Goal: Information Seeking & Learning: Compare options

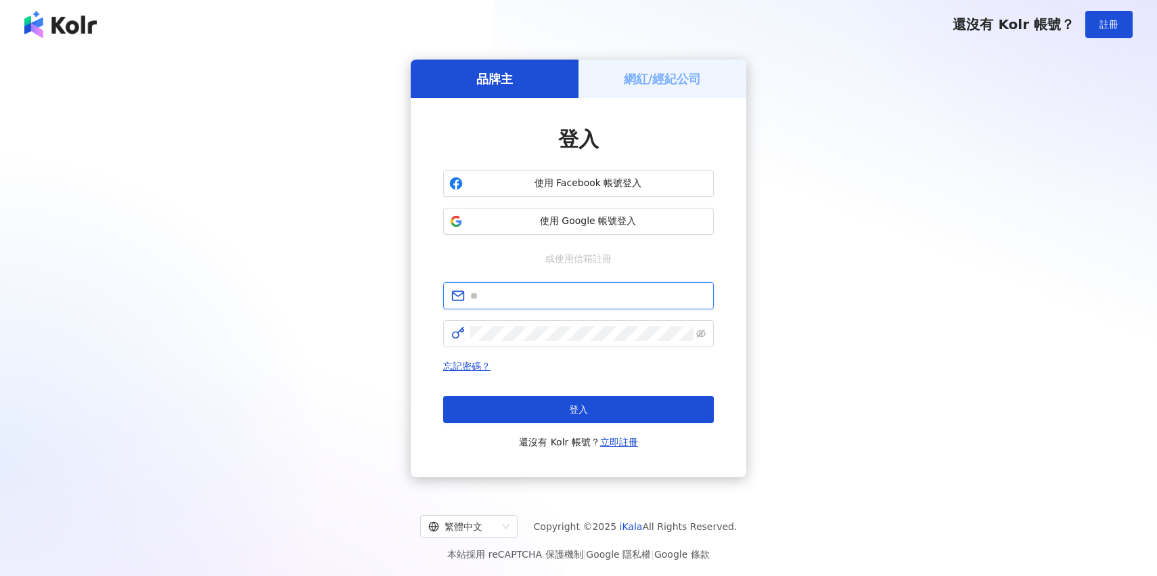
click at [625, 302] on input "text" at bounding box center [587, 295] width 235 height 15
type input "**********"
click button "登入" at bounding box center [578, 409] width 271 height 27
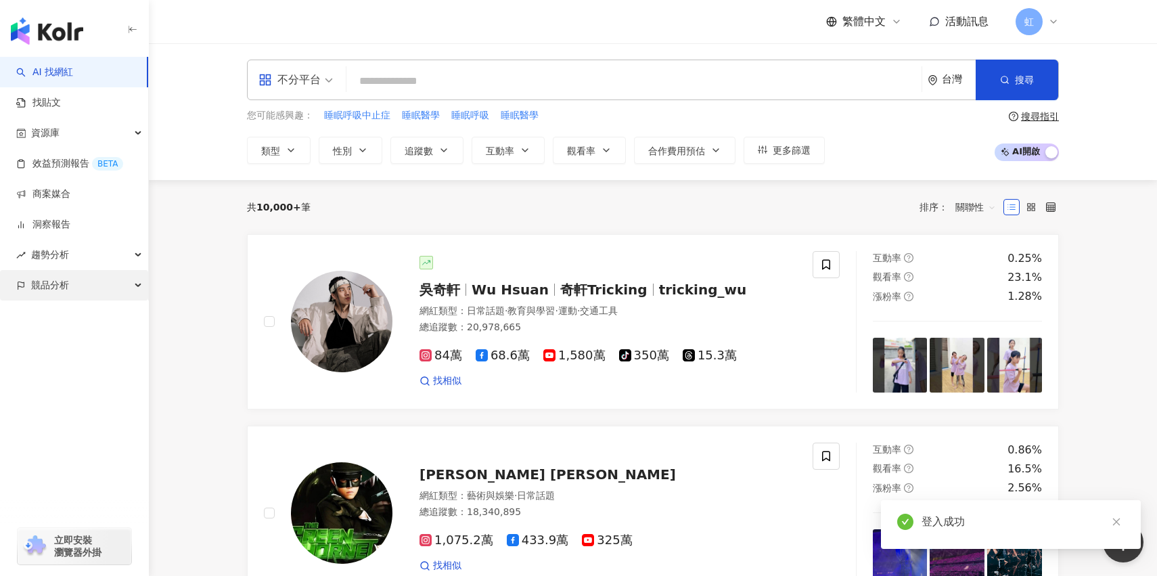
click at [125, 289] on div "競品分析" at bounding box center [74, 285] width 148 height 30
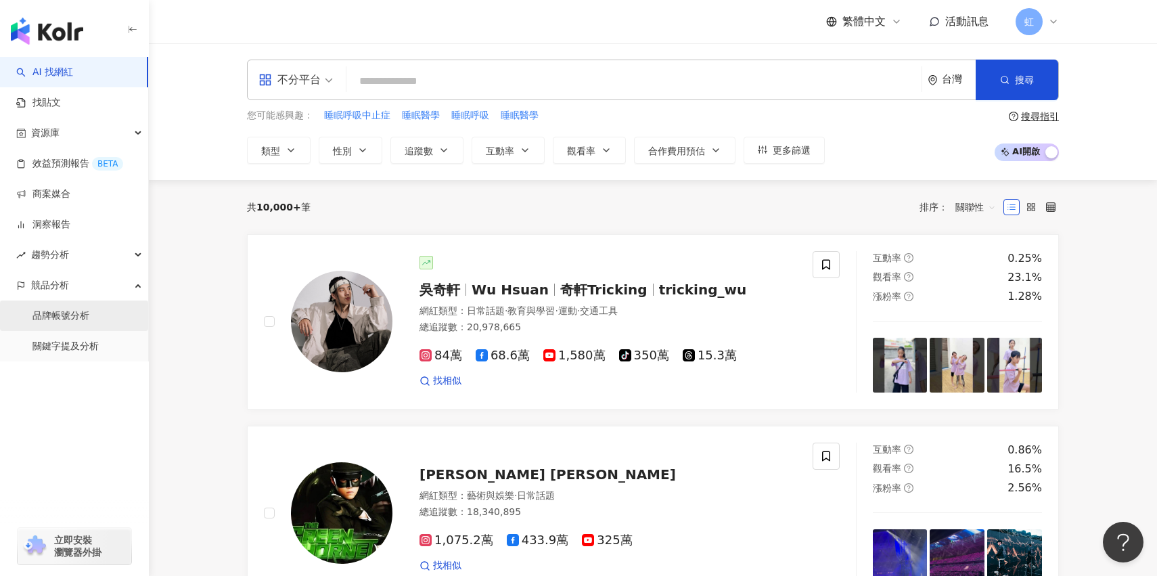
click at [89, 318] on link "品牌帳號分析" at bounding box center [60, 316] width 57 height 14
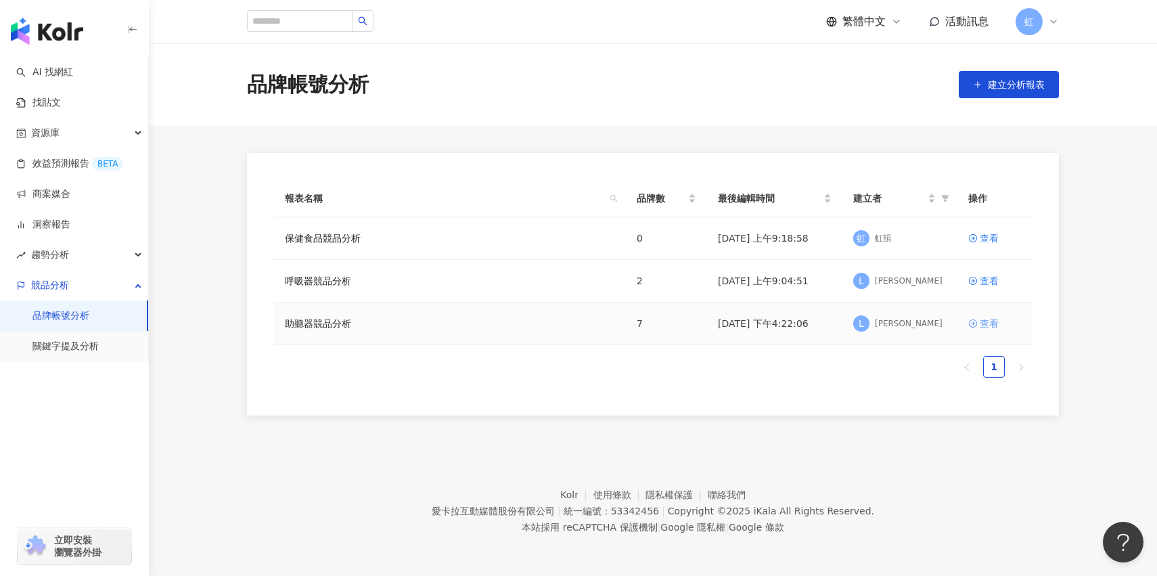
click at [990, 322] on div "查看" at bounding box center [989, 323] width 19 height 15
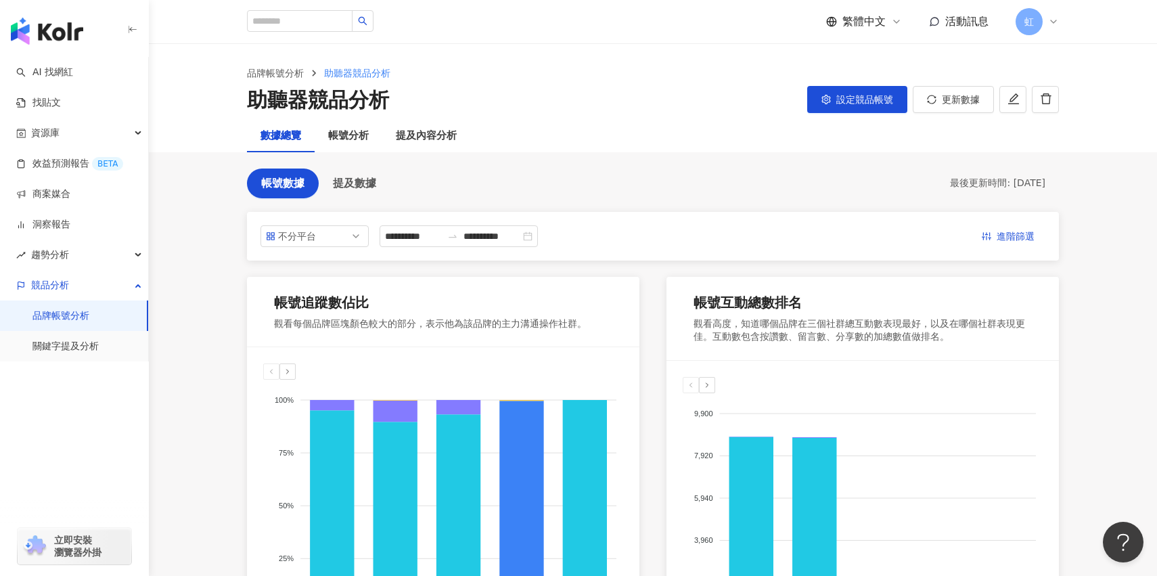
click at [440, 238] on input "**********" at bounding box center [413, 236] width 57 height 15
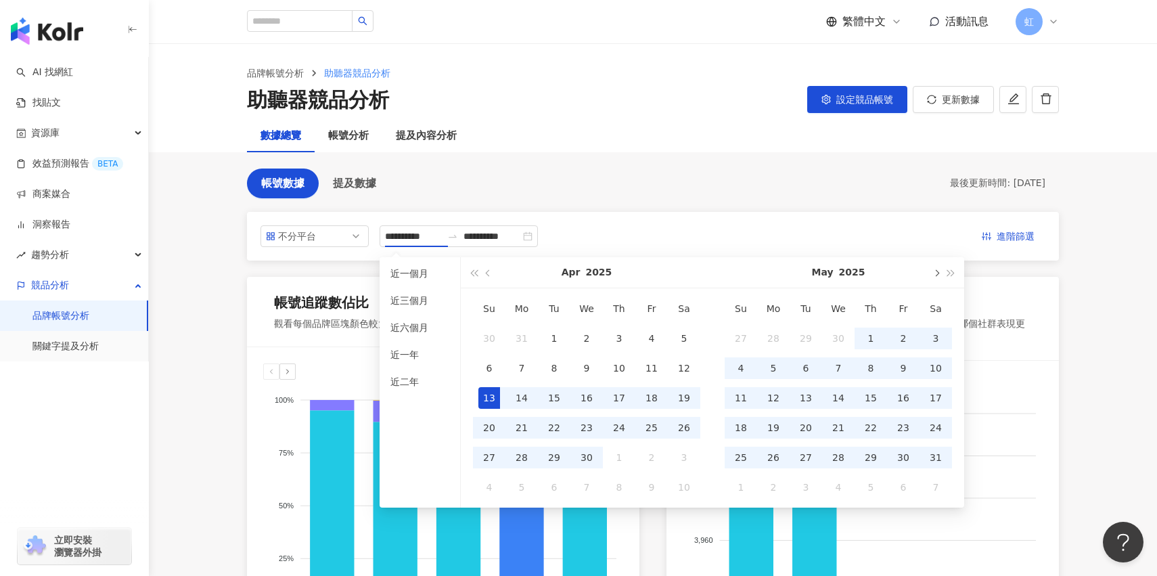
click at [930, 275] on button "button" at bounding box center [935, 272] width 15 height 30
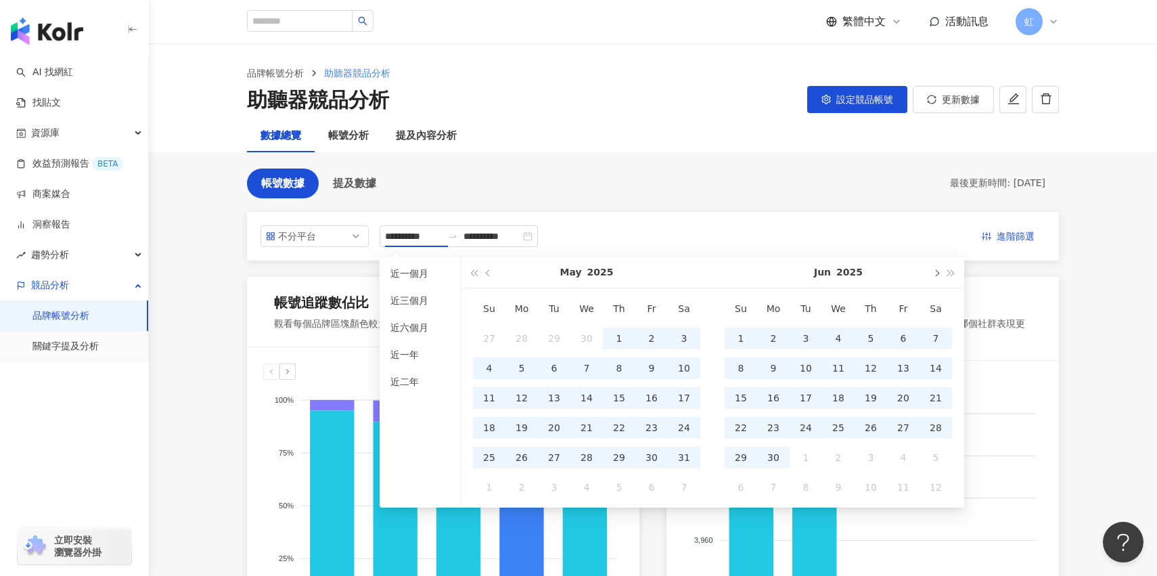
click at [930, 275] on button "button" at bounding box center [935, 272] width 15 height 30
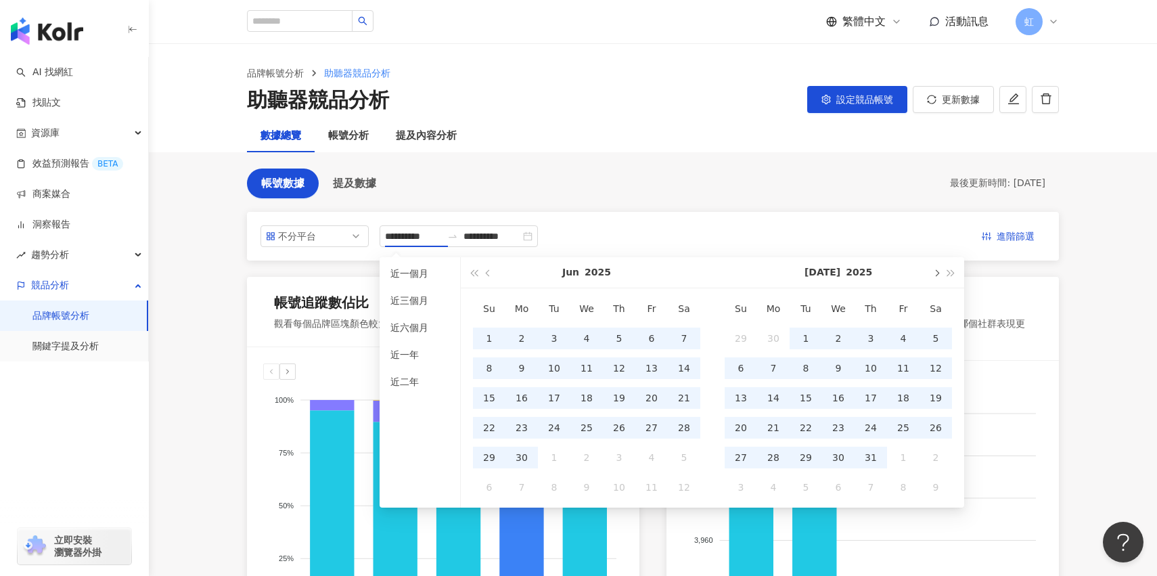
click at [930, 275] on button "button" at bounding box center [935, 272] width 15 height 30
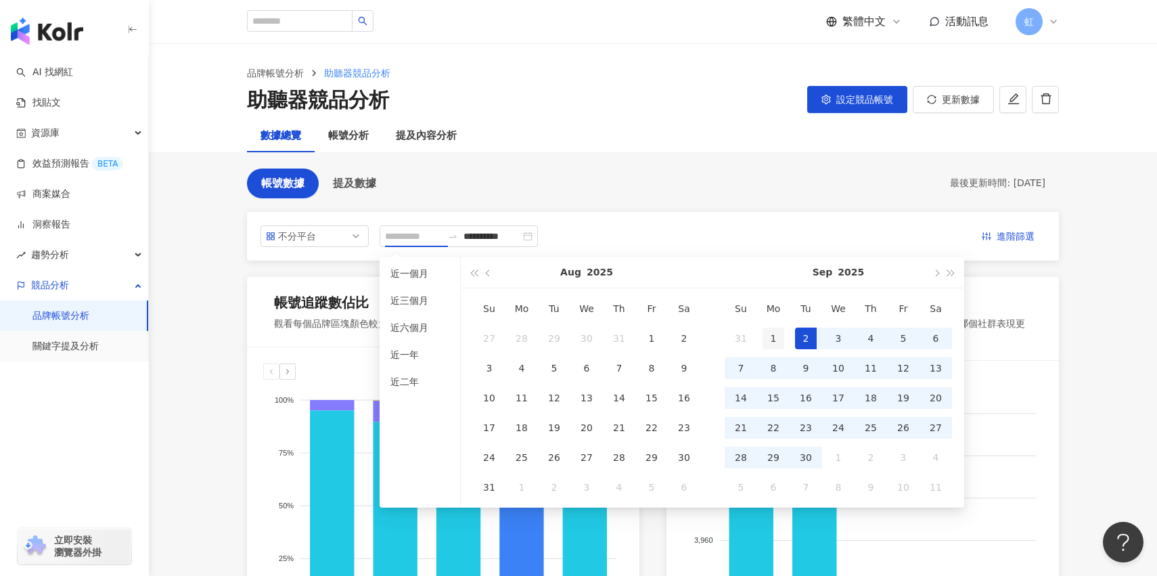
type input "**********"
click at [786, 346] on td "1" at bounding box center [773, 338] width 32 height 30
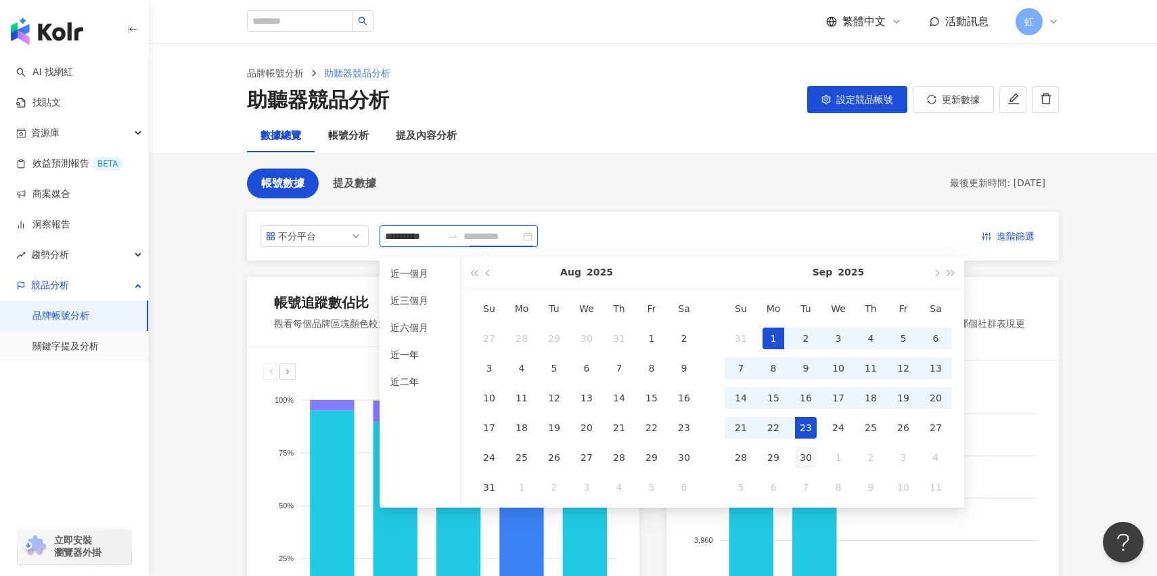
type input "**********"
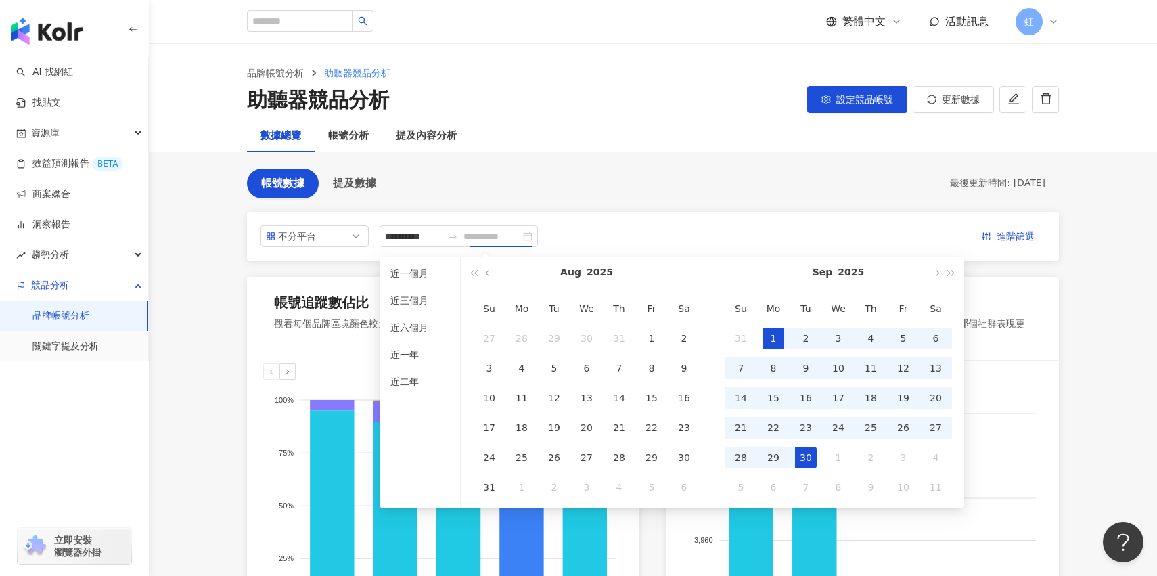
click at [812, 459] on div "30" at bounding box center [806, 458] width 22 height 22
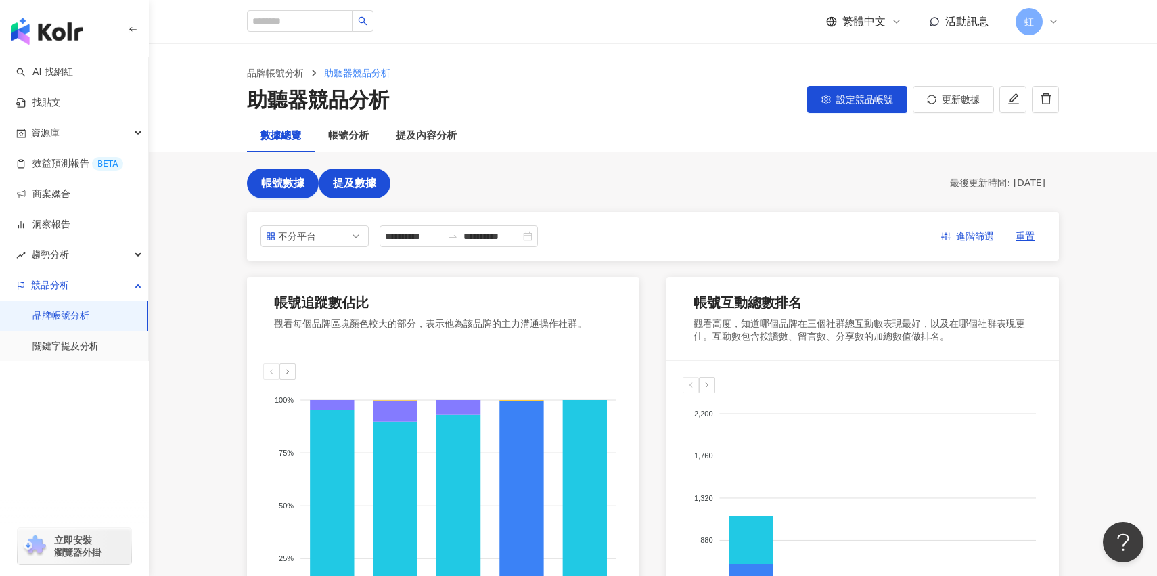
click at [367, 185] on span "提及數據" at bounding box center [354, 183] width 43 height 12
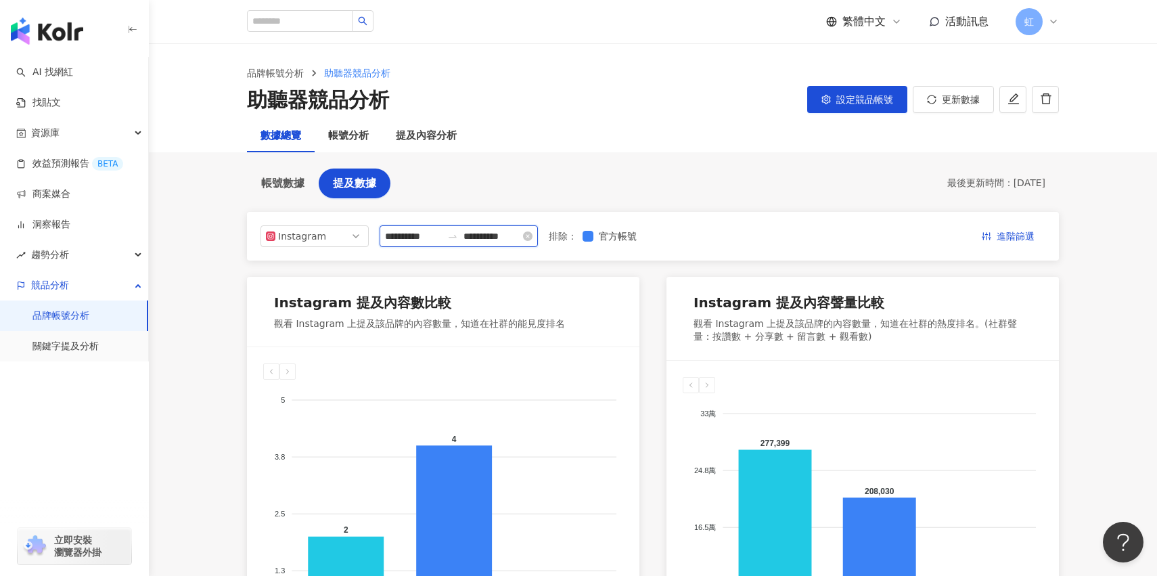
click at [496, 233] on input "**********" at bounding box center [491, 236] width 57 height 15
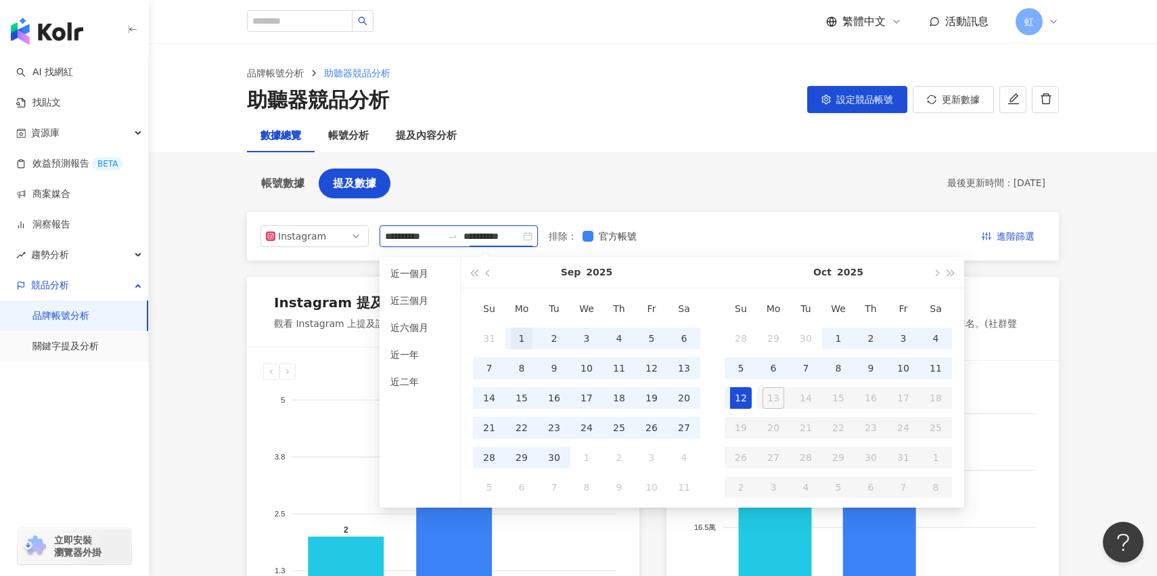
type input "**********"
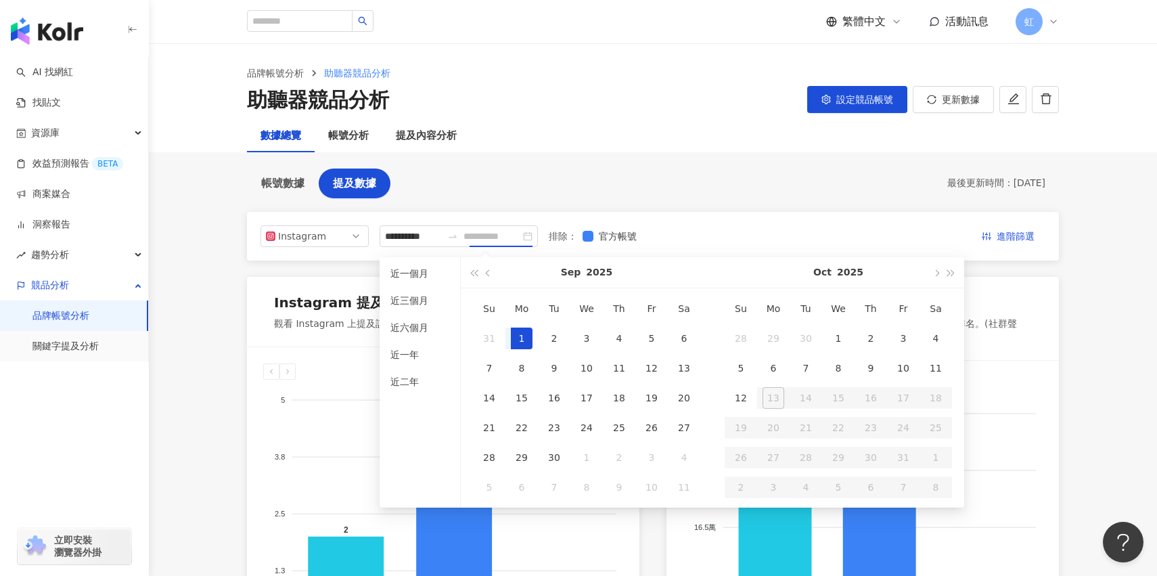
click at [515, 331] on div "1" at bounding box center [522, 338] width 22 height 22
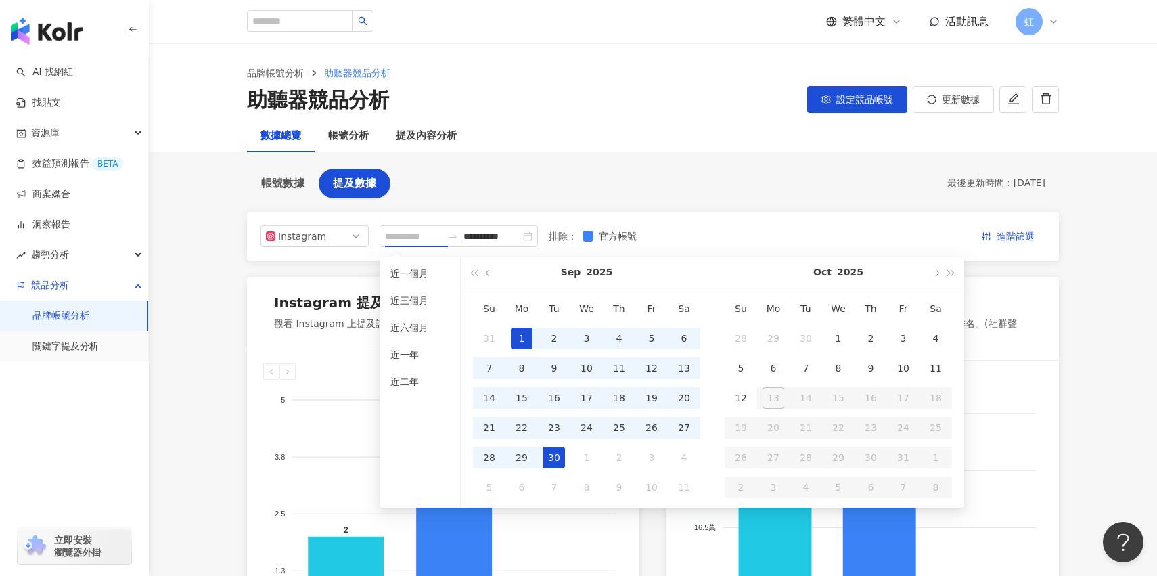
click at [560, 461] on div "30" at bounding box center [554, 458] width 22 height 22
type input "**********"
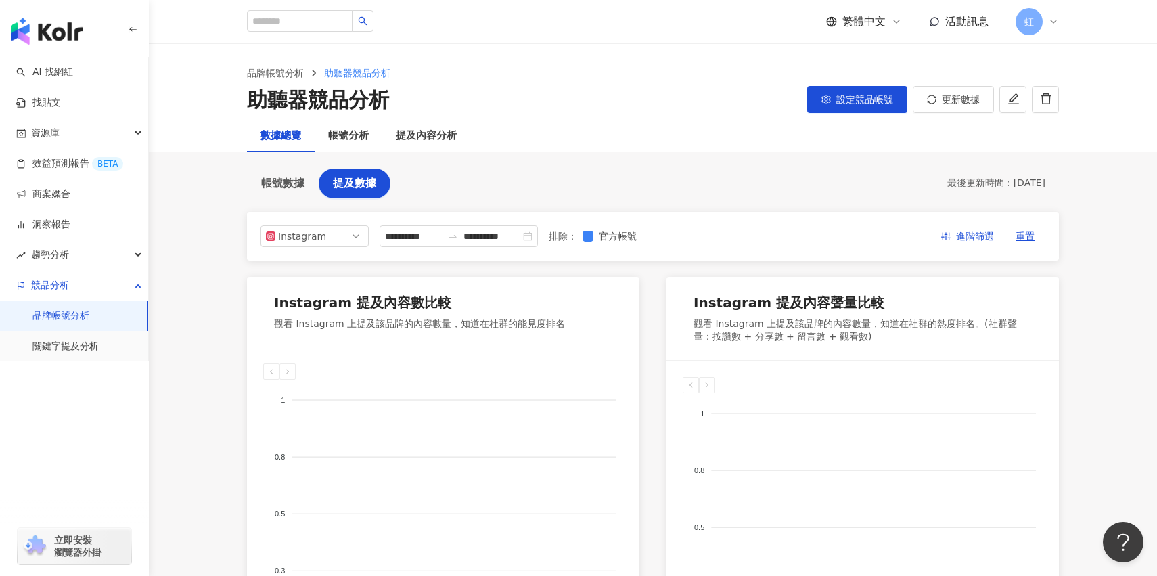
type input "**********"
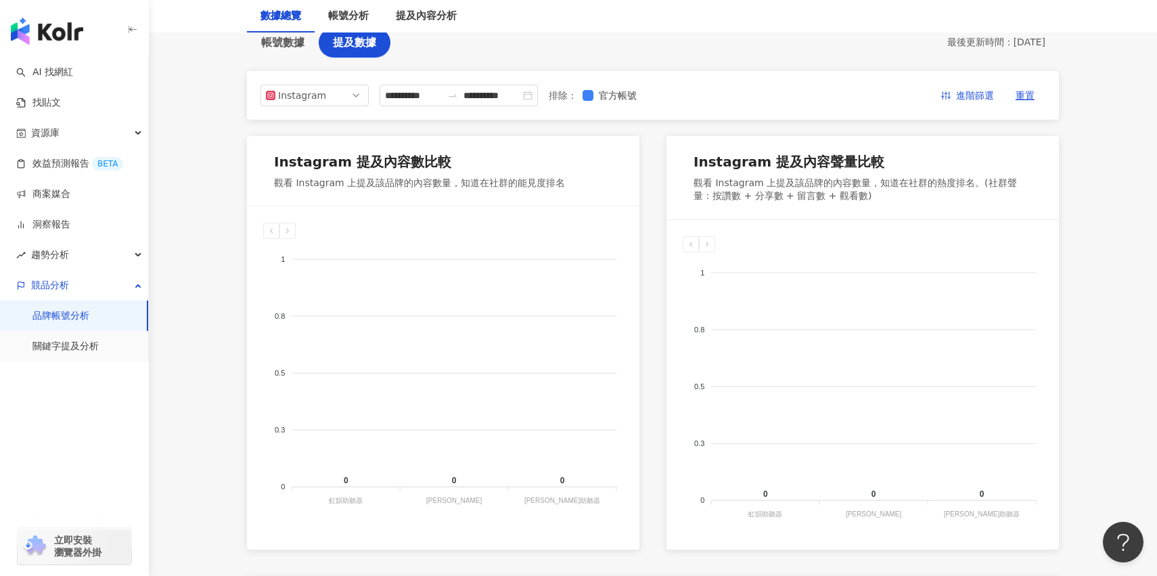
scroll to position [141, 0]
click at [337, 85] on span "Instagram" at bounding box center [314, 95] width 97 height 20
click at [329, 149] on div "Facebook" at bounding box center [314, 148] width 87 height 15
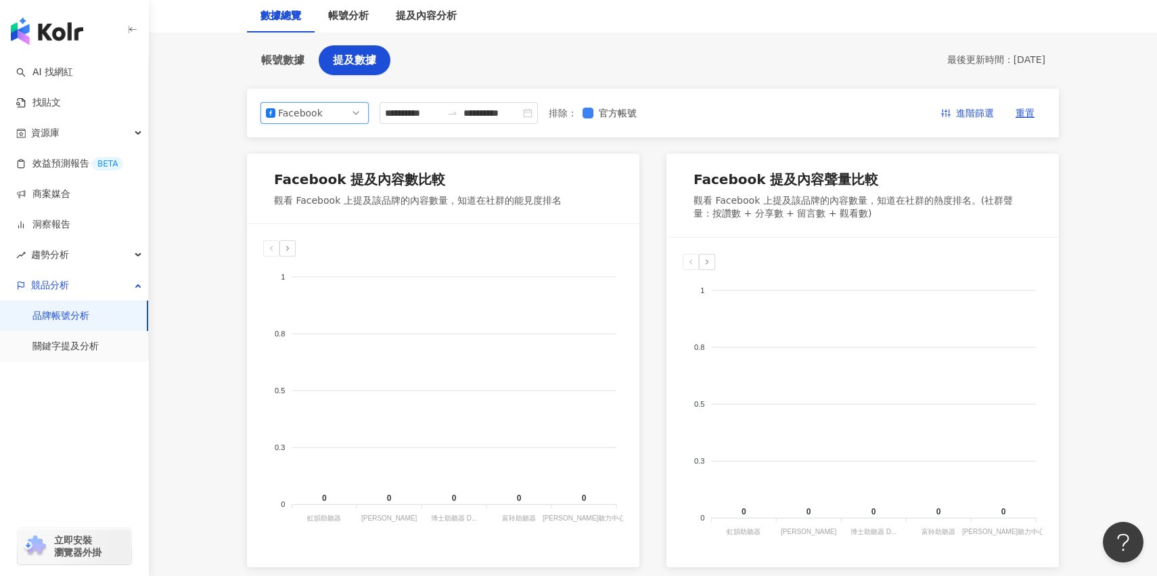
click at [363, 110] on div "Facebook ig fb yt Instagram Facebook YouTube" at bounding box center [314, 113] width 108 height 22
click at [335, 191] on div "YouTube" at bounding box center [314, 190] width 87 height 15
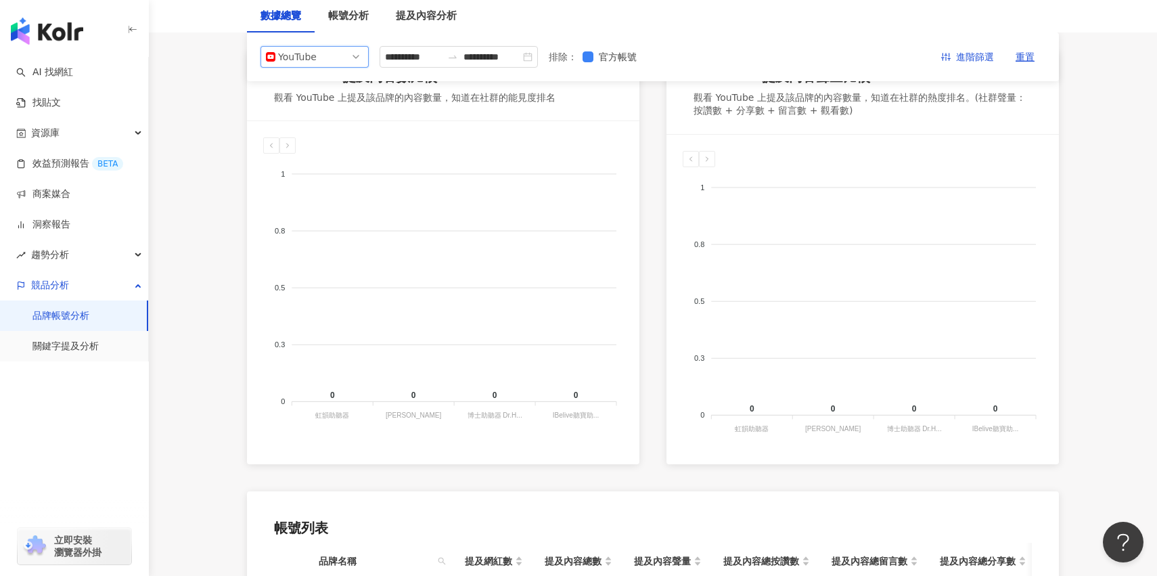
scroll to position [42, 0]
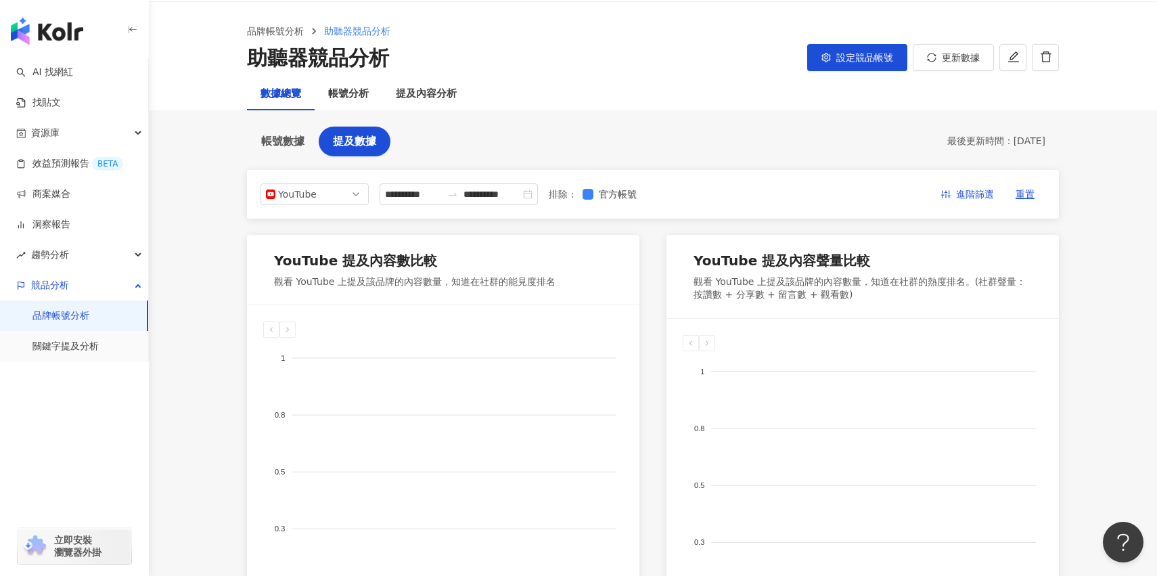
click at [352, 210] on div "**********" at bounding box center [653, 194] width 812 height 49
click at [352, 199] on span "YouTube" at bounding box center [314, 194] width 97 height 20
click at [351, 214] on div "Instagram" at bounding box center [314, 225] width 103 height 23
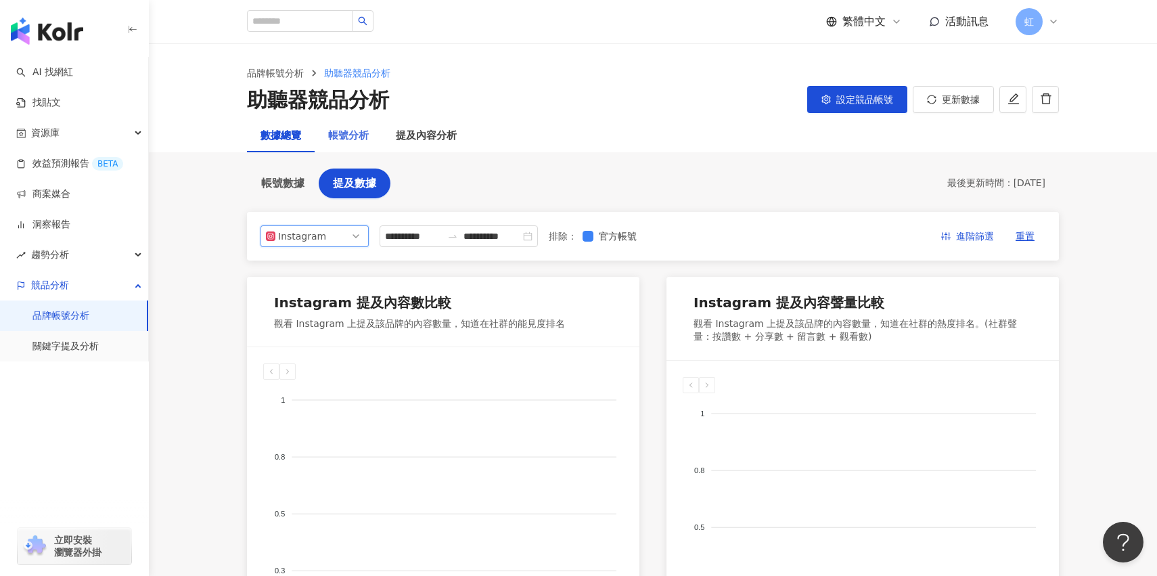
click at [363, 145] on div "帳號分析" at bounding box center [349, 136] width 68 height 32
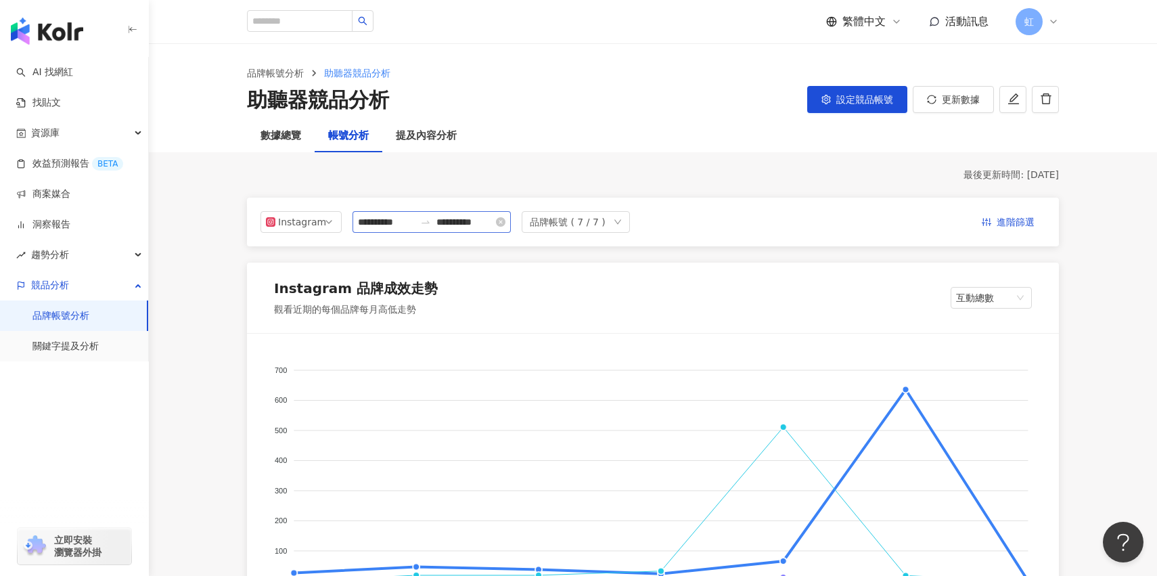
click at [434, 228] on div "**********" at bounding box center [431, 222] width 158 height 22
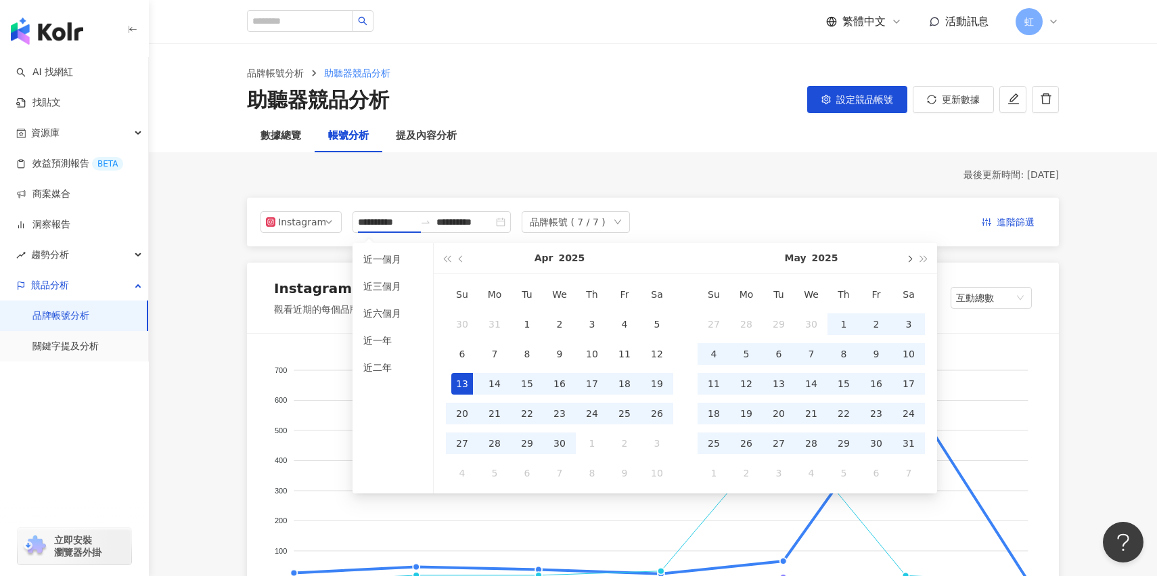
click at [911, 263] on button "button" at bounding box center [908, 258] width 15 height 30
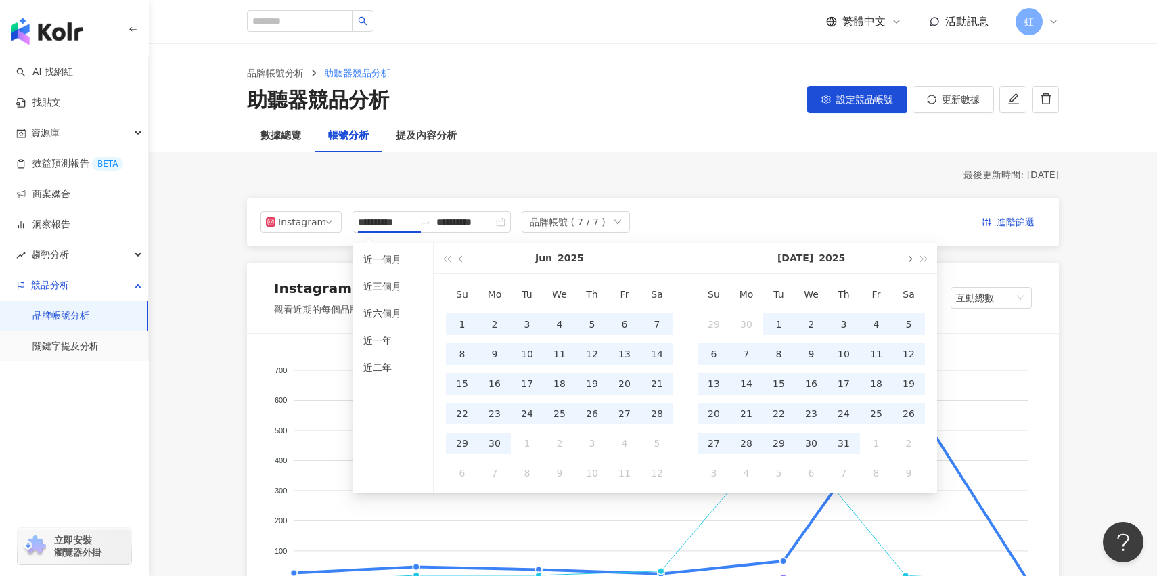
click at [911, 263] on button "button" at bounding box center [908, 258] width 15 height 30
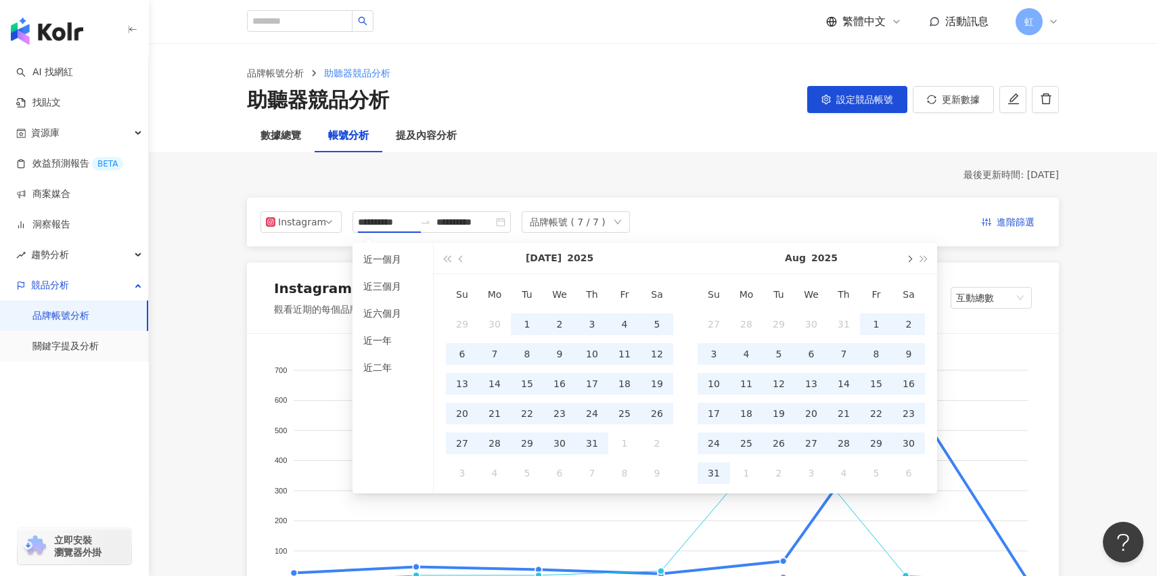
click at [911, 263] on button "button" at bounding box center [908, 258] width 15 height 30
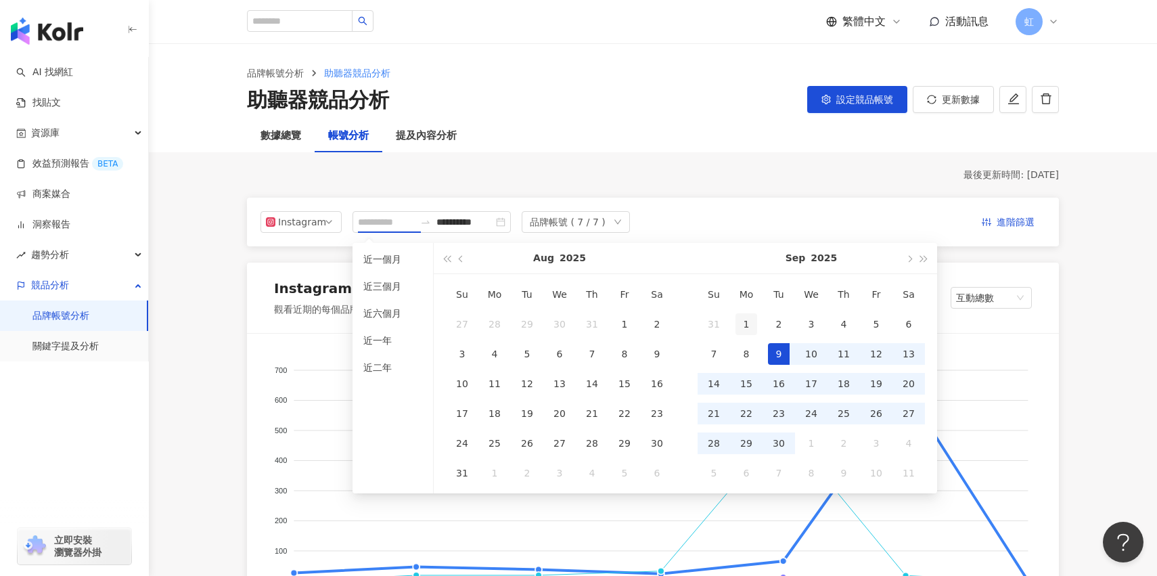
type input "**********"
click at [752, 323] on div "1" at bounding box center [746, 324] width 22 height 22
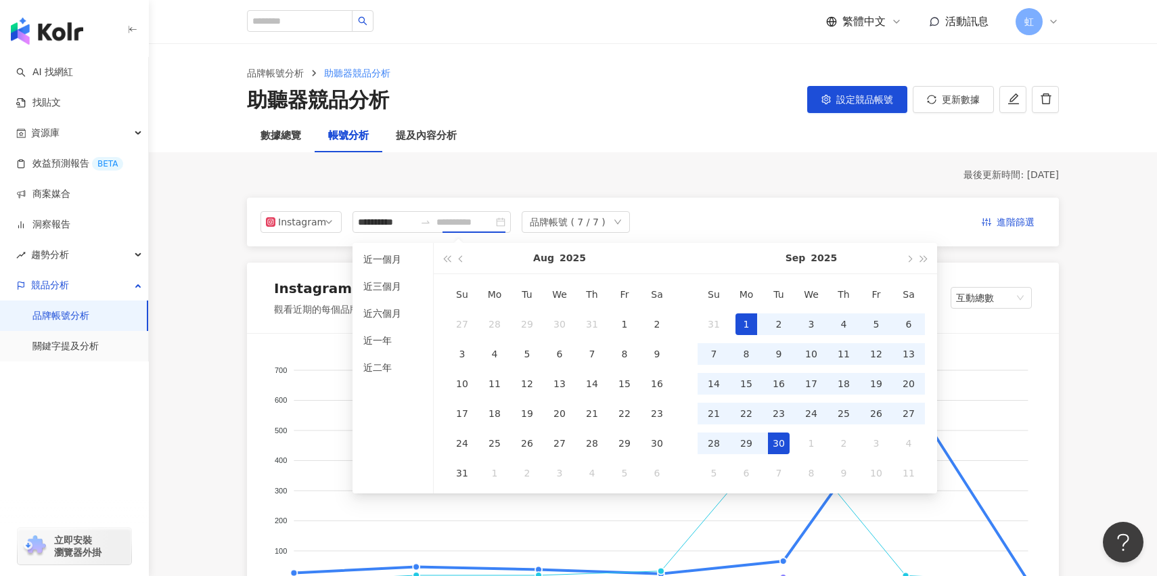
click at [788, 444] on div "30" at bounding box center [779, 443] width 22 height 22
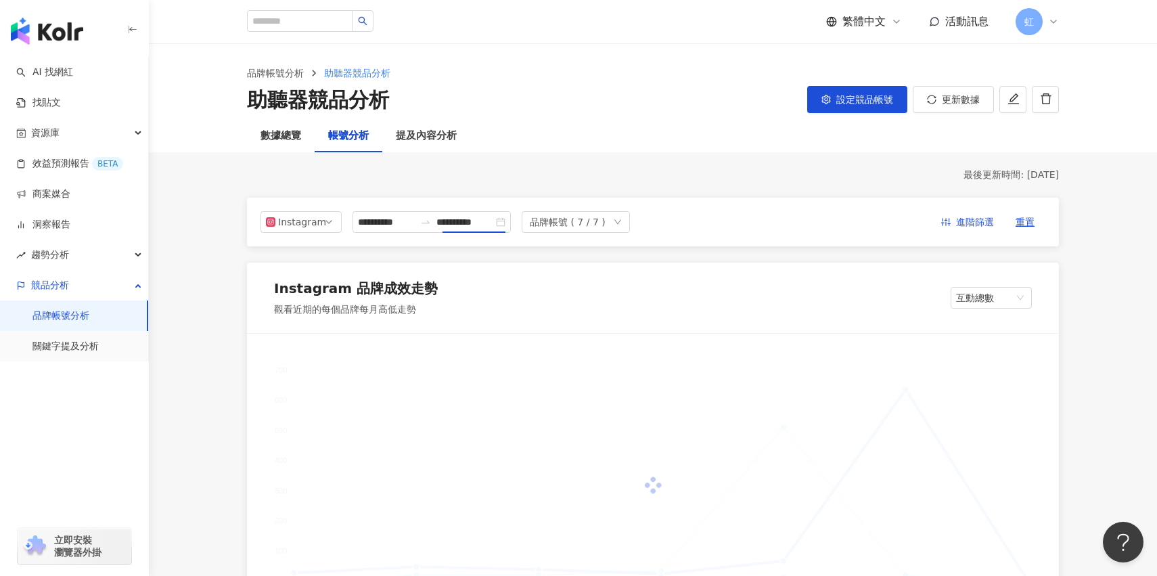
type input "**********"
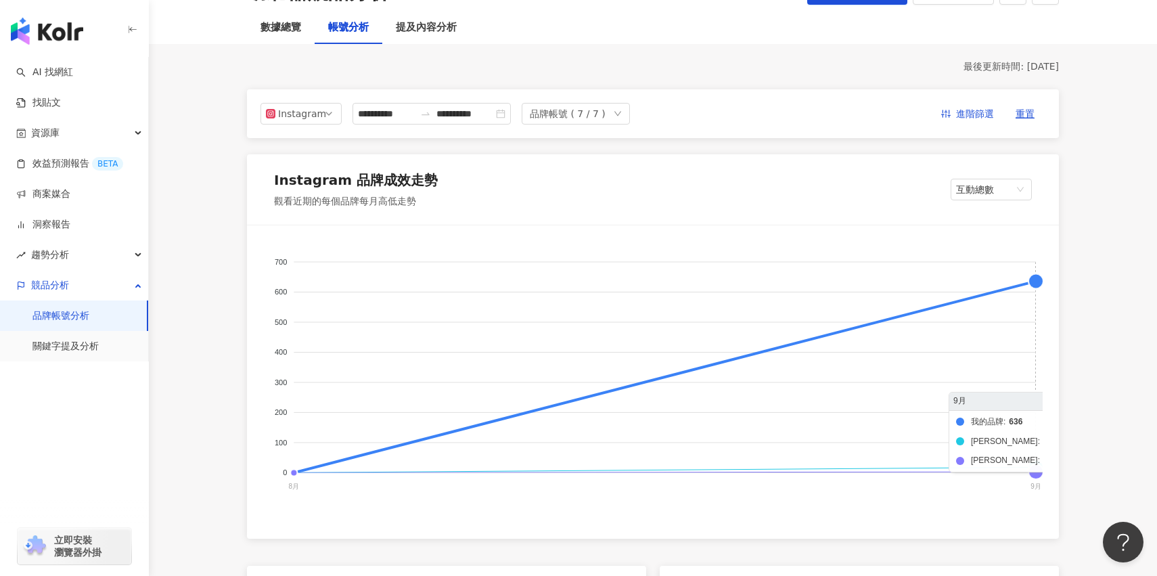
scroll to position [135, 0]
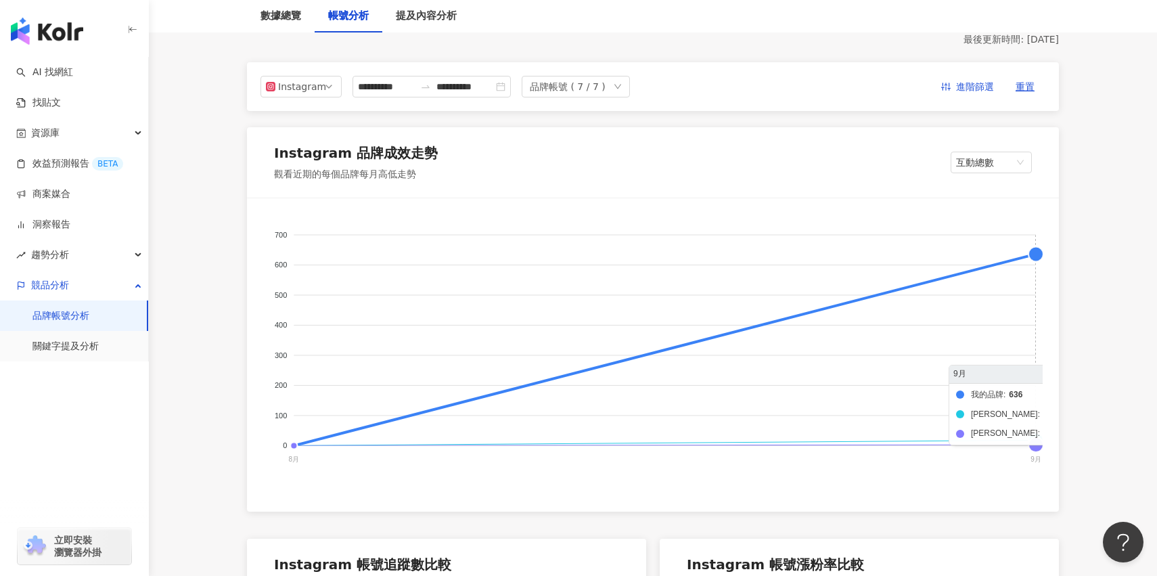
click at [1033, 266] on foreignobject "我的品牌 科林助聽器 頌恩助聽器" at bounding box center [652, 349] width 779 height 271
click at [1035, 254] on foreignobject "我的品牌 科林助聽器 頌恩助聽器" at bounding box center [652, 349] width 779 height 271
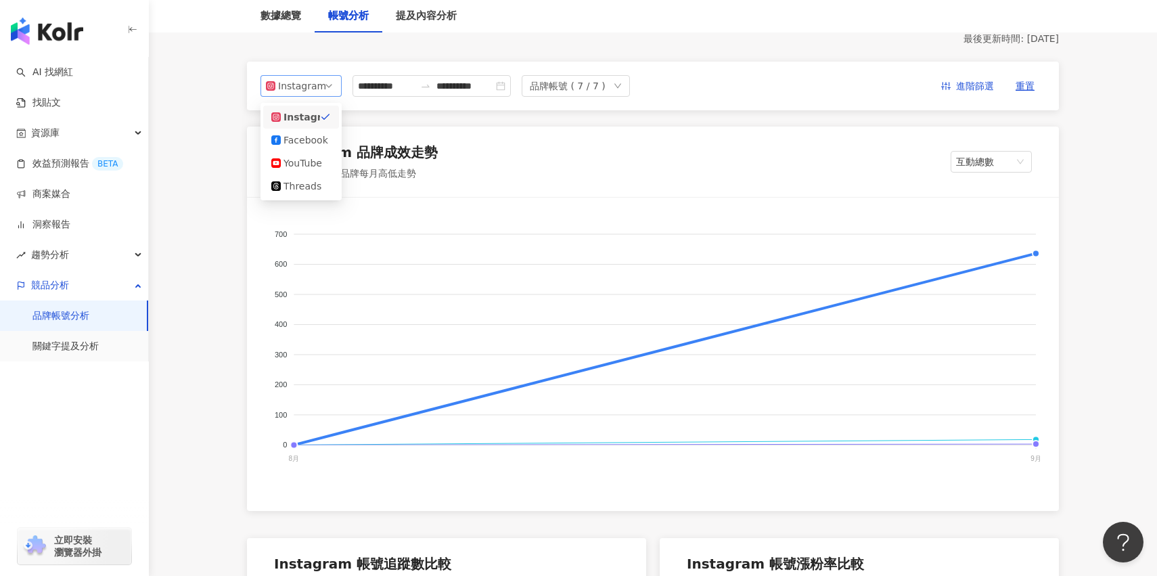
click at [333, 81] on span "Instagram" at bounding box center [301, 86] width 70 height 20
click at [330, 143] on div "Facebook" at bounding box center [301, 140] width 60 height 15
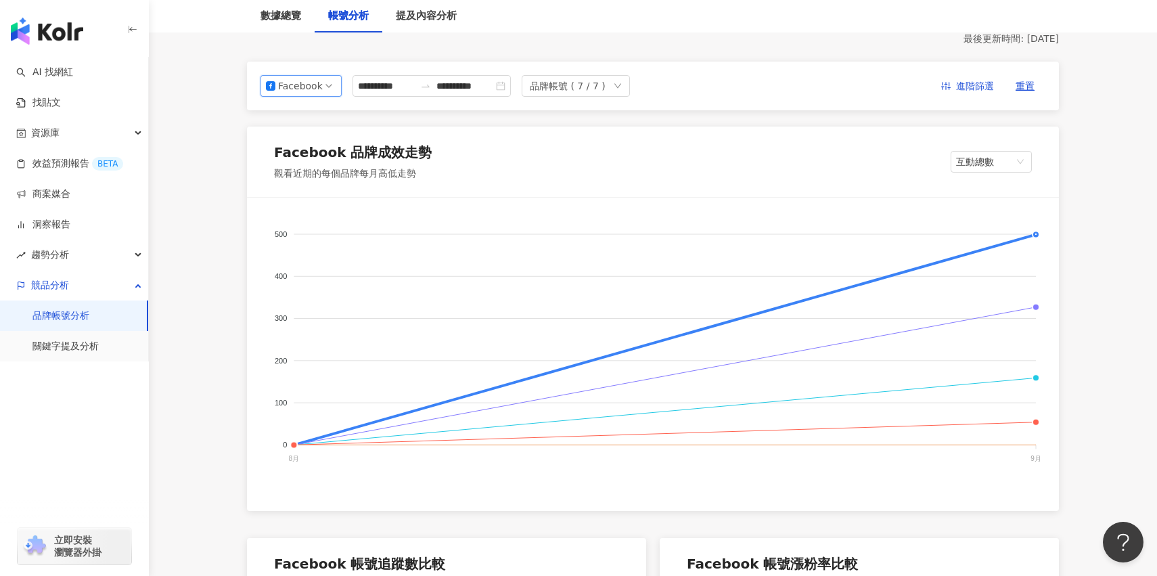
click at [285, 88] on div "Facebook" at bounding box center [300, 86] width 44 height 20
click at [321, 171] on div "YouTube" at bounding box center [301, 163] width 76 height 23
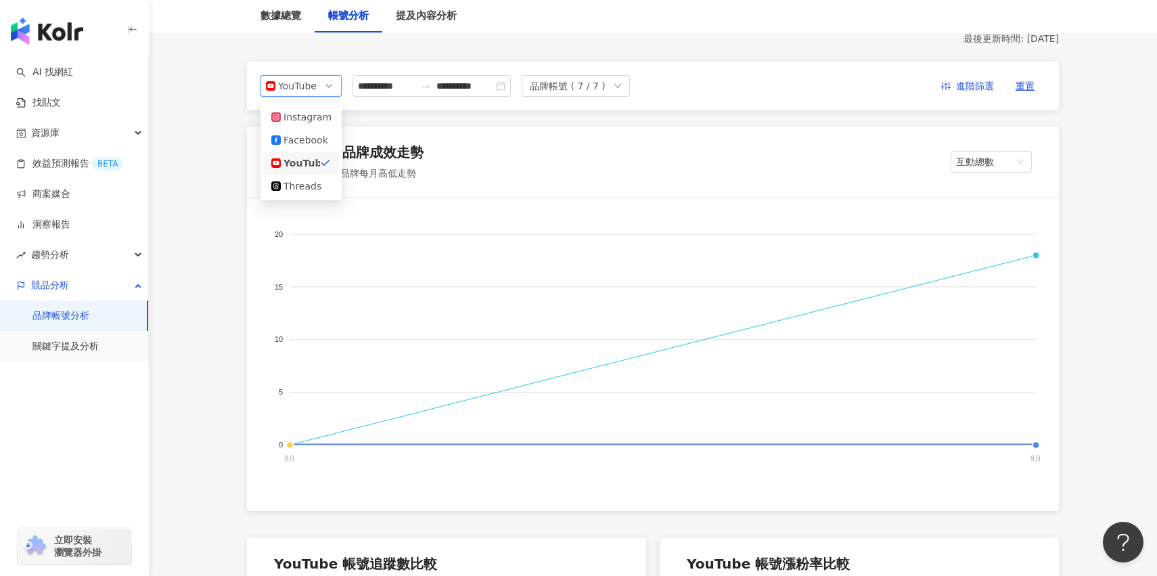
click at [307, 89] on div "YouTube" at bounding box center [300, 86] width 44 height 20
click at [324, 187] on div "Threads" at bounding box center [305, 186] width 44 height 15
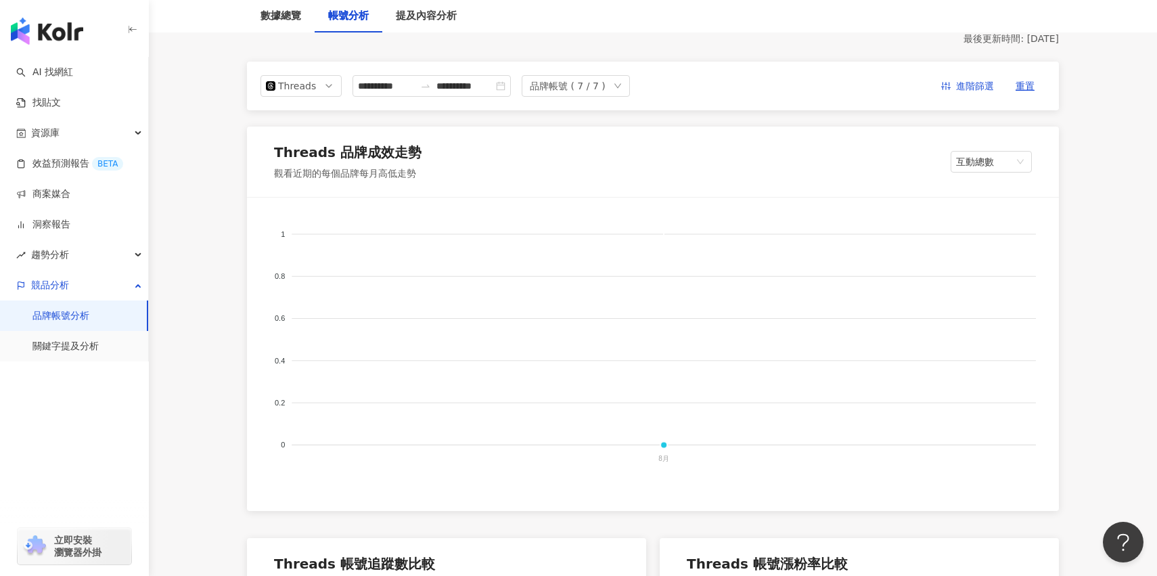
click at [324, 97] on div "**********" at bounding box center [653, 86] width 812 height 49
click at [1002, 156] on span "互動總數" at bounding box center [991, 162] width 70 height 20
click at [1007, 194] on div "內容數" at bounding box center [996, 189] width 70 height 15
click at [1007, 166] on span "內容數" at bounding box center [991, 162] width 70 height 20
click at [1022, 254] on div "平均按讚數" at bounding box center [996, 258] width 70 height 15
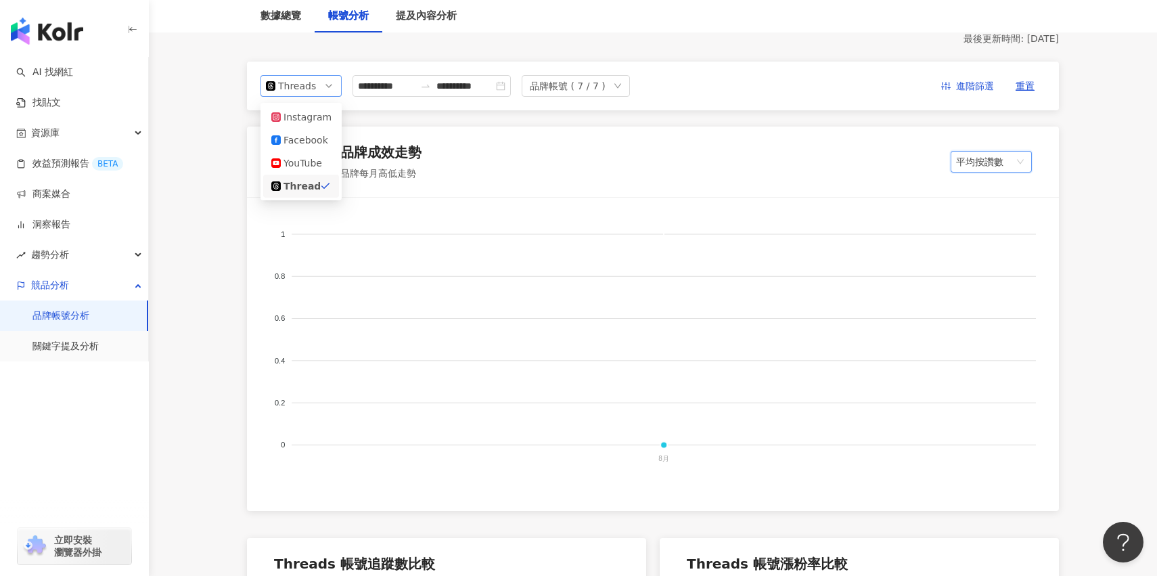
click at [296, 85] on div "Threads" at bounding box center [300, 86] width 44 height 20
click at [322, 137] on div "Facebook" at bounding box center [305, 140] width 44 height 15
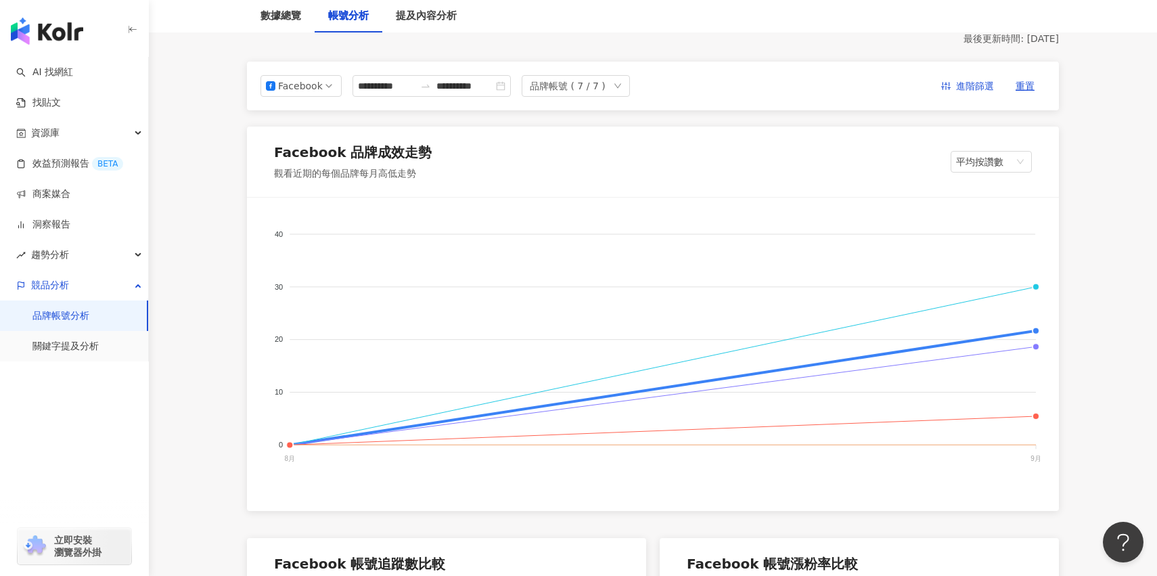
click at [978, 134] on div "Facebook 品牌成效走勢 觀看近期的每個品牌每月高低走勢 平均按讚數" at bounding box center [653, 162] width 812 height 70
click at [978, 163] on span "平均按讚數" at bounding box center [991, 162] width 70 height 20
click at [982, 158] on span "平均按讚數" at bounding box center [991, 162] width 70 height 20
click at [999, 171] on span "平均按讚數" at bounding box center [991, 162] width 70 height 20
click at [999, 195] on div "內容數" at bounding box center [991, 189] width 60 height 15
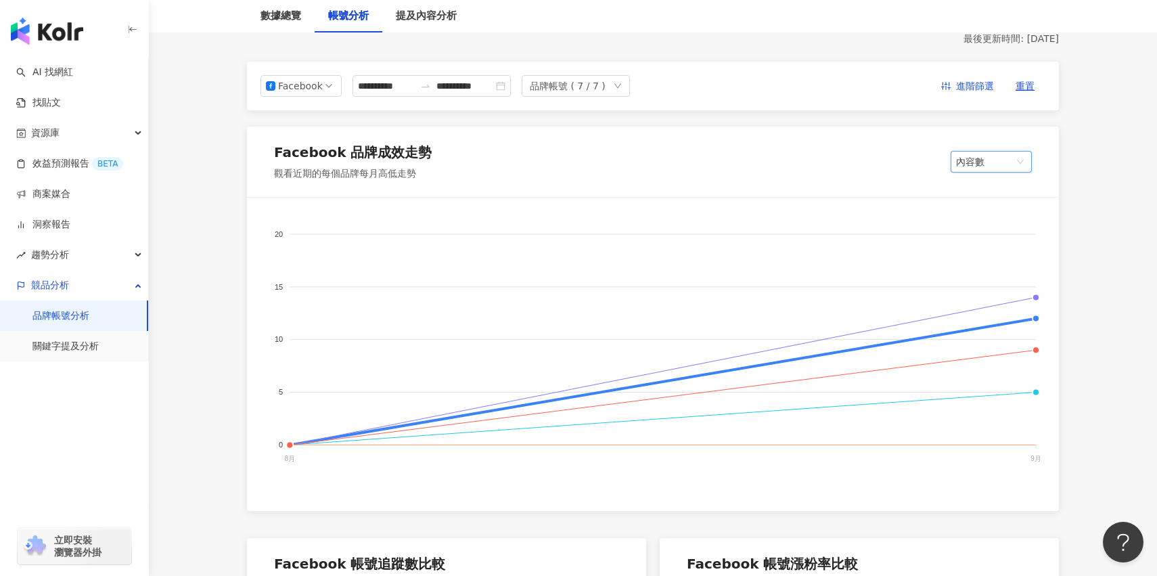
click at [989, 146] on div "Facebook 品牌成效走勢 觀看近期的每個品牌每月高低走勢 內容數 內容數" at bounding box center [653, 162] width 812 height 70
click at [989, 153] on span "內容數" at bounding box center [991, 162] width 70 height 20
click at [1005, 258] on div "觀看率" at bounding box center [991, 258] width 60 height 15
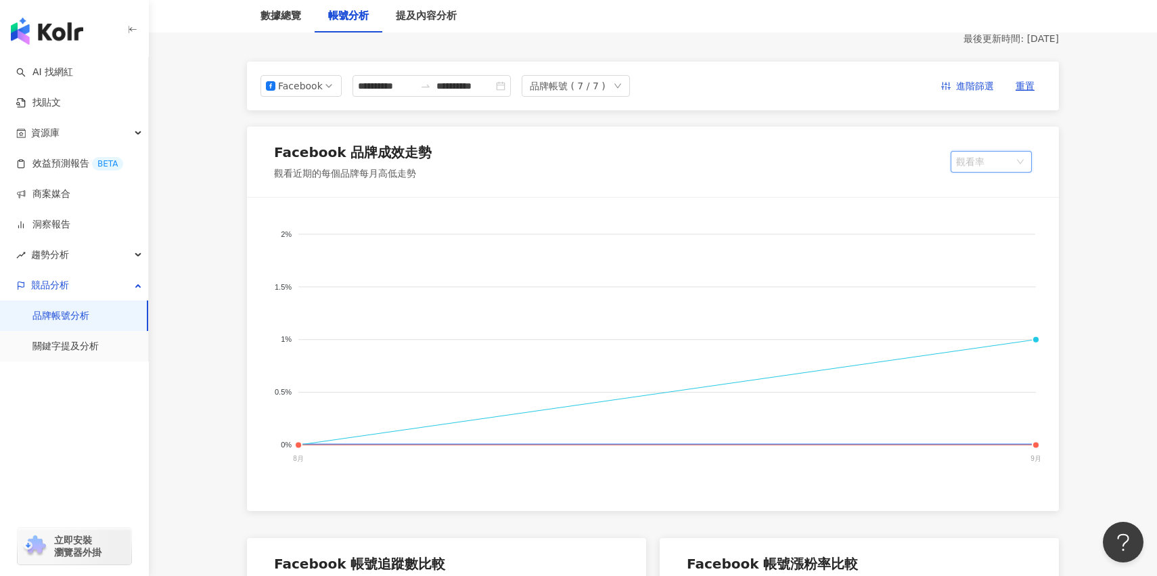
click at [1000, 172] on div "觀看率" at bounding box center [991, 162] width 81 height 22
click at [1001, 338] on div "口碑價值" at bounding box center [991, 339] width 60 height 15
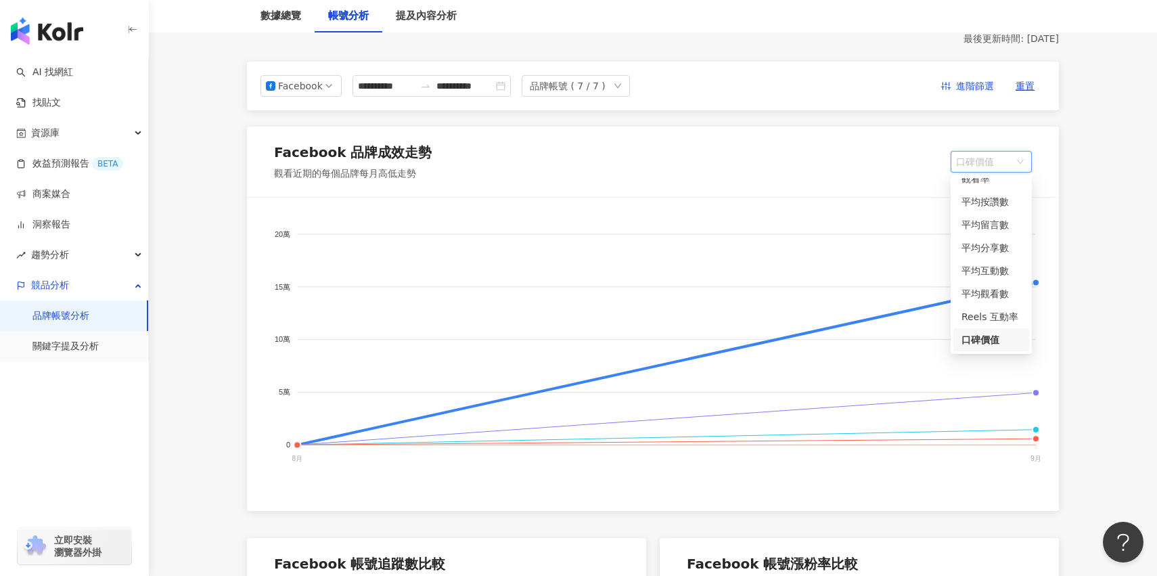
click at [976, 156] on span "口碑價值" at bounding box center [991, 162] width 70 height 20
click at [891, 191] on div "Facebook 品牌成效走勢 觀看近期的每個品牌每月高低走勢 口碑價值" at bounding box center [653, 162] width 812 height 70
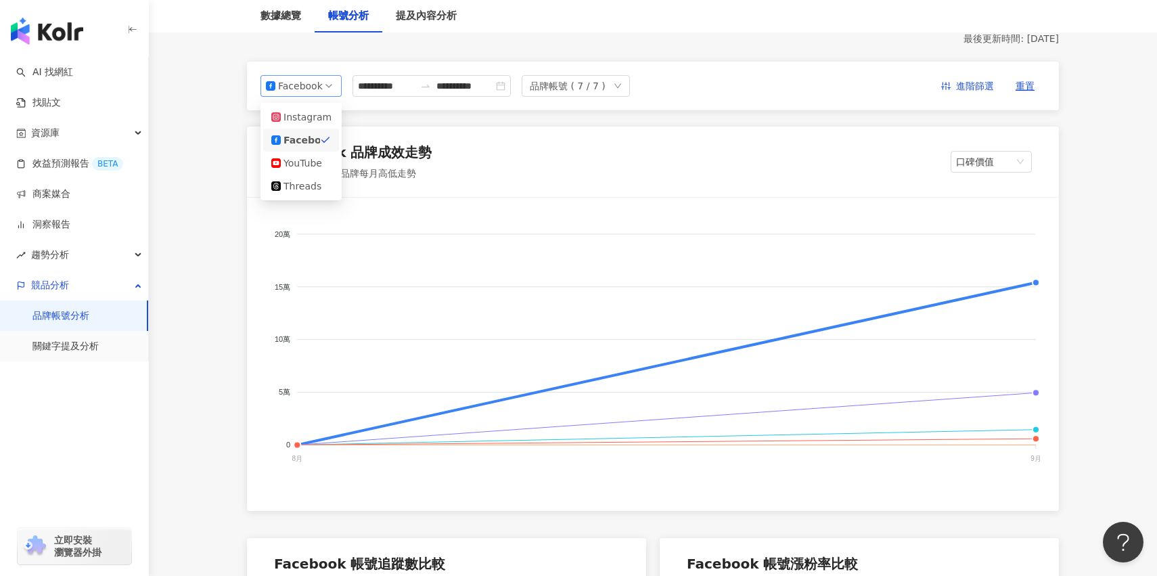
click at [317, 94] on div "Facebook" at bounding box center [300, 86] width 44 height 20
click at [321, 116] on div "Instagram" at bounding box center [305, 117] width 44 height 15
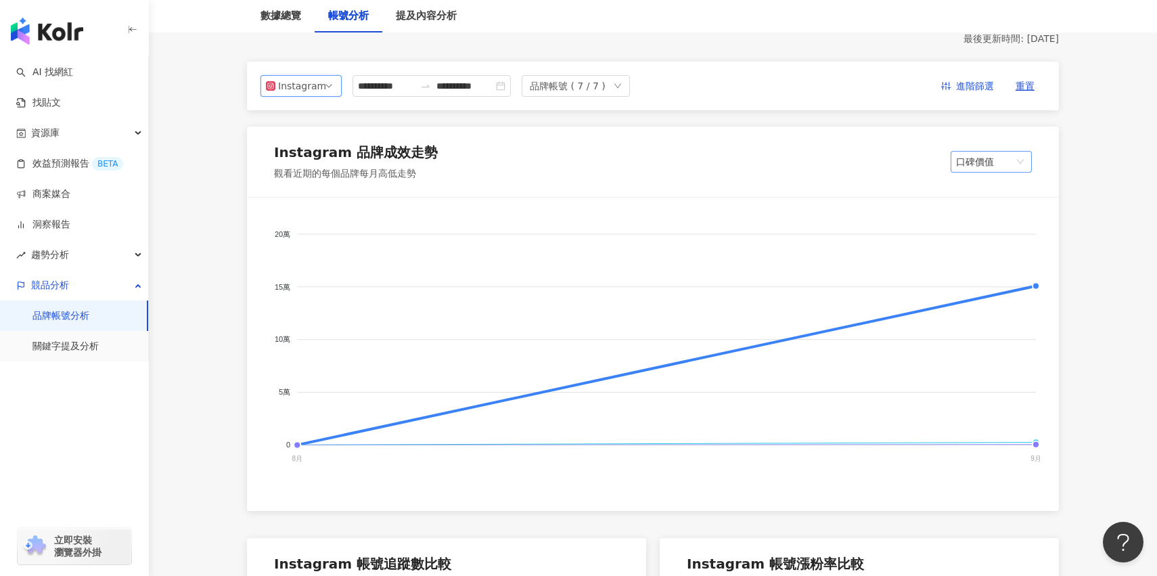
click at [992, 162] on span "口碑價值" at bounding box center [991, 162] width 70 height 20
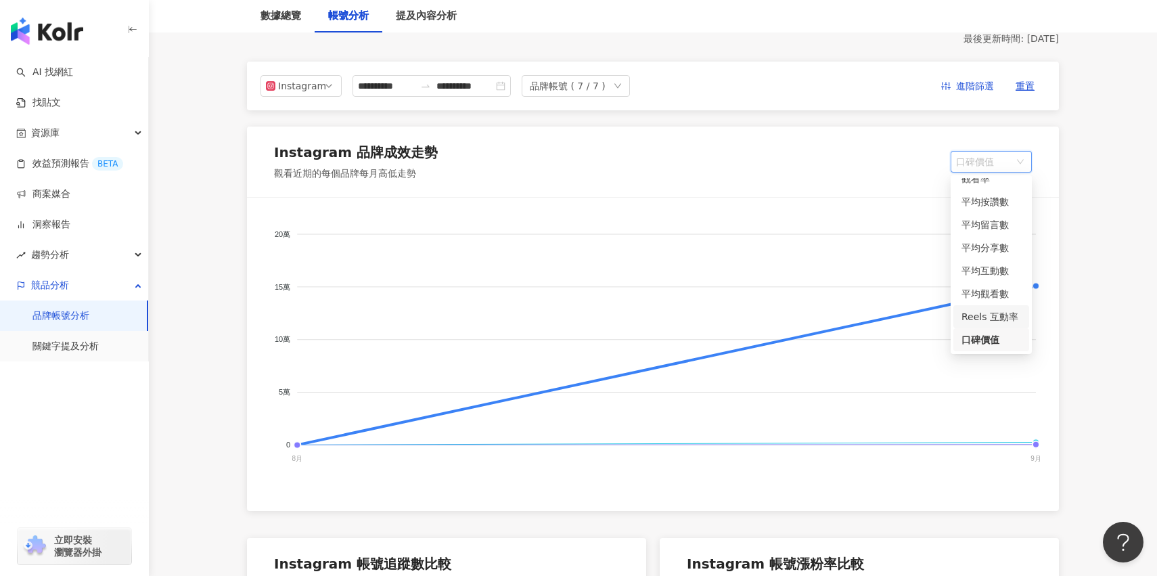
click at [1005, 323] on div "Reels 互動率" at bounding box center [991, 316] width 60 height 15
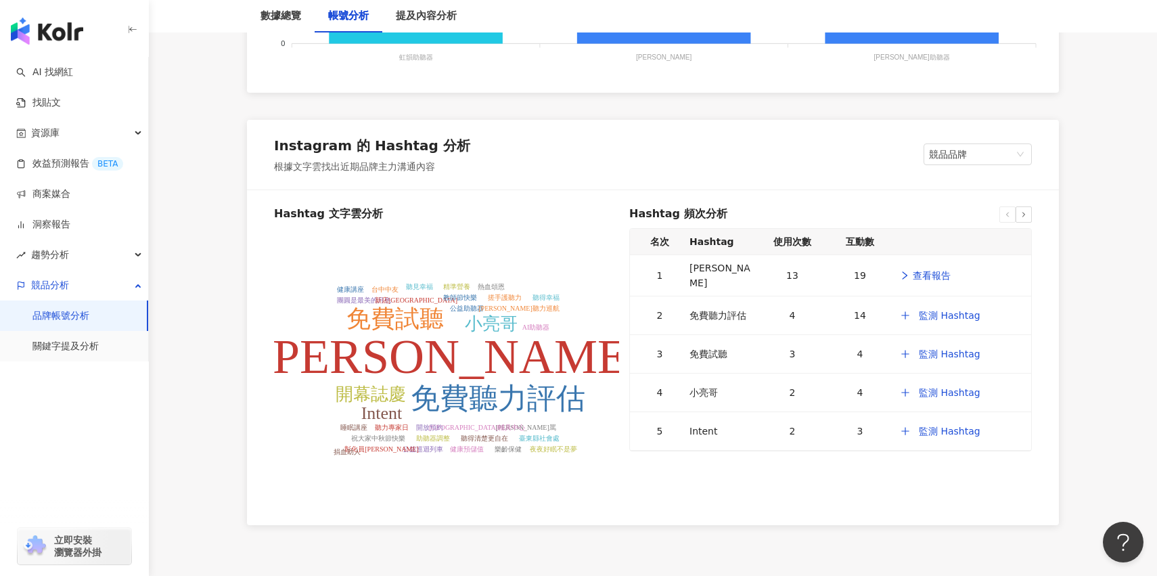
scroll to position [1593, 0]
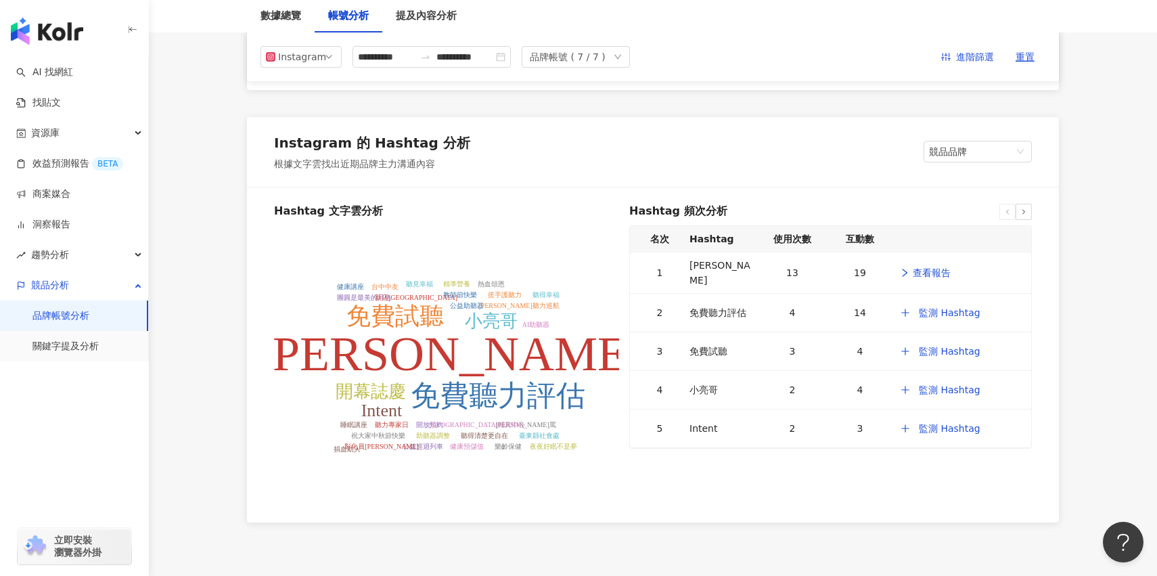
click at [1037, 219] on div "Hashtag 文字雲分析 科林助聽器 免費聽力評估 免費試聽 小亮哥 Intent 開幕誌慶 金棗阿罵 臺東縣輔具中心 開放預約 聽力專家日 公益助聽器 科…" at bounding box center [653, 354] width 812 height 334
click at [775, 265] on div "13" at bounding box center [792, 272] width 57 height 15
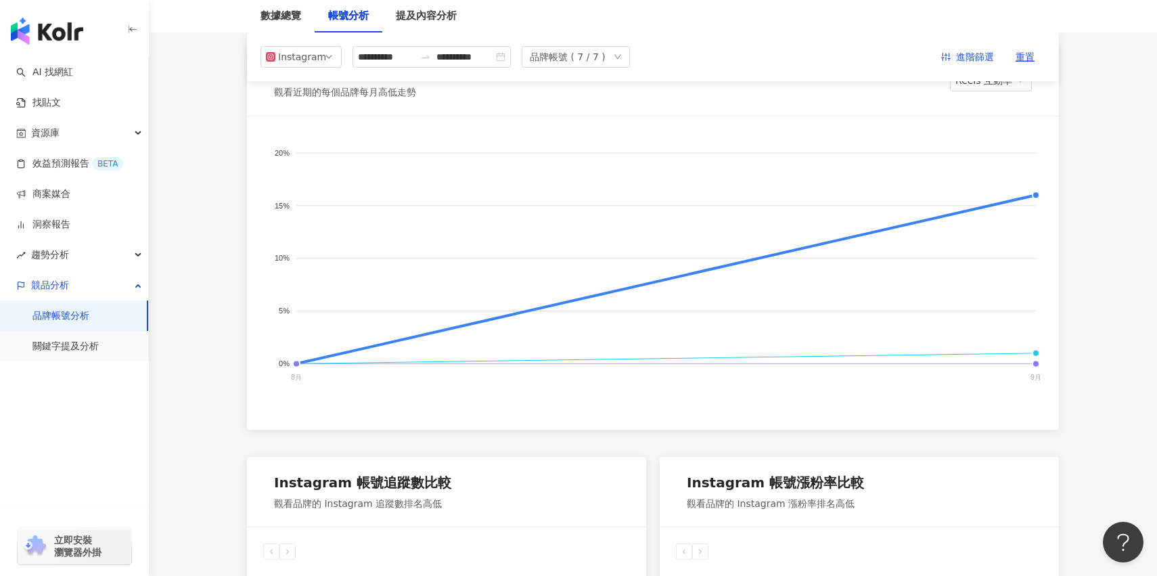
scroll to position [0, 0]
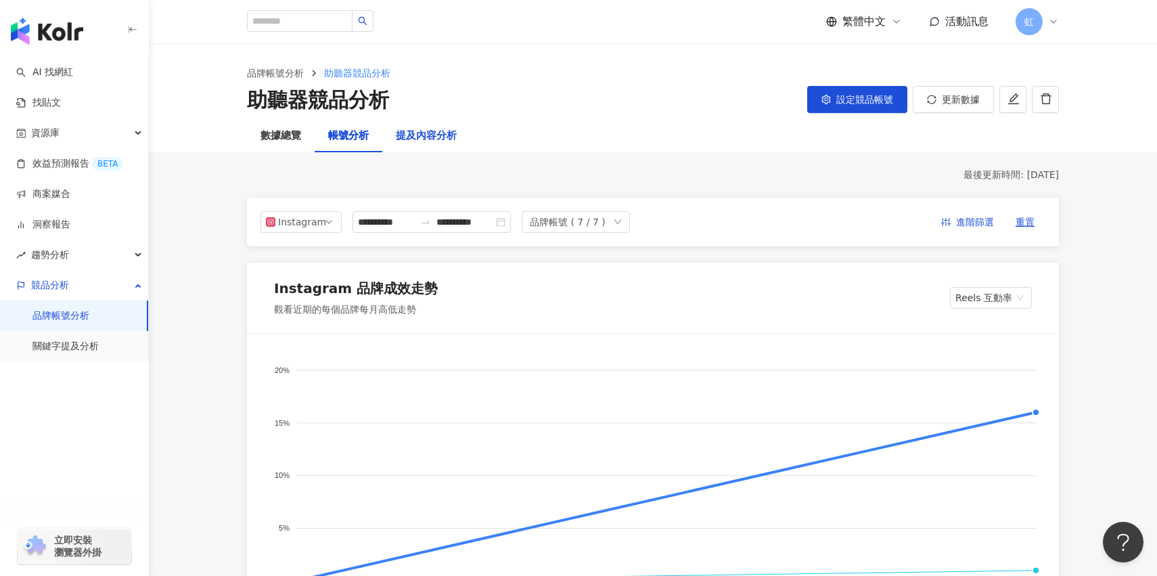
click at [418, 131] on div "提及內容分析" at bounding box center [426, 136] width 61 height 16
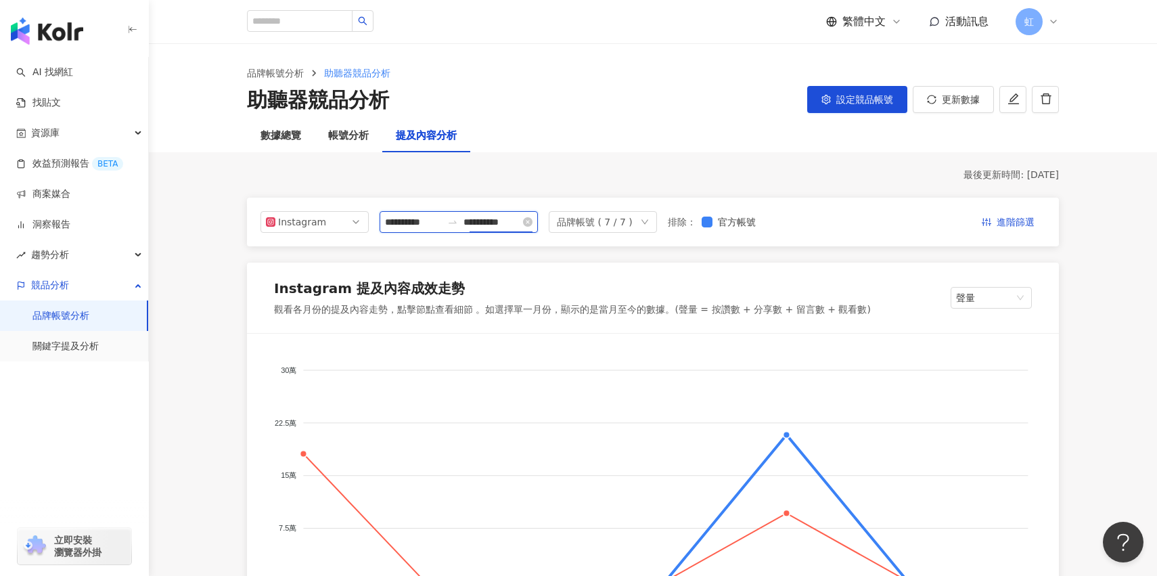
click at [497, 222] on input "**********" at bounding box center [491, 221] width 57 height 15
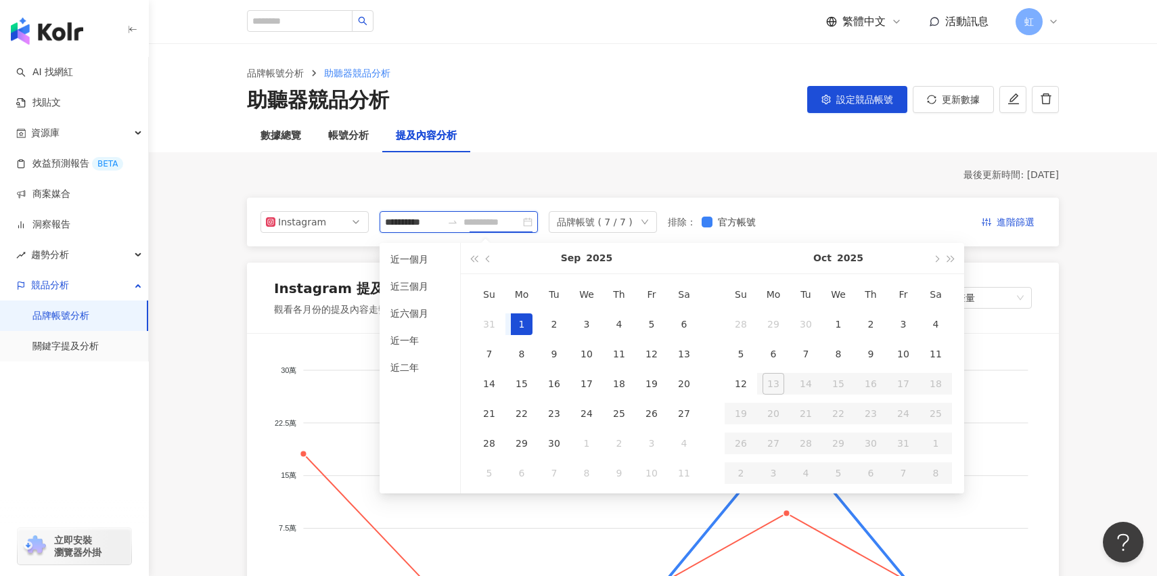
type input "**********"
click at [519, 321] on div "1" at bounding box center [522, 324] width 22 height 22
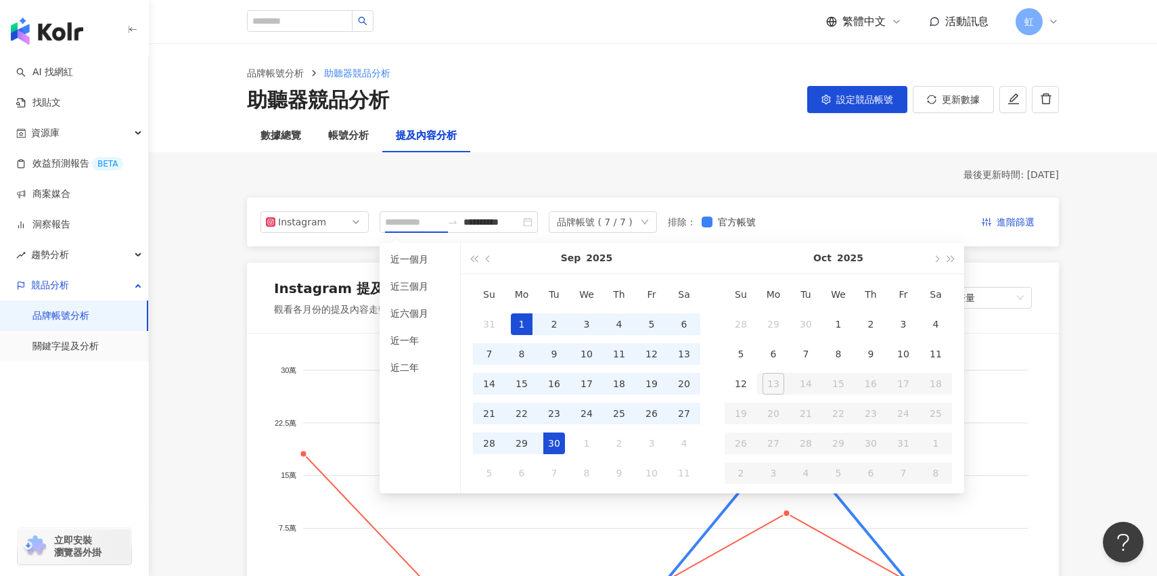
click at [552, 445] on div "30" at bounding box center [554, 443] width 22 height 22
type input "**********"
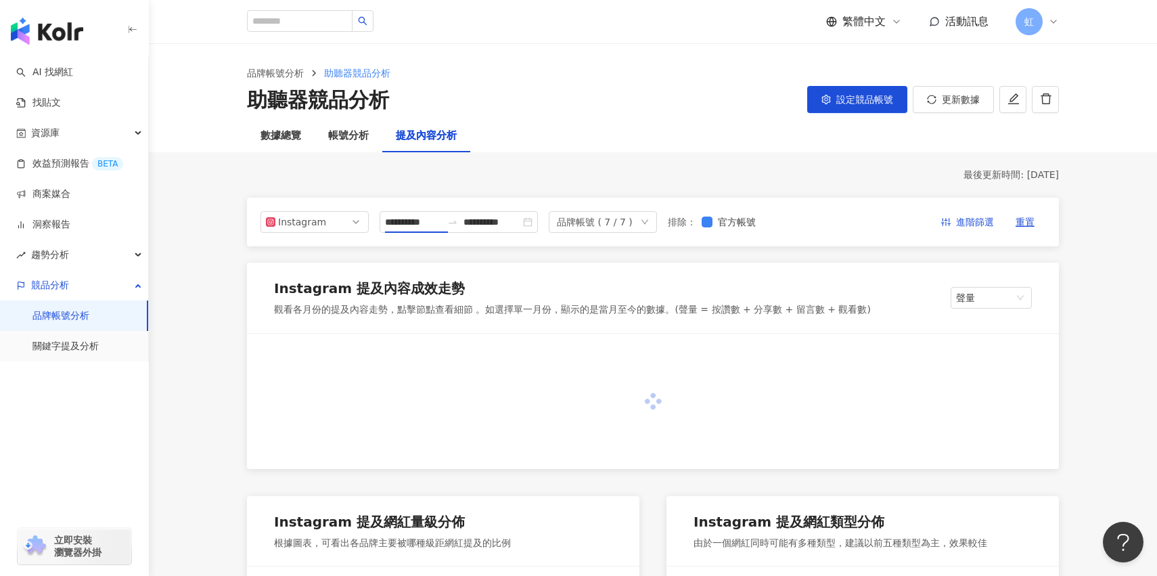
type input "**********"
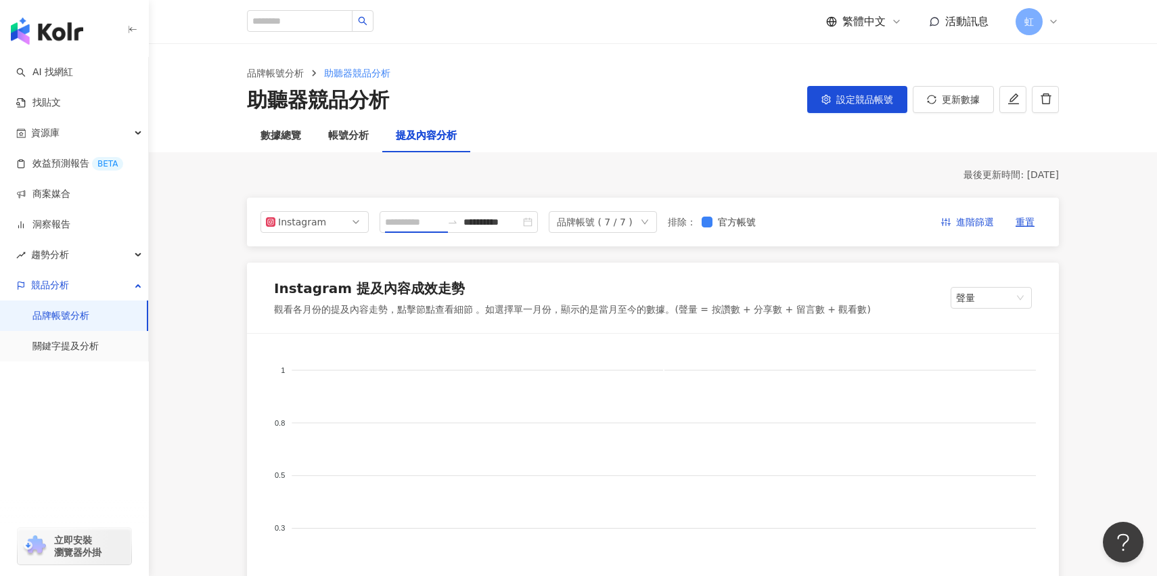
type input "**********"
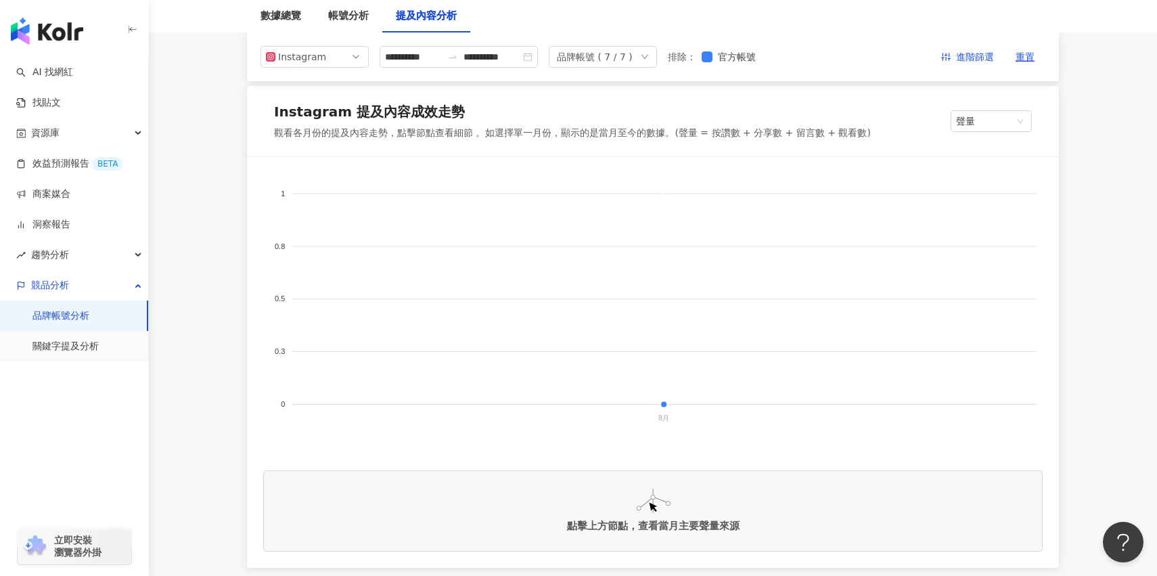
scroll to position [142, 0]
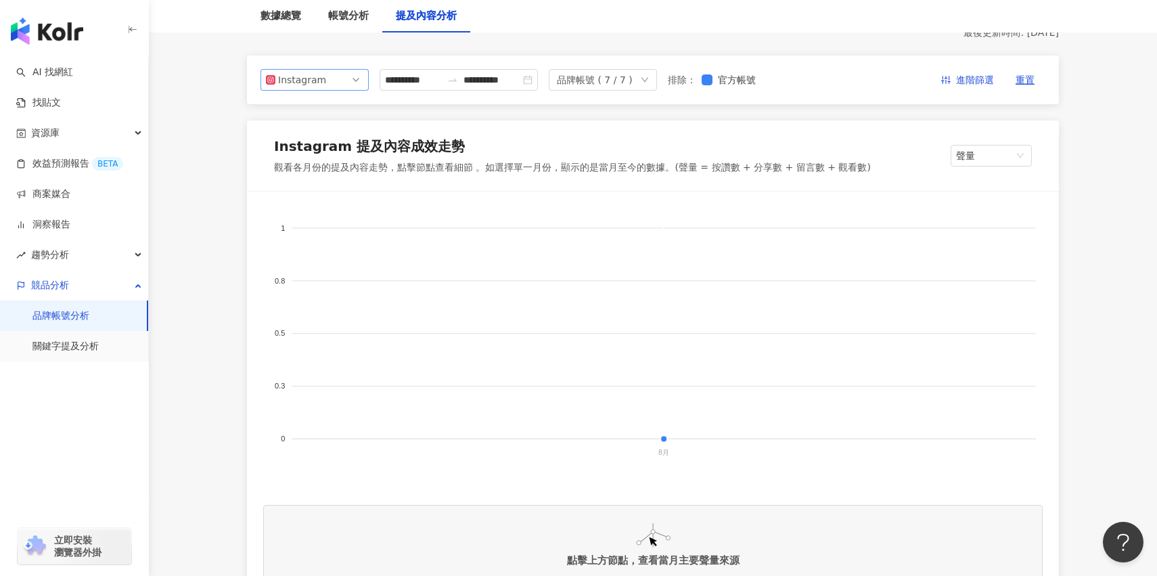
click at [334, 83] on span "Instagram" at bounding box center [314, 80] width 97 height 20
click at [324, 137] on div "Facebook" at bounding box center [305, 134] width 44 height 15
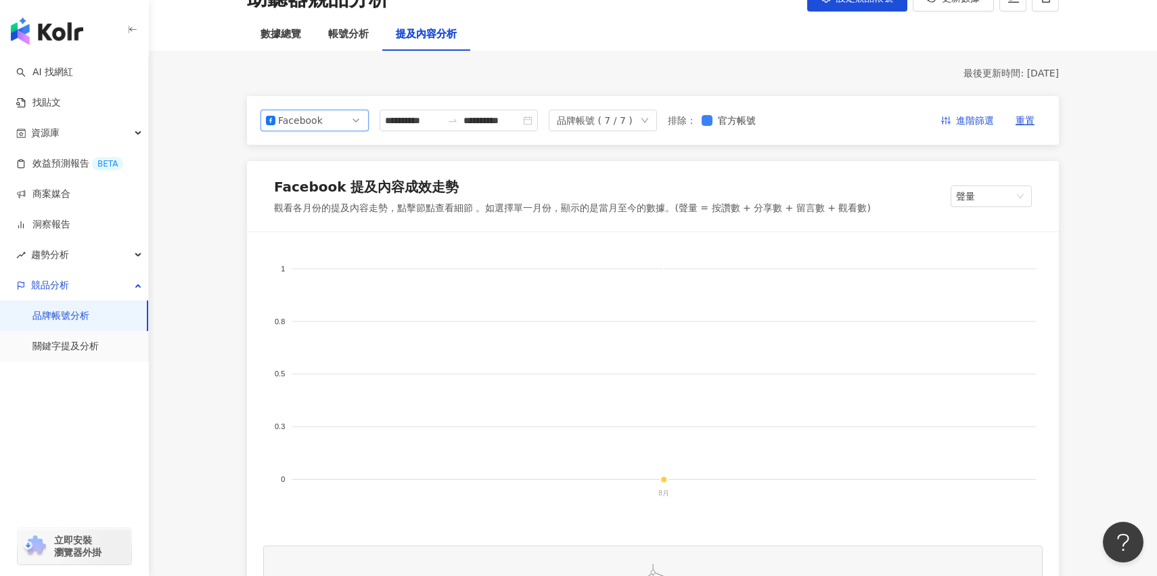
scroll to position [101, 0]
click at [962, 186] on div "聲量" at bounding box center [991, 197] width 81 height 22
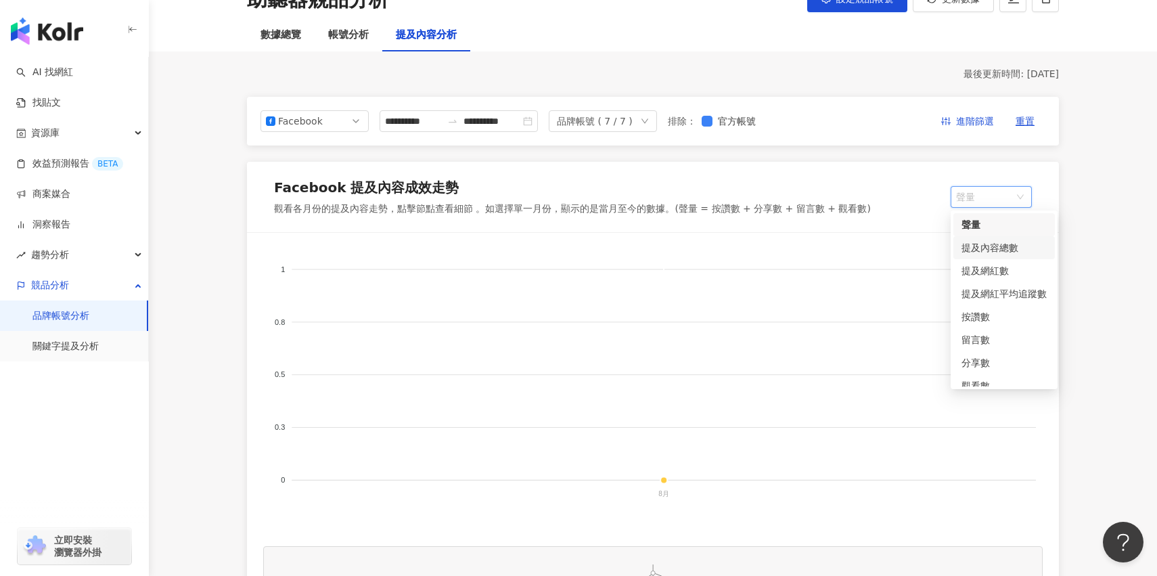
click at [975, 246] on div "提及內容總數" at bounding box center [1003, 247] width 85 height 15
click at [984, 202] on span "提及內容總數" at bounding box center [990, 197] width 71 height 20
click at [985, 275] on div "提及網紅數" at bounding box center [1003, 270] width 85 height 15
click at [990, 199] on span "提及網紅數" at bounding box center [991, 197] width 70 height 20
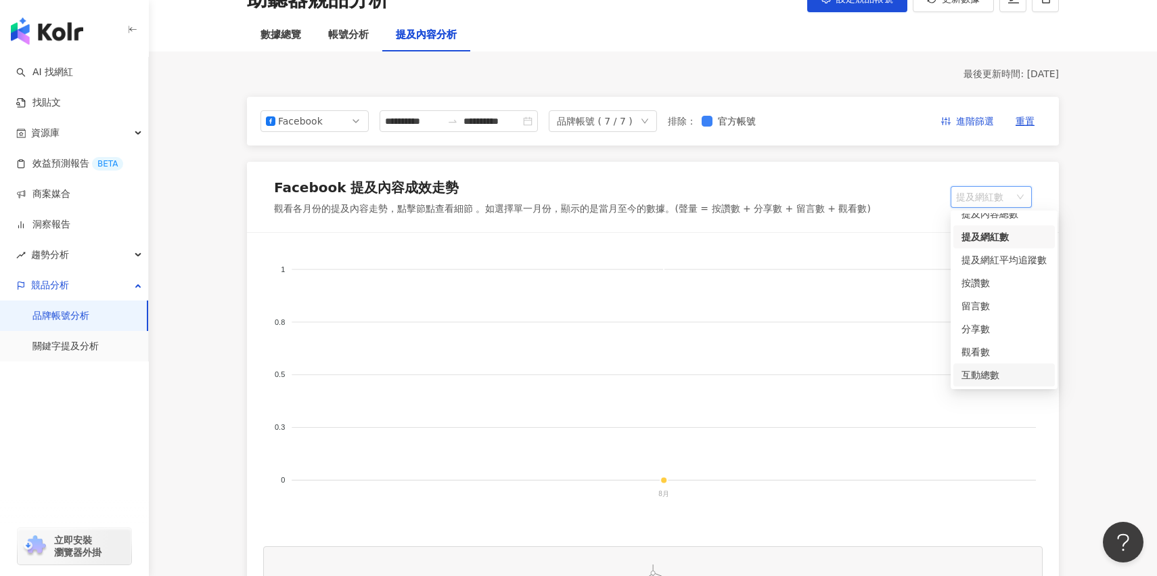
click at [996, 383] on div "互動總數" at bounding box center [1003, 374] width 101 height 23
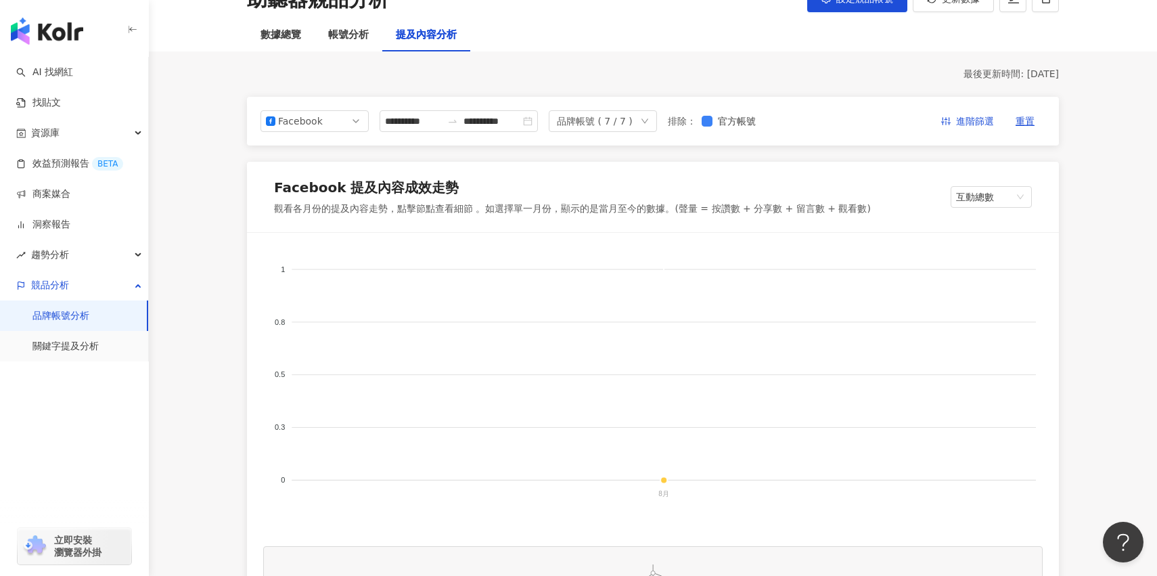
click at [981, 185] on div "Facebook 提及內容成效走勢 觀看各月份的提及內容走勢，點擊節點查看細節 。如選擇單一月份，顯示的是當月至今的數據。(聲量 = 按讚數 + 分享數 + …" at bounding box center [653, 197] width 812 height 70
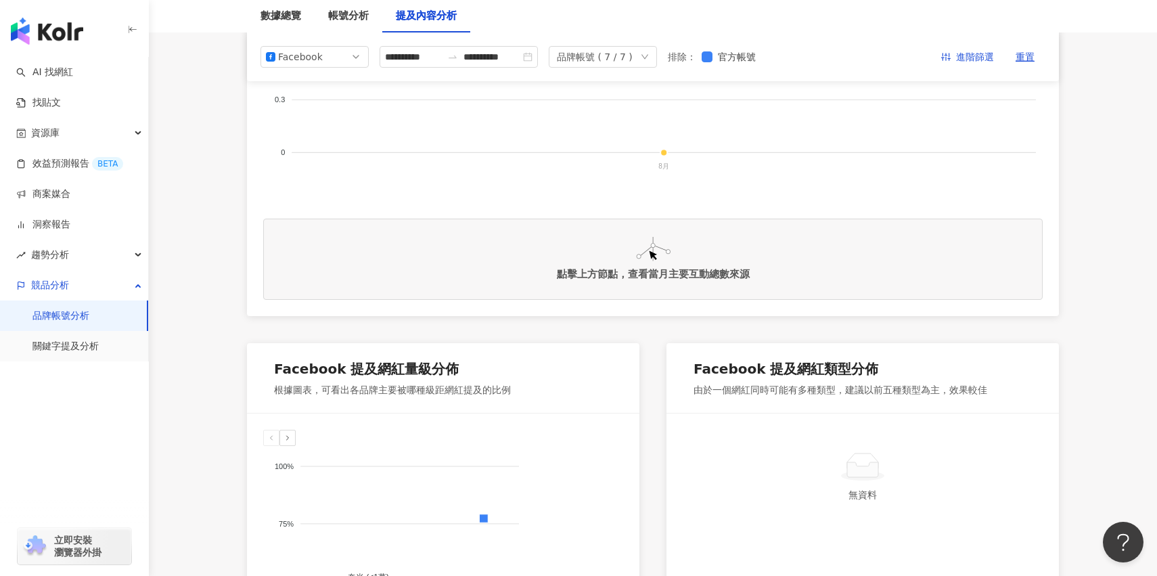
scroll to position [0, 0]
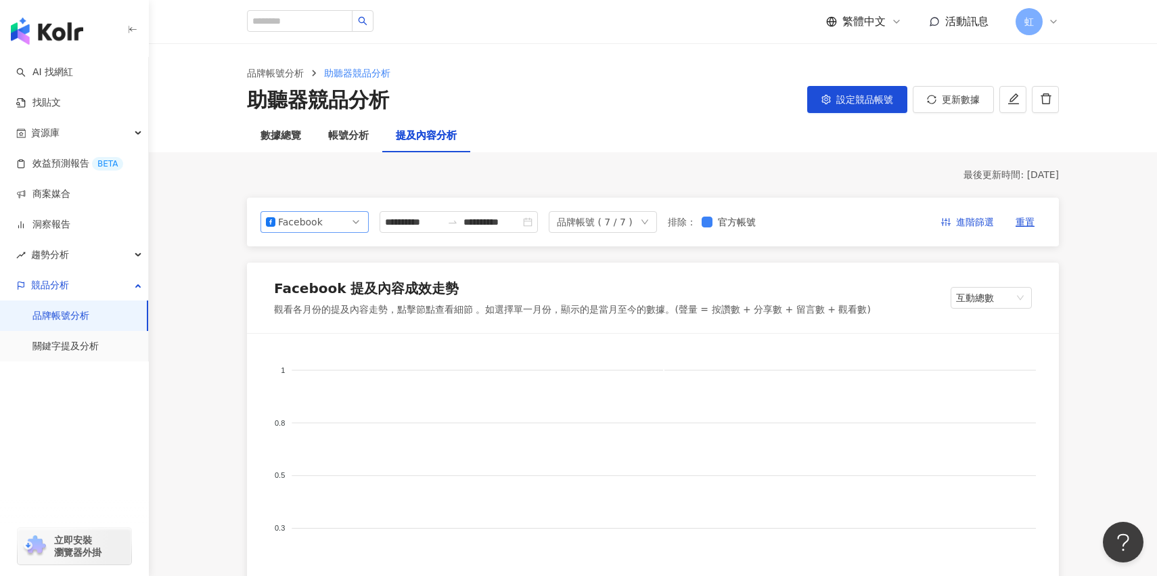
click at [359, 211] on div "Facebook ig fb yt Instagram Facebook YouTube" at bounding box center [314, 222] width 108 height 22
click at [346, 242] on div "Instagram" at bounding box center [314, 253] width 103 height 23
click at [458, 216] on span "to" at bounding box center [452, 221] width 11 height 11
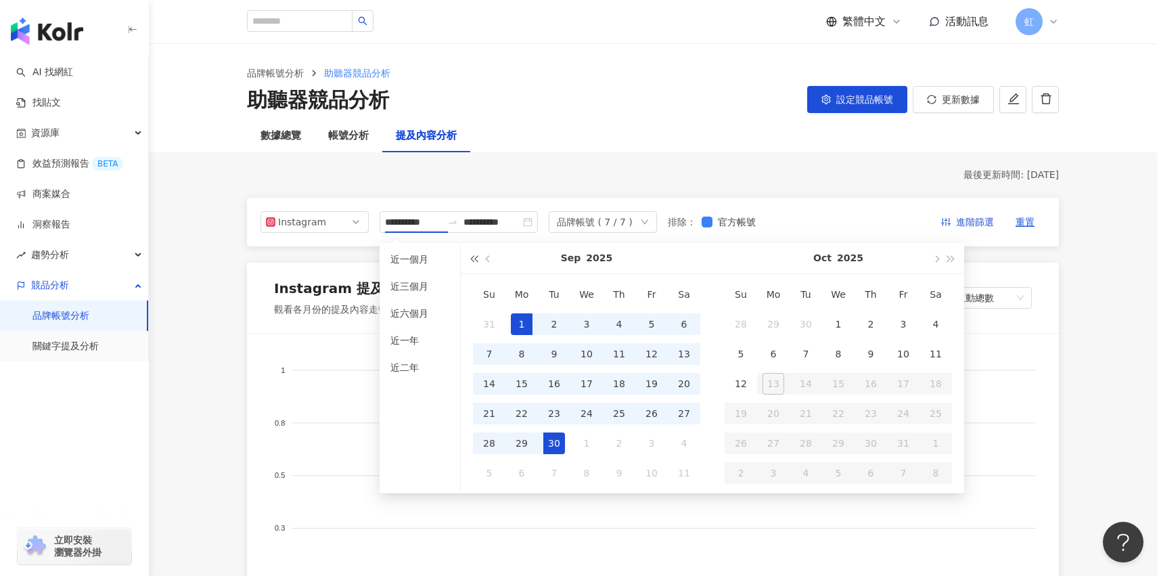
click at [472, 260] on span "button" at bounding box center [473, 258] width 7 height 7
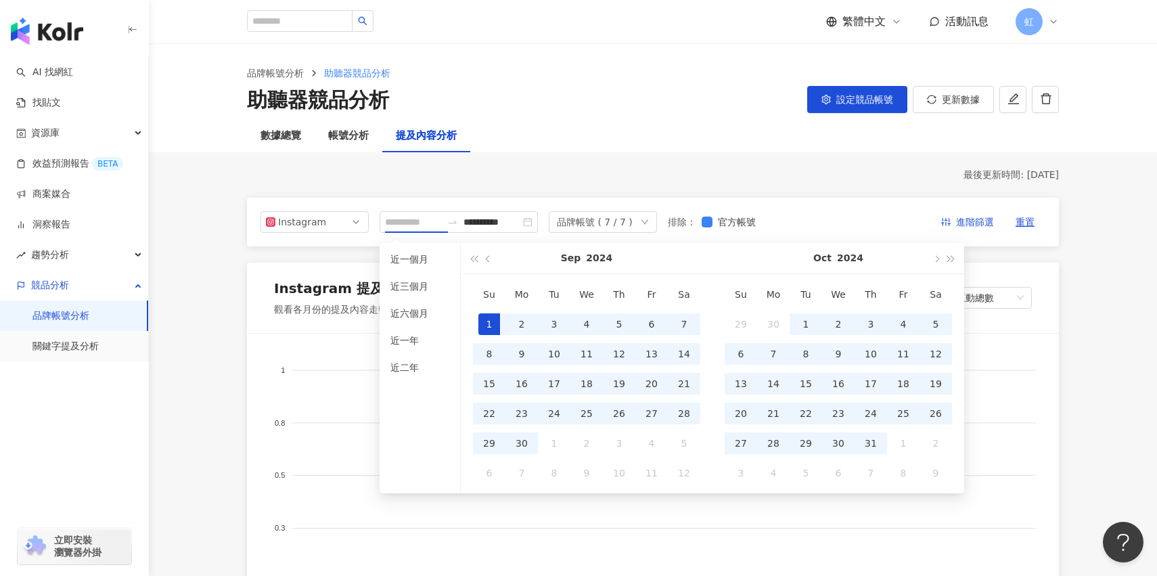
click at [495, 319] on div "1" at bounding box center [489, 324] width 22 height 22
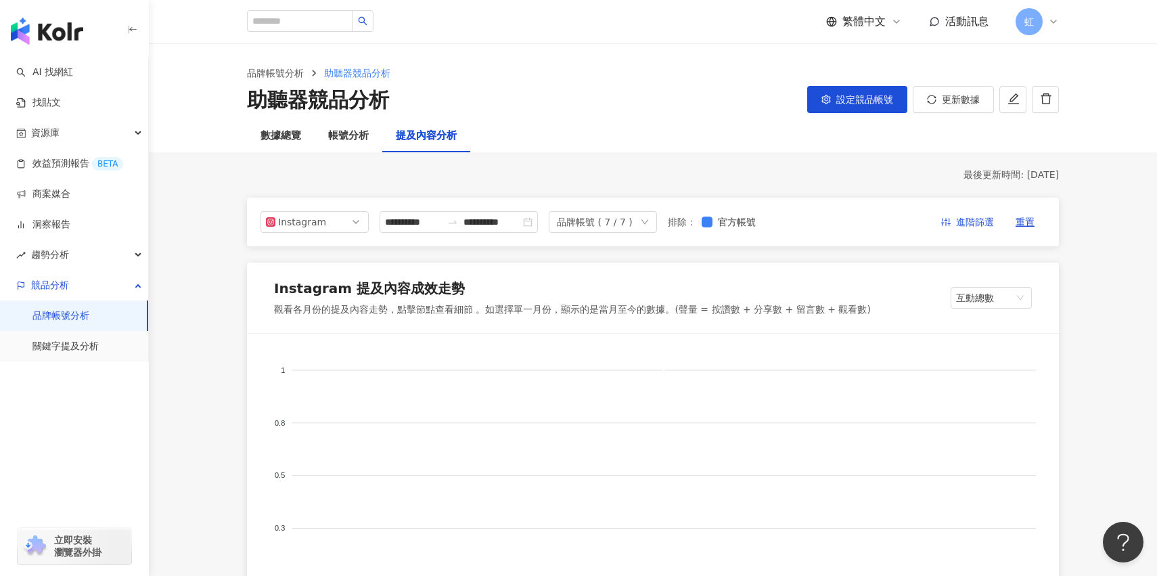
type input "**********"
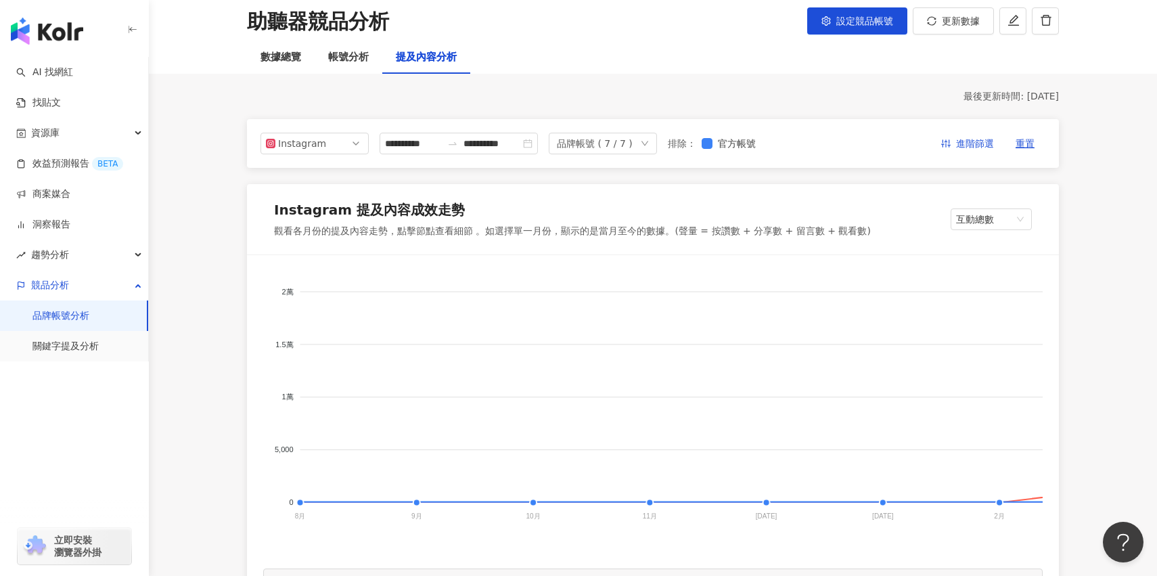
scroll to position [68, 0]
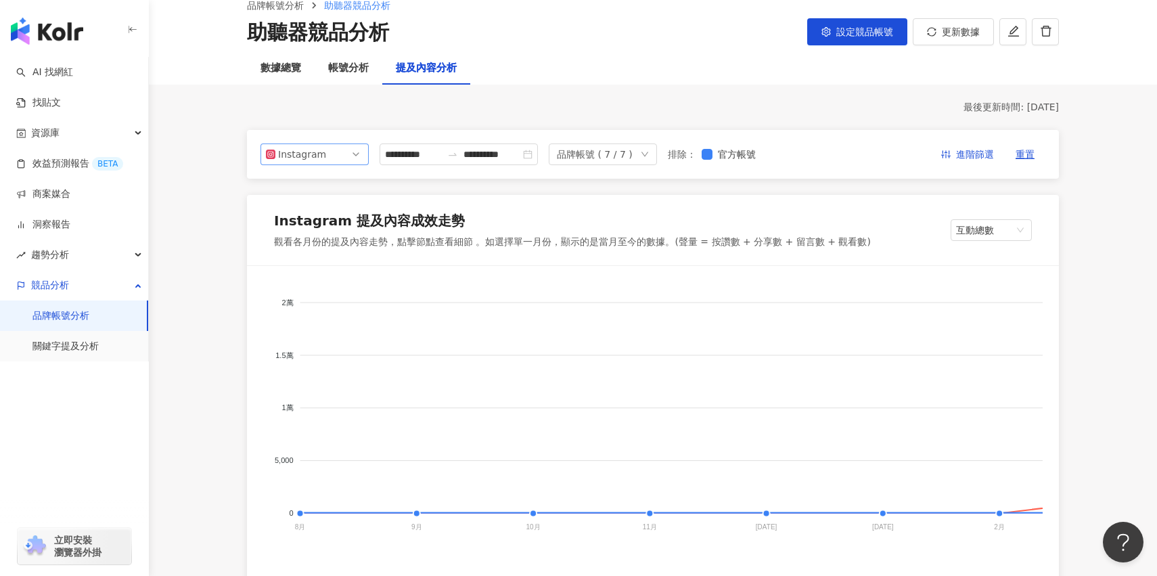
click at [338, 157] on span "Instagram" at bounding box center [314, 154] width 97 height 20
click at [335, 204] on div "Facebook" at bounding box center [314, 208] width 87 height 15
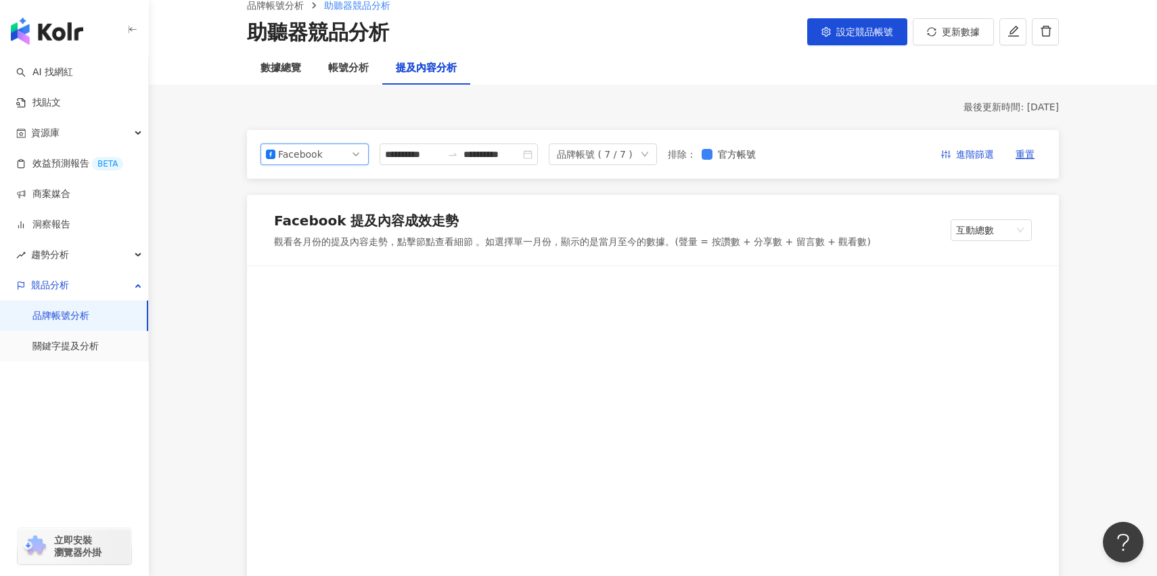
scroll to position [179, 0]
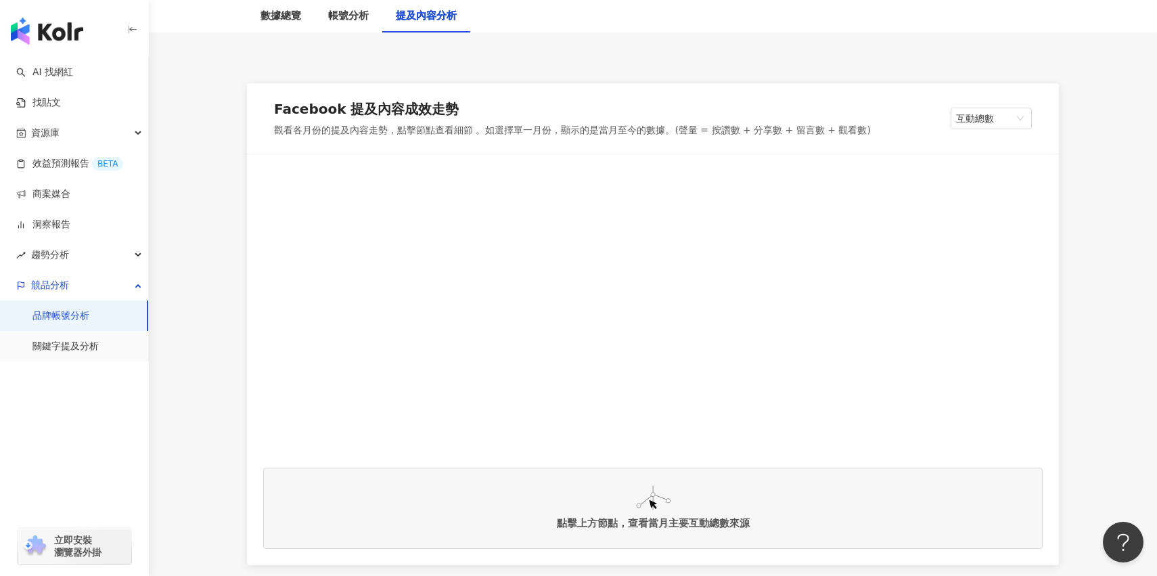
click at [654, 505] on img at bounding box center [653, 498] width 35 height 24
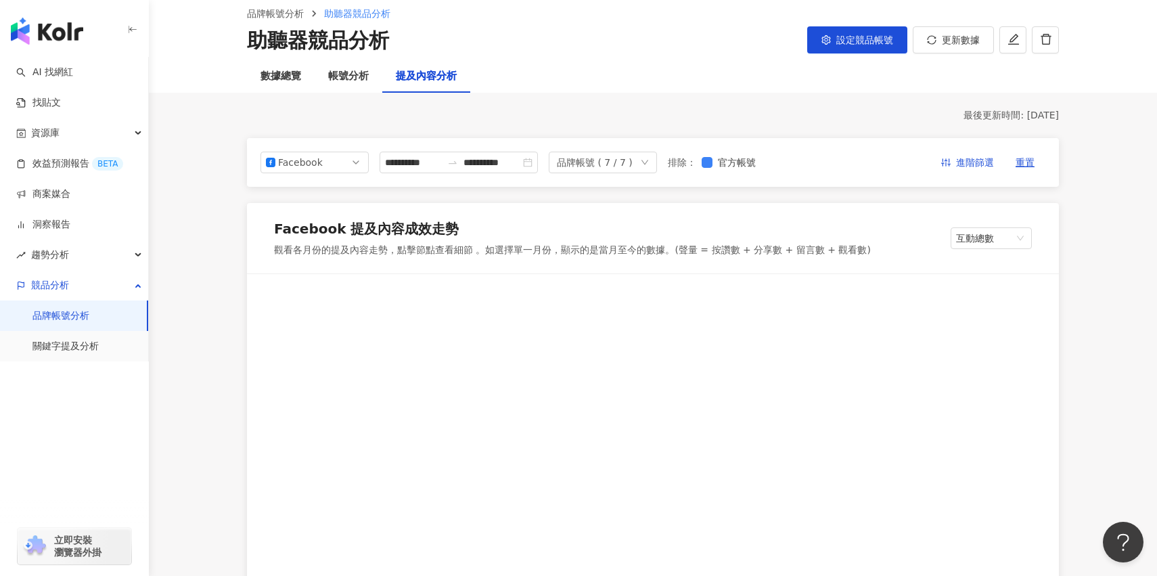
scroll to position [47, 0]
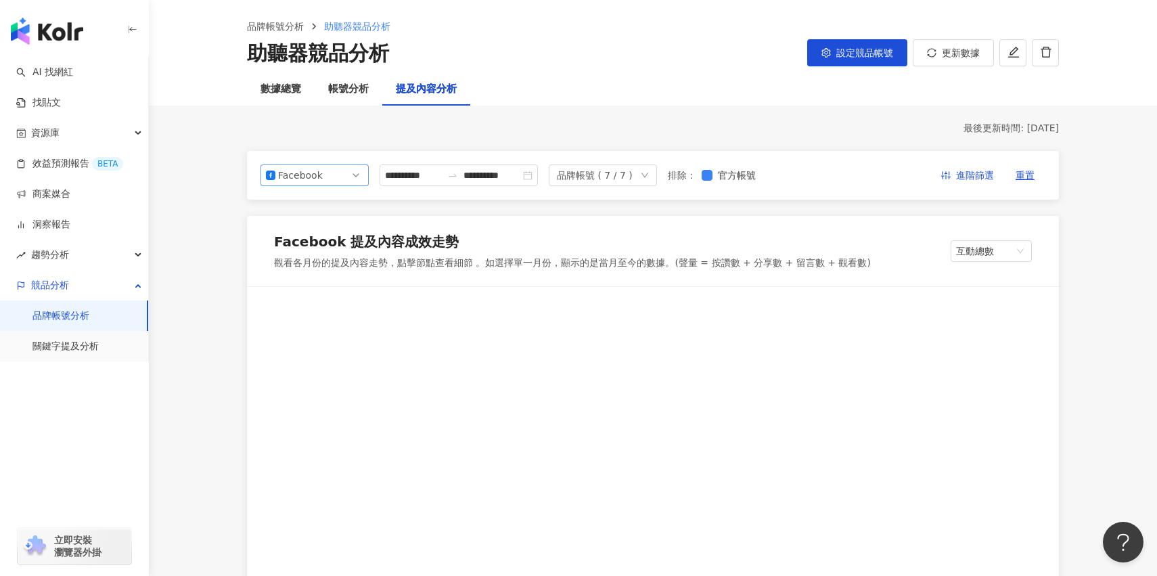
click at [346, 167] on span "Facebook" at bounding box center [314, 175] width 97 height 20
click at [346, 168] on span "Facebook" at bounding box center [314, 175] width 97 height 20
click at [353, 170] on span "Facebook" at bounding box center [314, 175] width 97 height 20
click at [352, 203] on div "Instagram" at bounding box center [314, 206] width 87 height 15
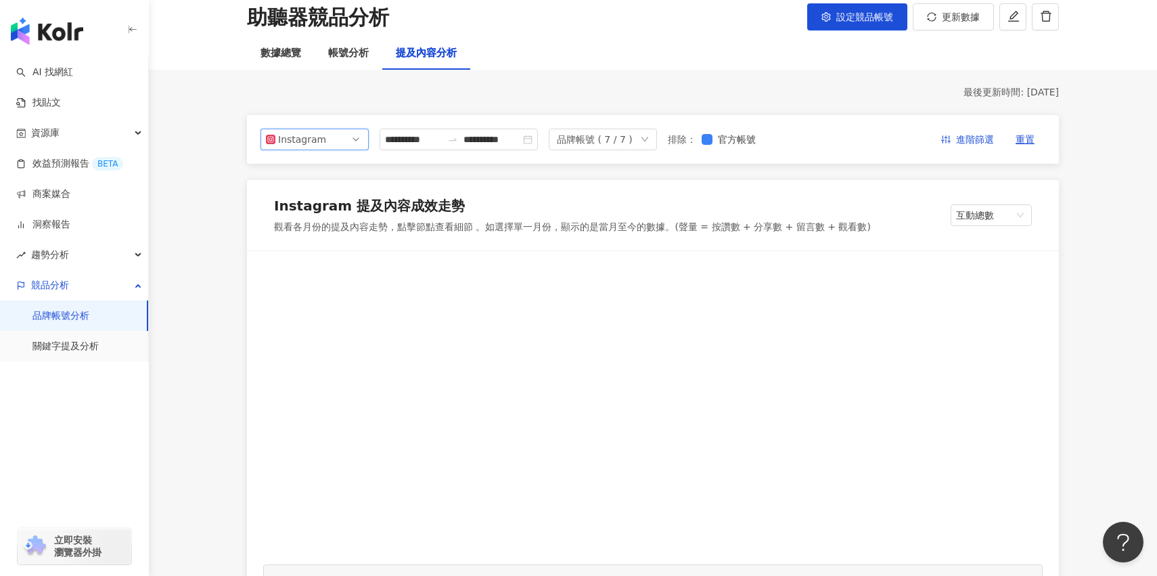
scroll to position [62, 0]
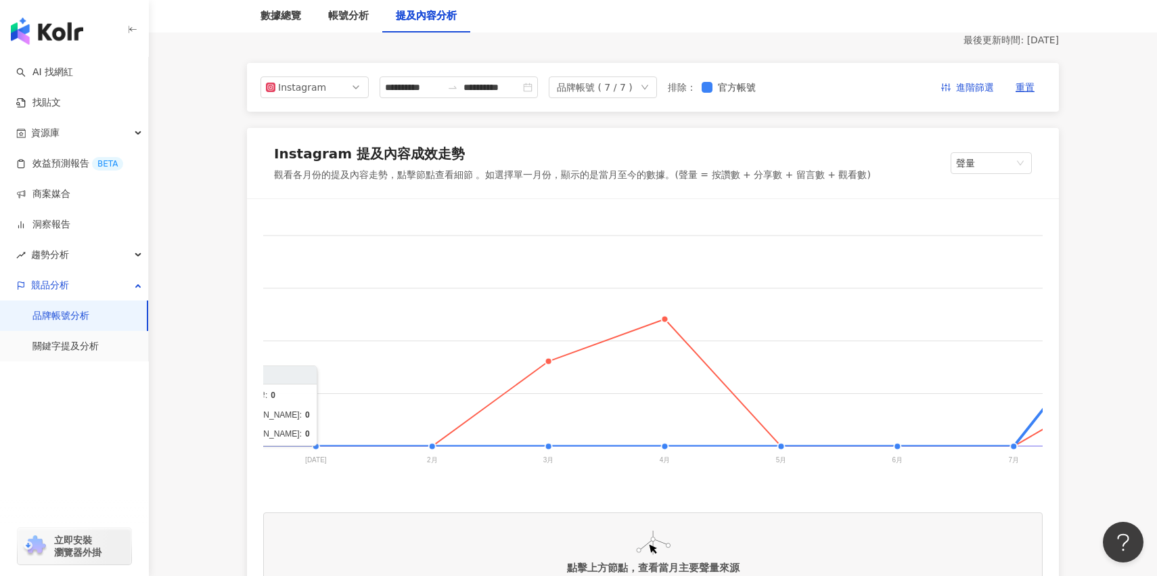
scroll to position [0, 570]
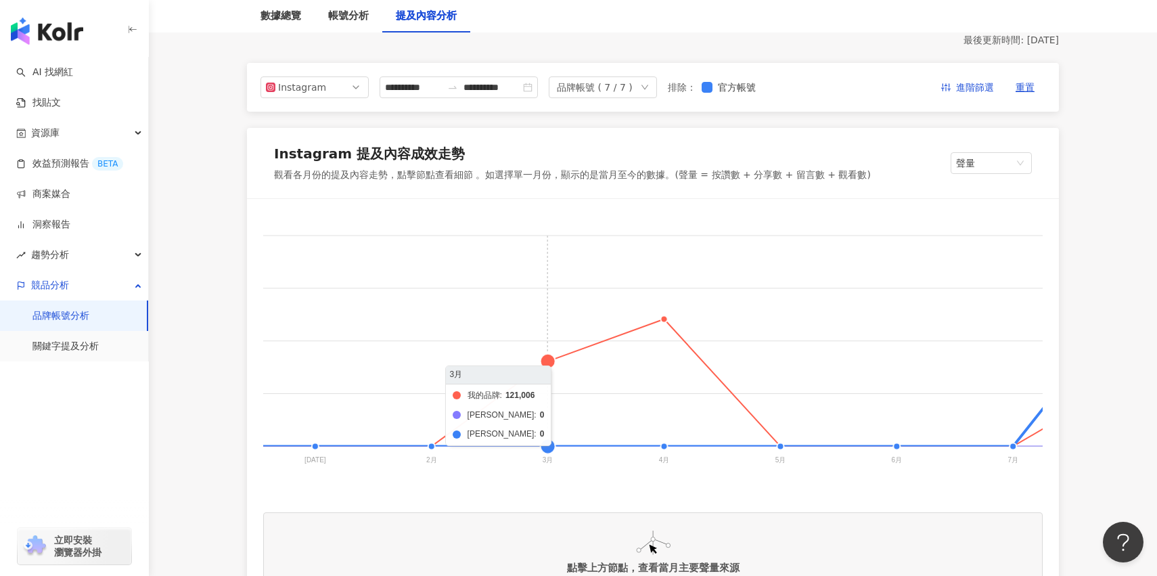
click at [547, 362] on foreignobject "我的品牌 頌恩助聽器 科林助聽器" at bounding box center [473, 350] width 1559 height 271
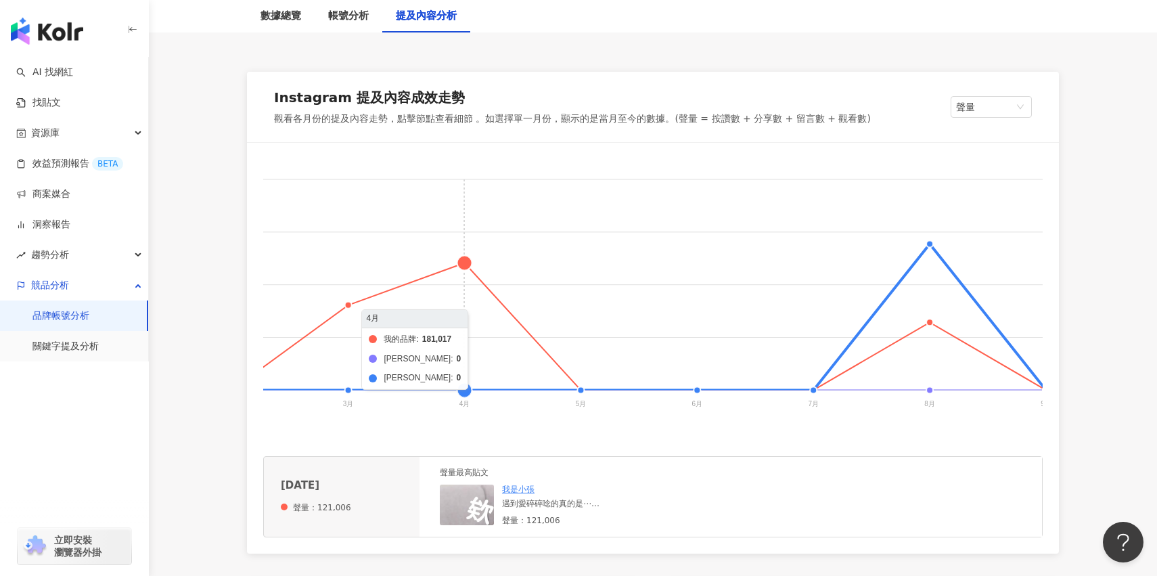
scroll to position [0, 779]
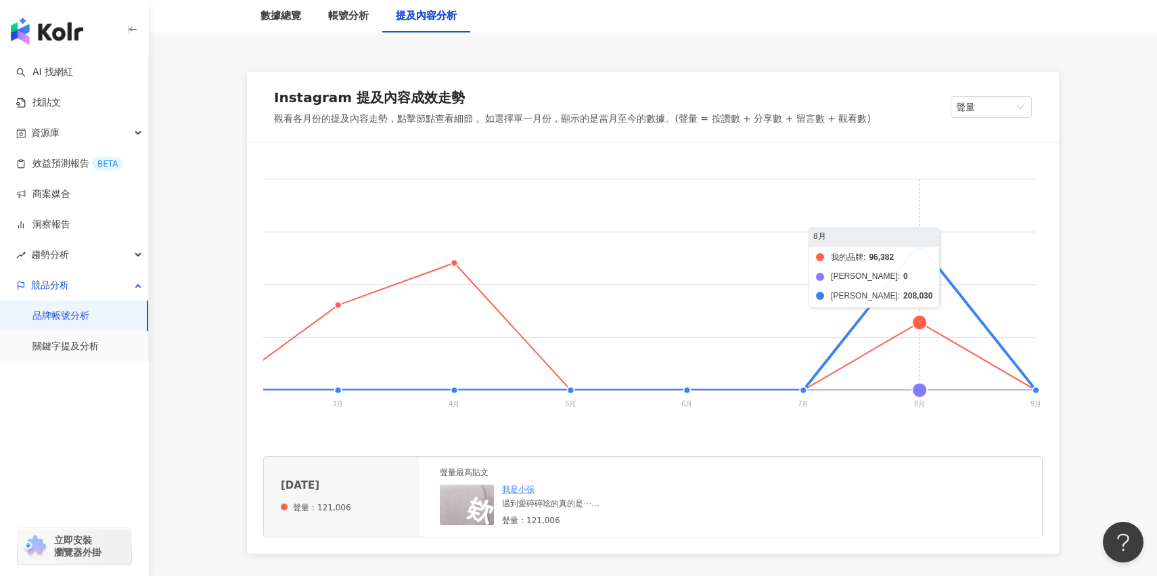
click at [919, 254] on foreignobject "我的品牌 頌恩助聽器 科林助聽器" at bounding box center [263, 294] width 1559 height 271
click at [926, 248] on foreignobject "我的品牌 頌恩助聽器 科林助聽器" at bounding box center [263, 294] width 1559 height 271
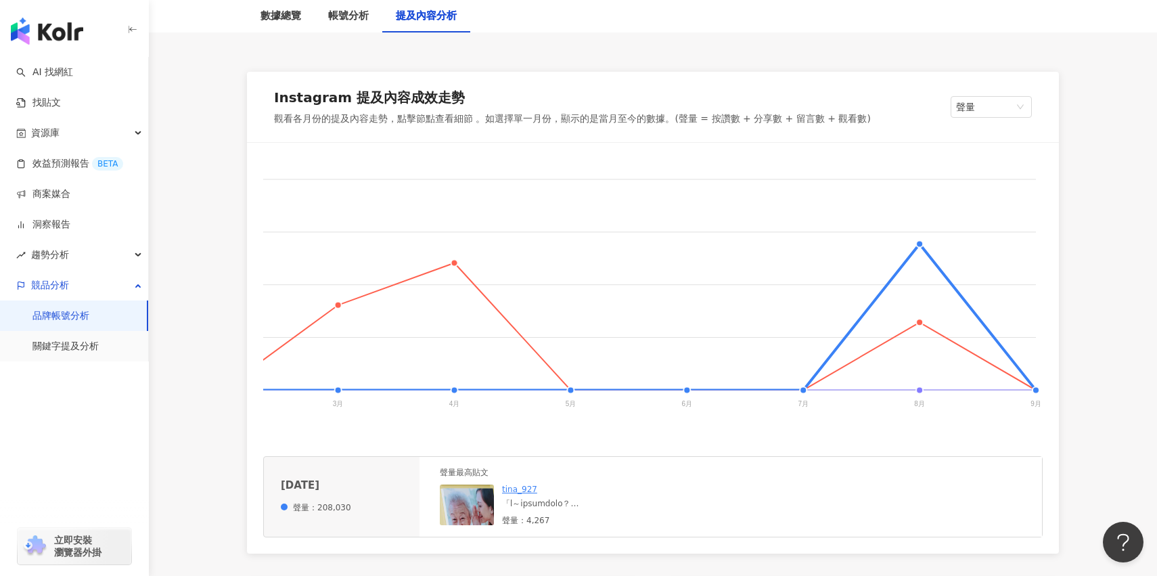
click at [549, 501] on div at bounding box center [589, 504] width 175 height 12
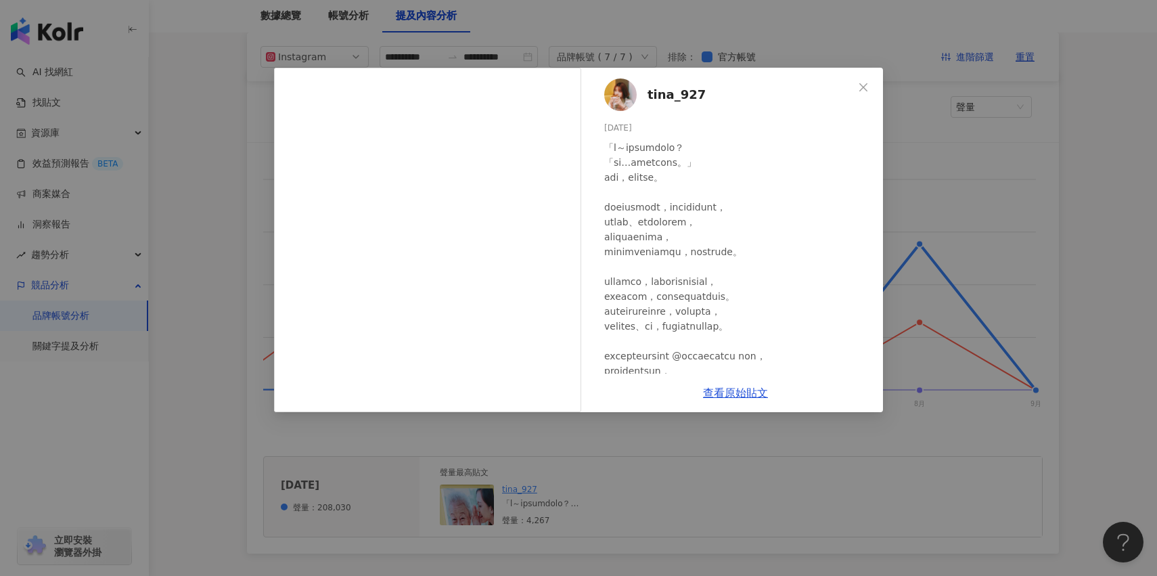
scroll to position [0, 0]
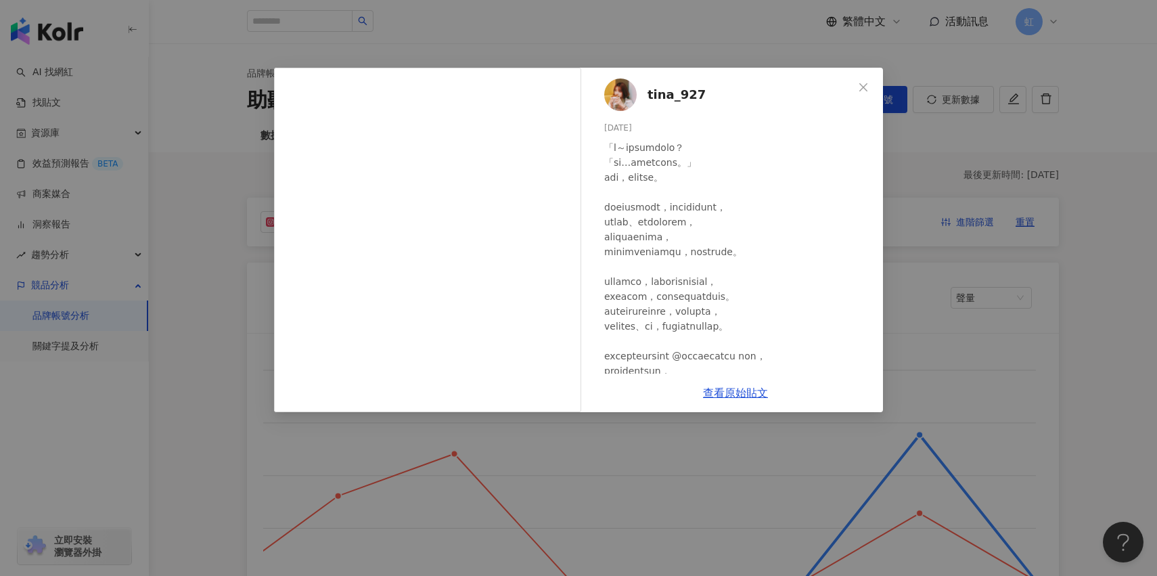
click at [963, 344] on div "tina_927 2025/8/4 4,261 6 查看原始貼文" at bounding box center [578, 288] width 1157 height 576
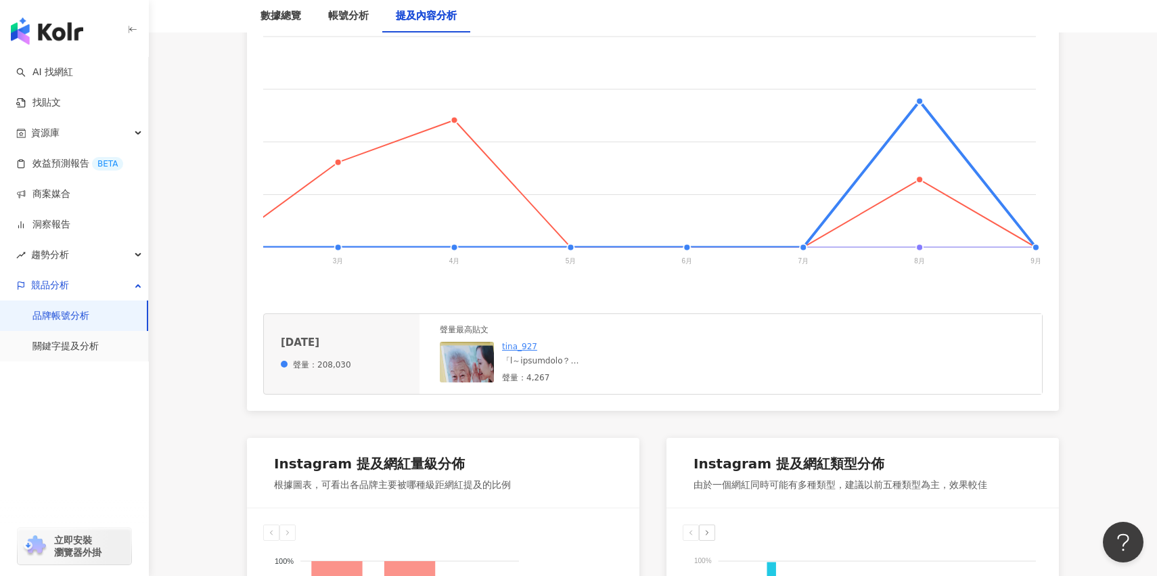
scroll to position [344, 0]
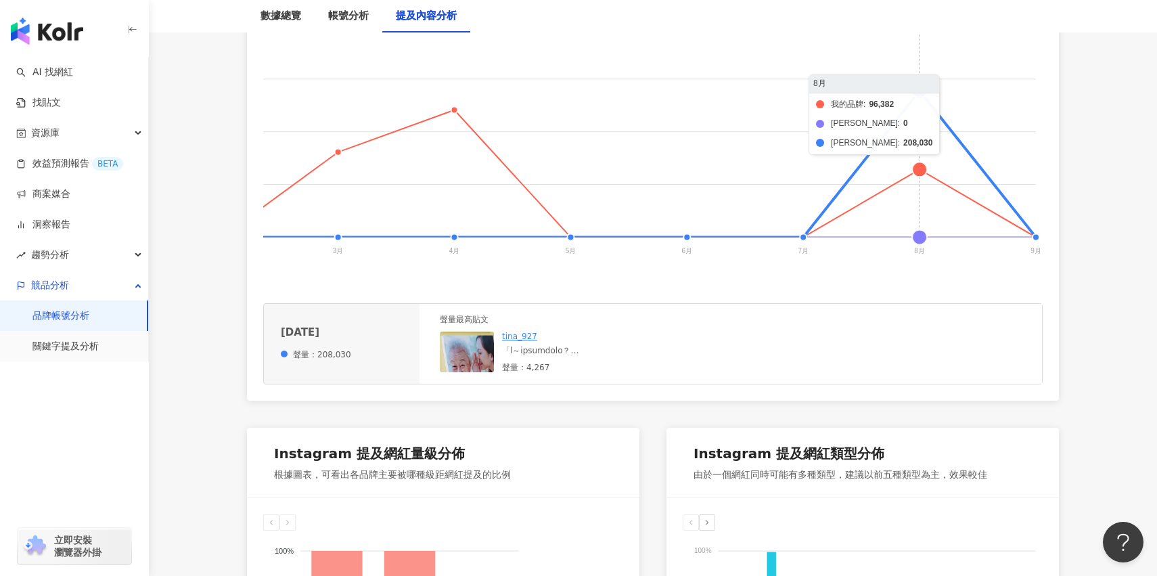
click at [911, 171] on foreignobject "我的品牌 頌恩助聽器 科林助聽器" at bounding box center [263, 141] width 1559 height 271
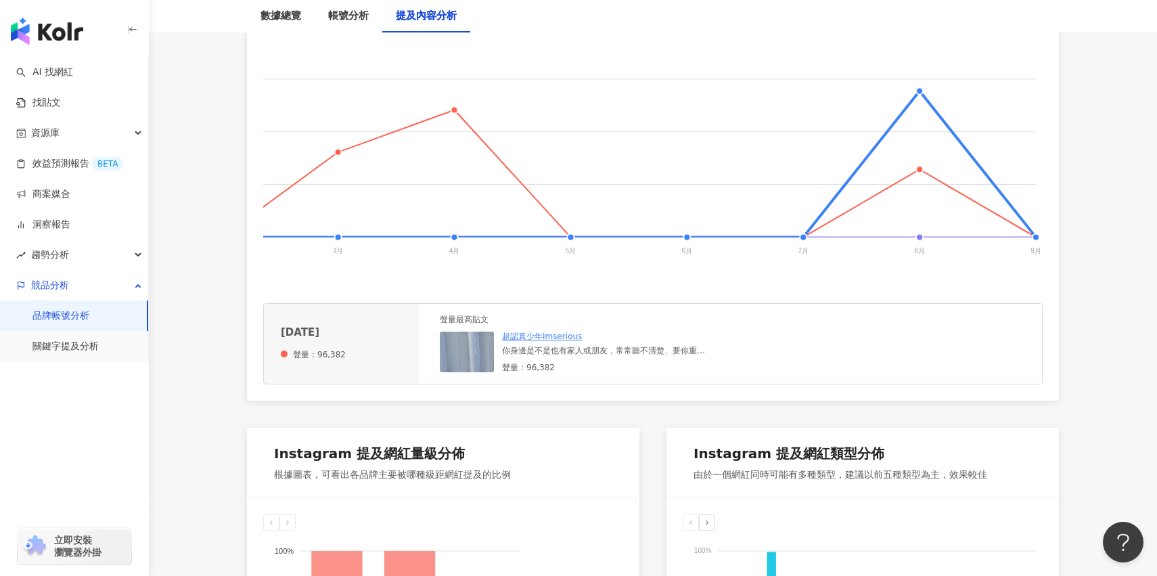
click at [681, 349] on div "你身邊是不是也有家人或朋友，常常聽不清楚、要你重複好幾次？ 其實65歲以上，每3個人就有1個可能有聽力損失！ 而且聽不好，不只影響生活，失智的風險還可能高出6…" at bounding box center [603, 351] width 203 height 12
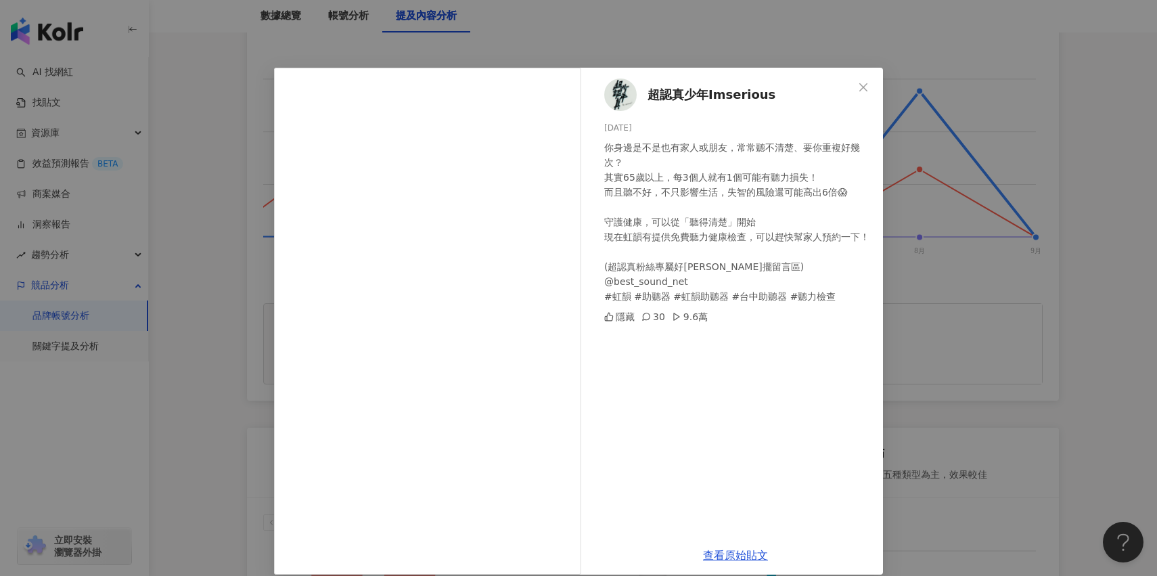
scroll to position [15, 0]
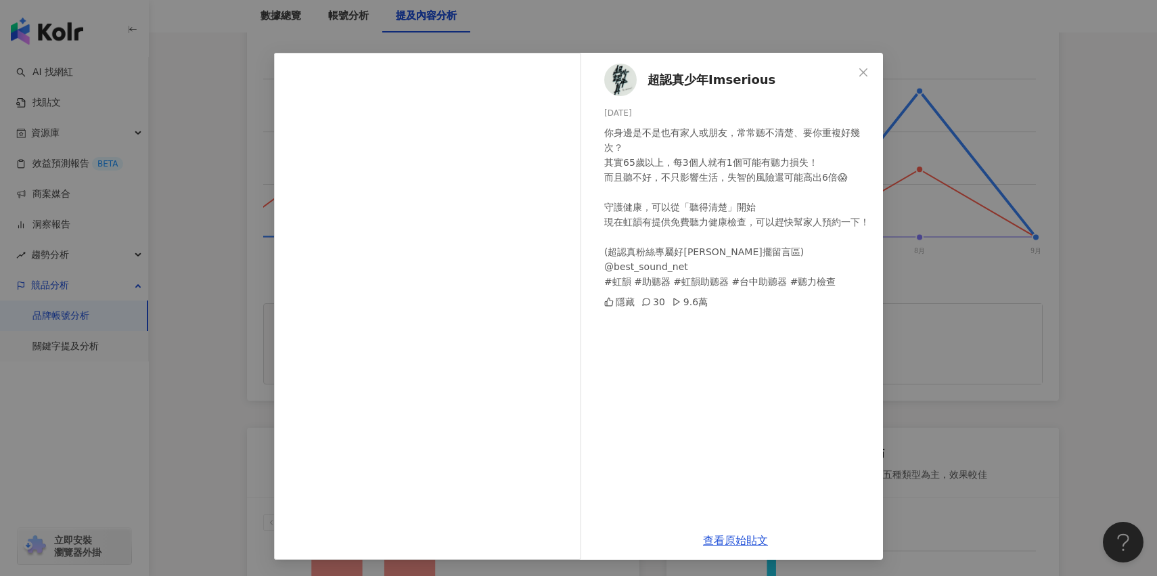
click at [898, 260] on div "超認真少年Imserious 2025/8/30 你身邊是不是也有家人或朋友，常常聽不清楚、要你重複好幾次？ 其實65歲以上，每3個人就有1個可能有聽力損失！…" at bounding box center [578, 288] width 1157 height 576
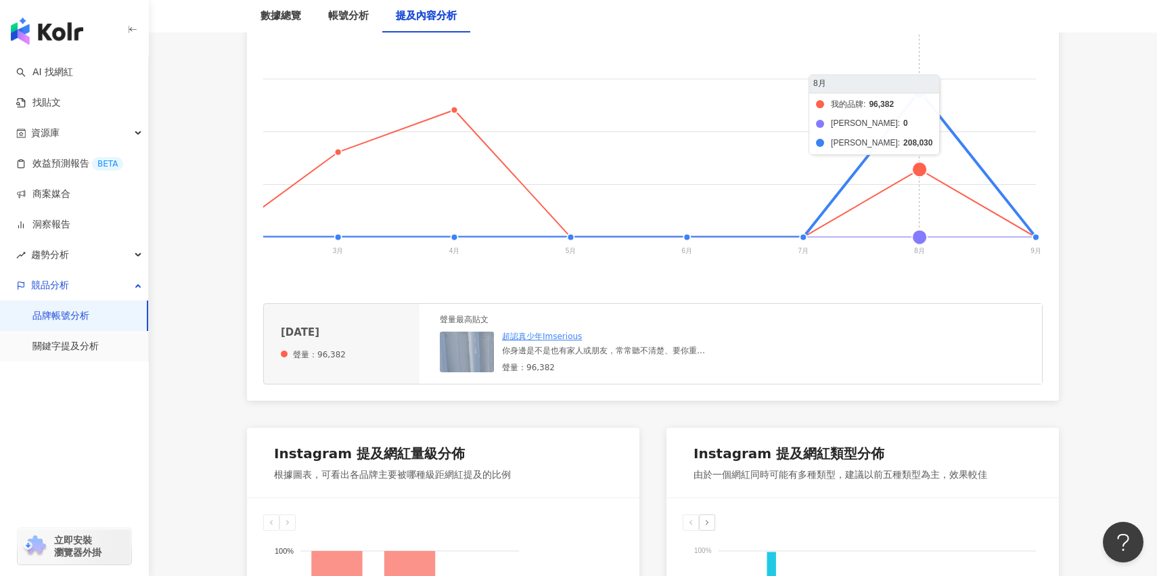
click at [925, 106] on foreignobject "我的品牌 頌恩助聽器 科林助聽器" at bounding box center [263, 141] width 1559 height 271
click at [925, 163] on foreignobject "我的品牌 頌恩助聽器 科林助聽器" at bounding box center [263, 141] width 1559 height 271
click at [924, 226] on foreignobject "我的品牌 頌恩助聽器 科林助聽器" at bounding box center [263, 141] width 1559 height 271
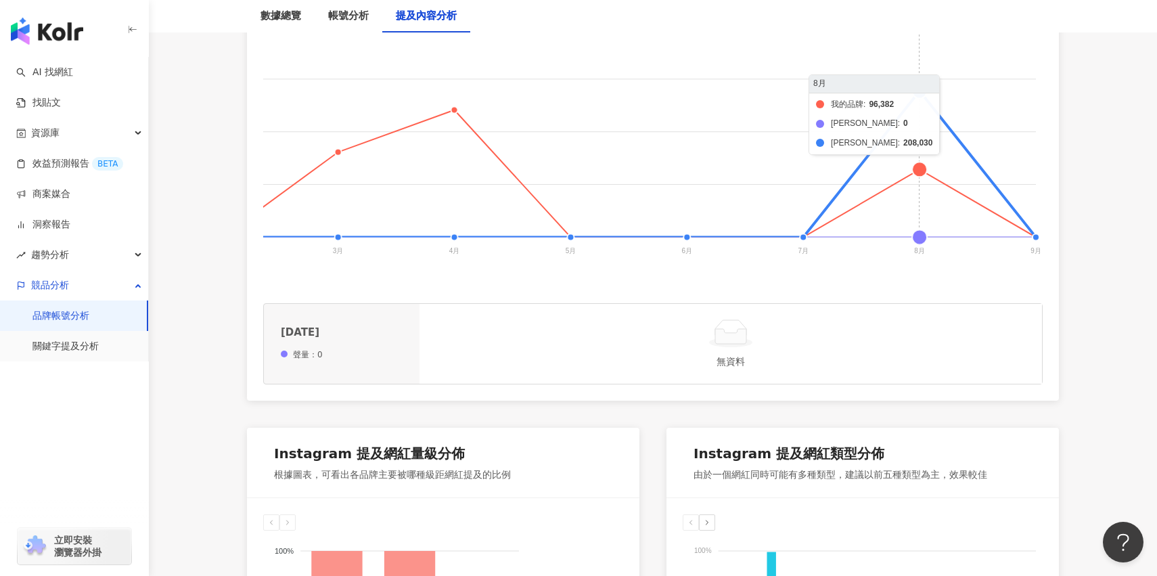
click at [923, 230] on foreignobject "我的品牌 頌恩助聽器 科林助聽器" at bounding box center [263, 141] width 1559 height 271
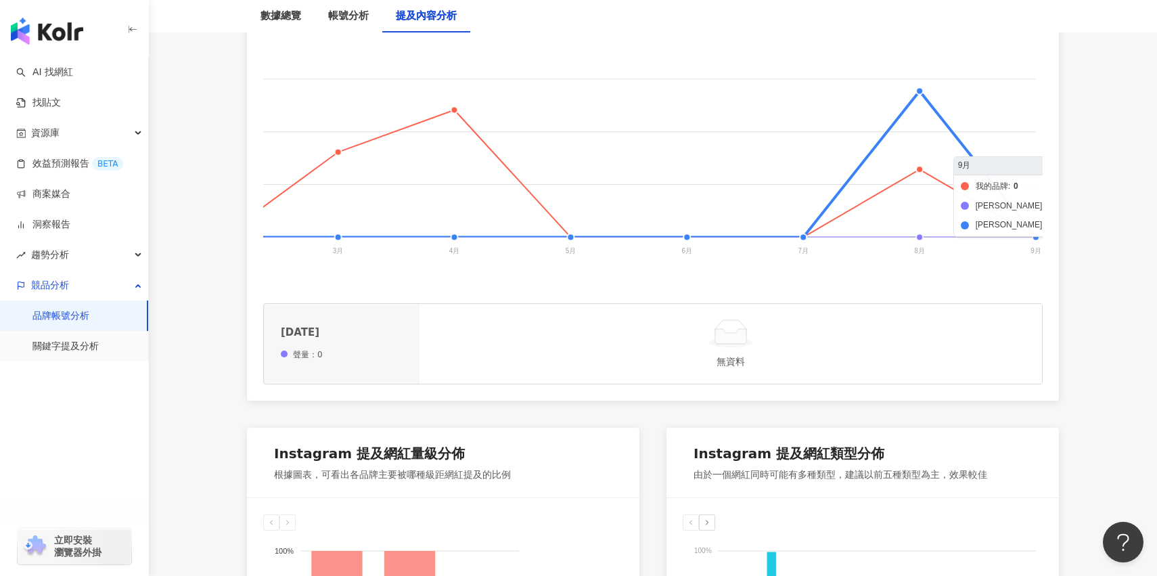
click at [1036, 229] on foreignobject "我的品牌 頌恩助聽器 科林助聽器" at bounding box center [263, 141] width 1559 height 271
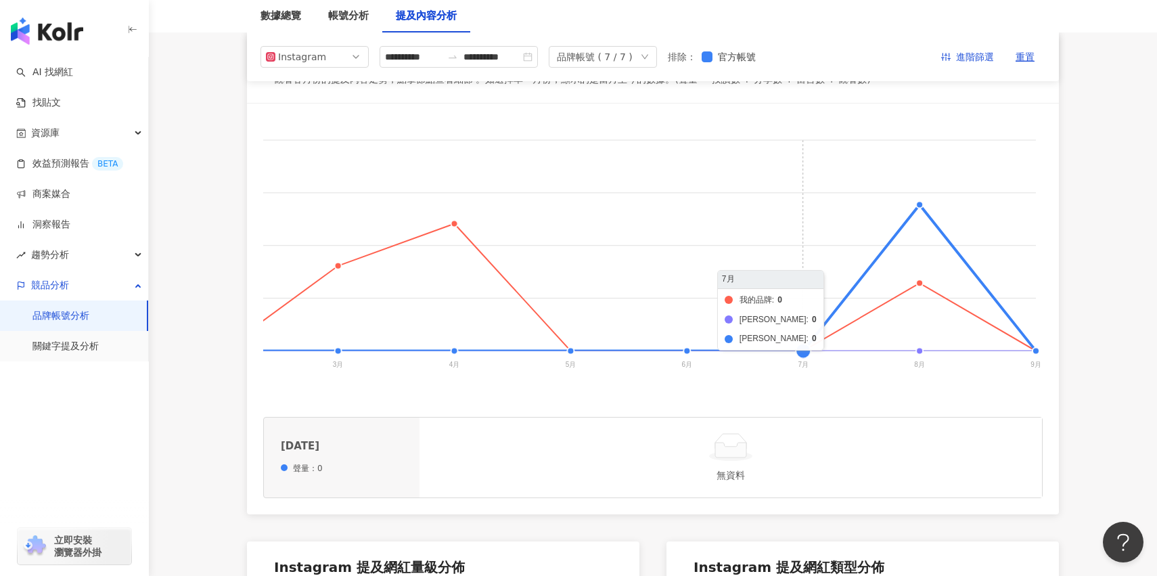
scroll to position [173, 0]
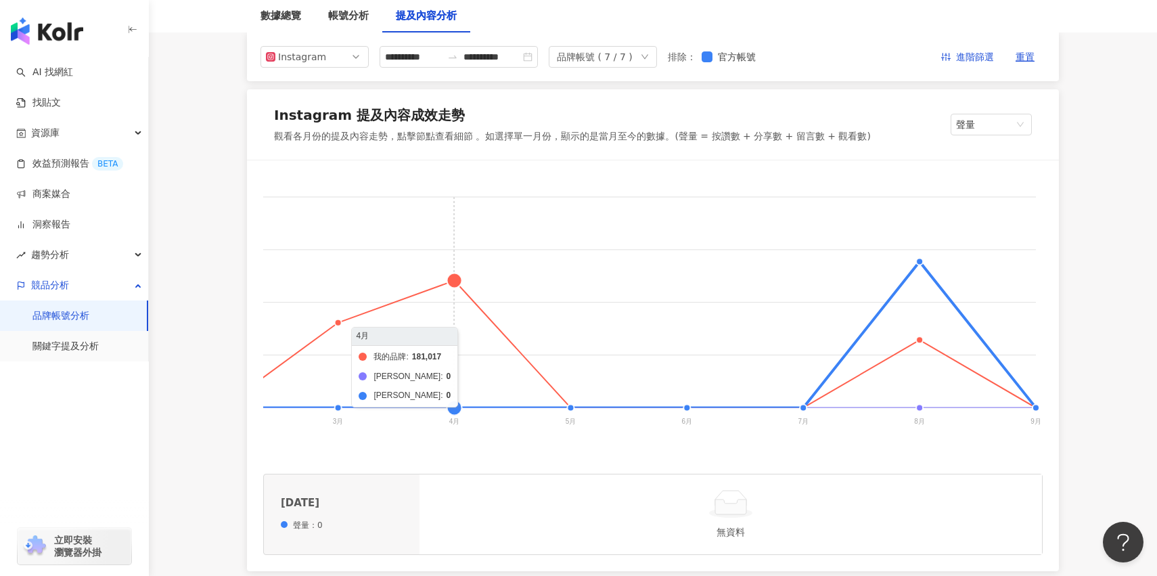
click at [463, 292] on foreignobject "我的品牌 頌恩助聽器 科林助聽器" at bounding box center [263, 312] width 1559 height 271
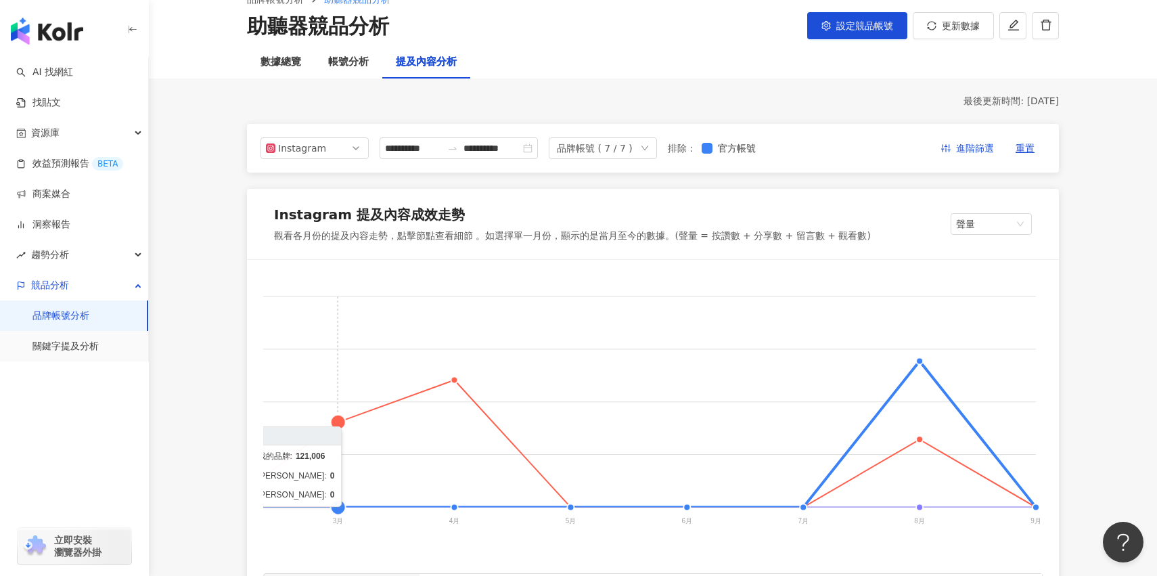
scroll to position [68, 0]
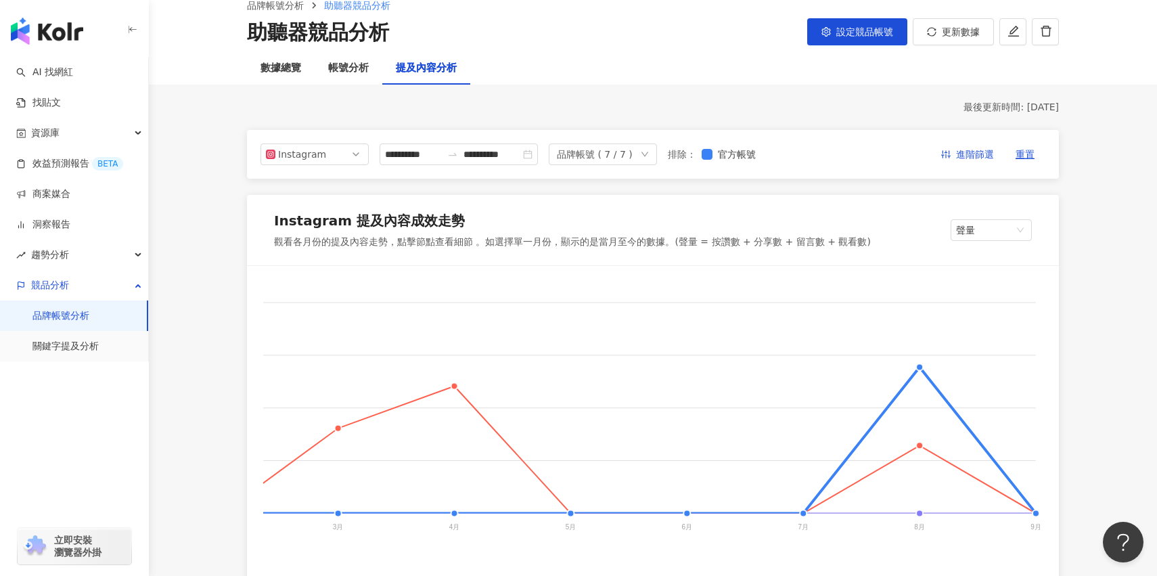
click at [89, 317] on link "品牌帳號分析" at bounding box center [60, 316] width 57 height 14
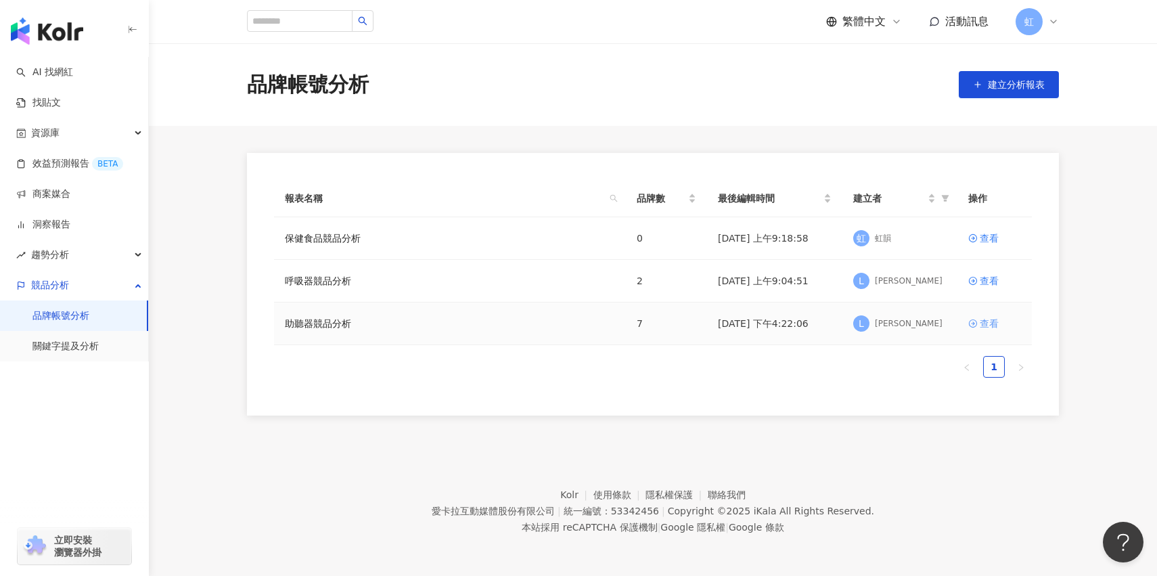
click at [989, 319] on div "查看" at bounding box center [989, 323] width 19 height 15
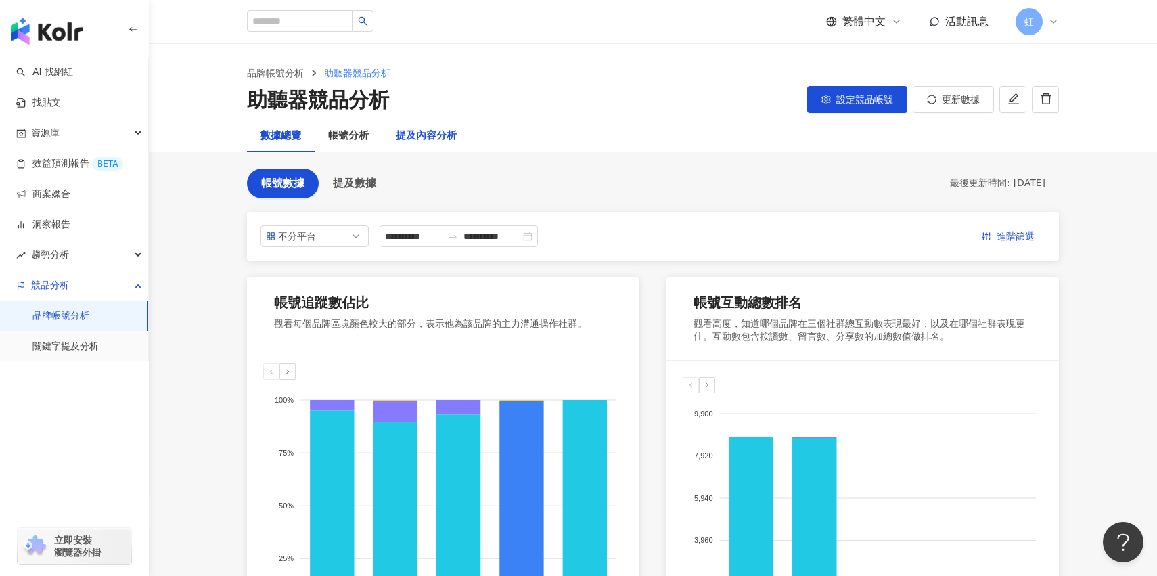
click at [435, 133] on div "提及內容分析" at bounding box center [426, 136] width 61 height 16
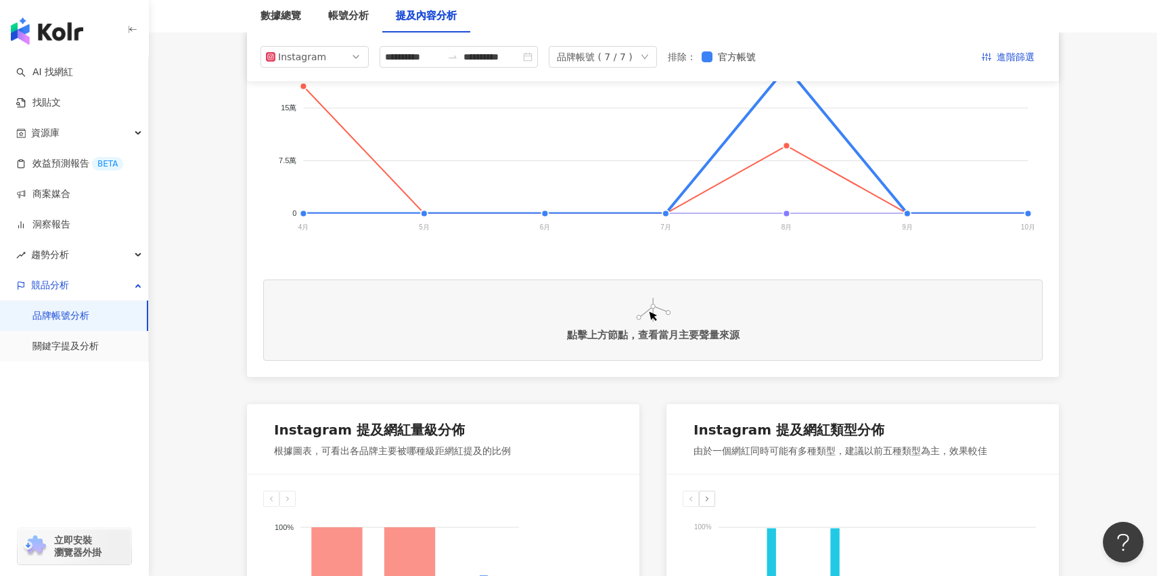
scroll to position [352, 0]
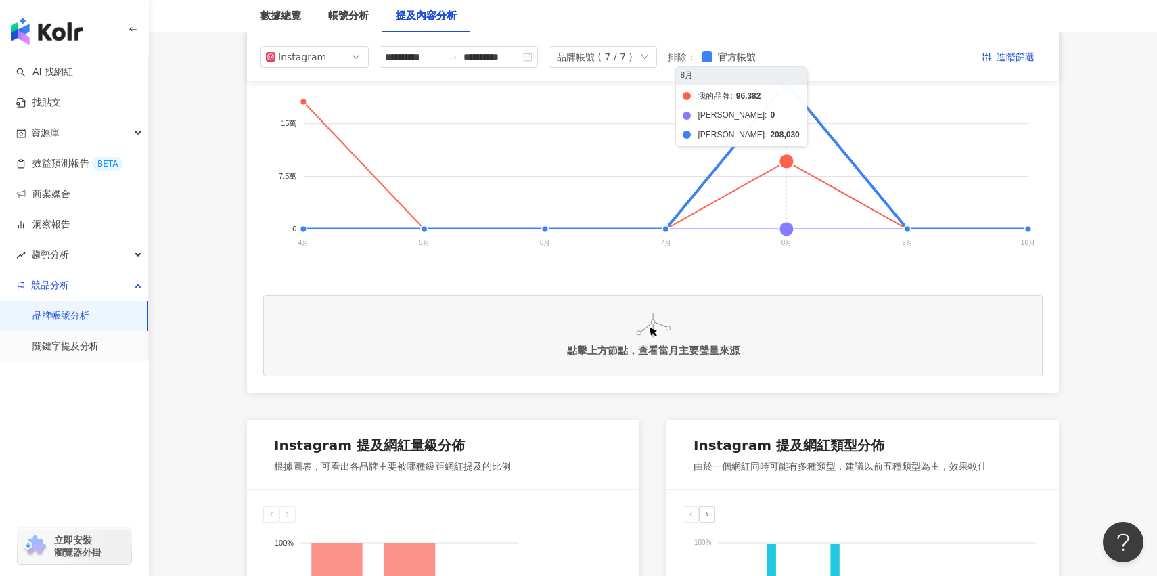
click at [760, 168] on foreignobject "我的品牌 頌恩助聽器 科林助聽器" at bounding box center [652, 133] width 779 height 271
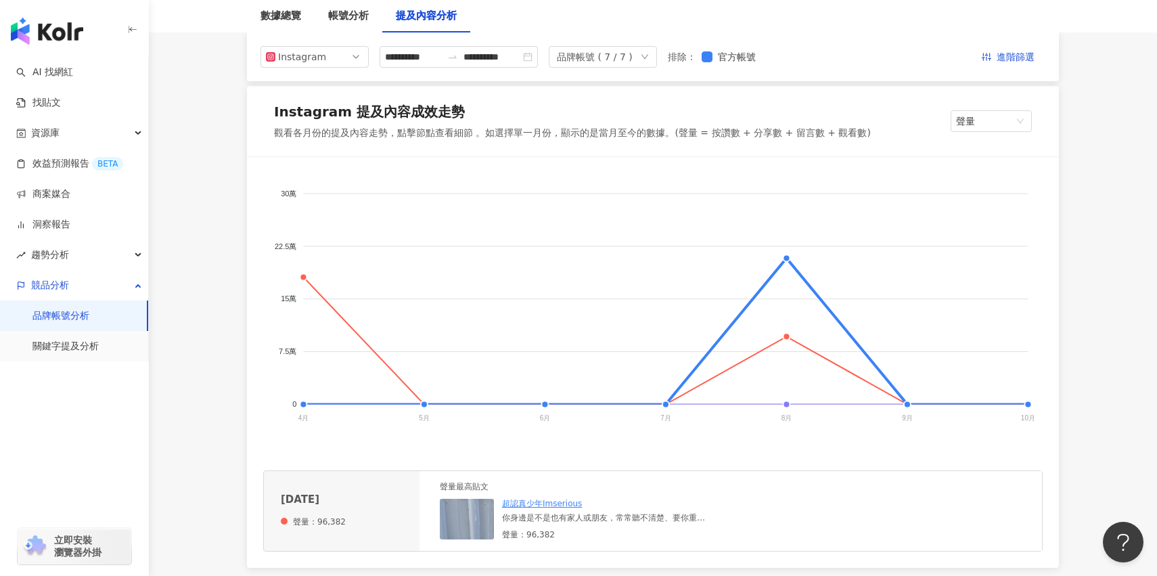
scroll to position [173, 0]
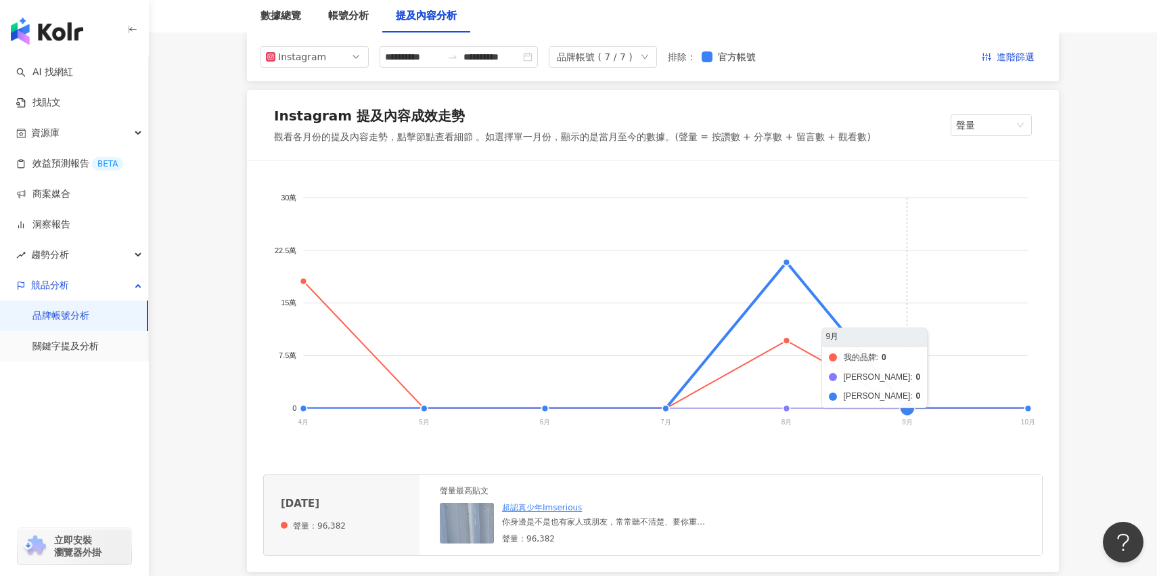
click at [901, 395] on foreignobject "我的品牌 頌恩助聽器 科林助聽器" at bounding box center [652, 312] width 779 height 271
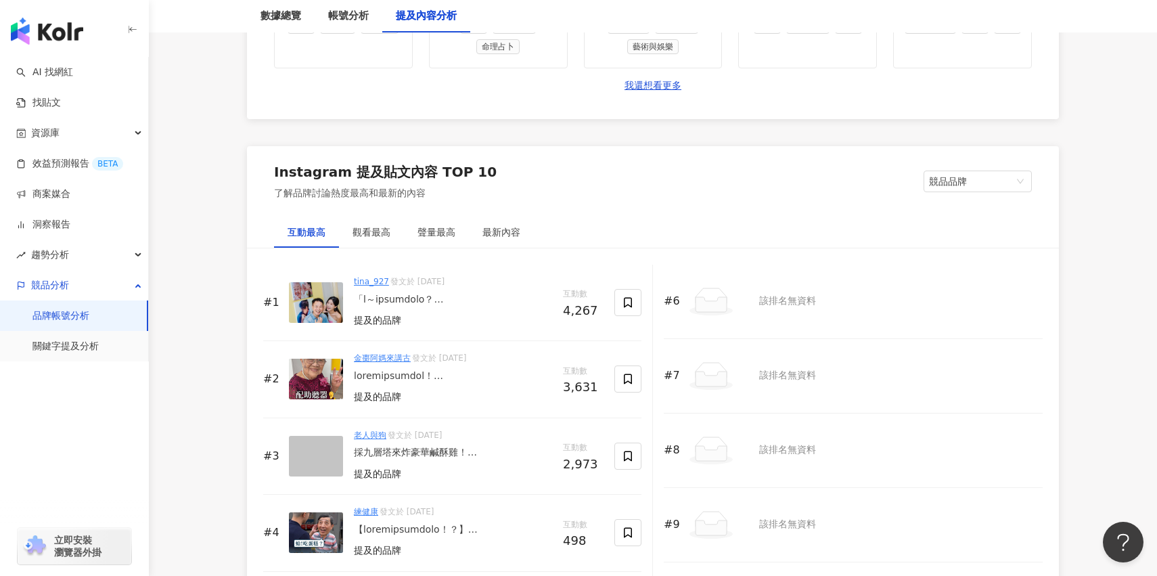
scroll to position [1946, 0]
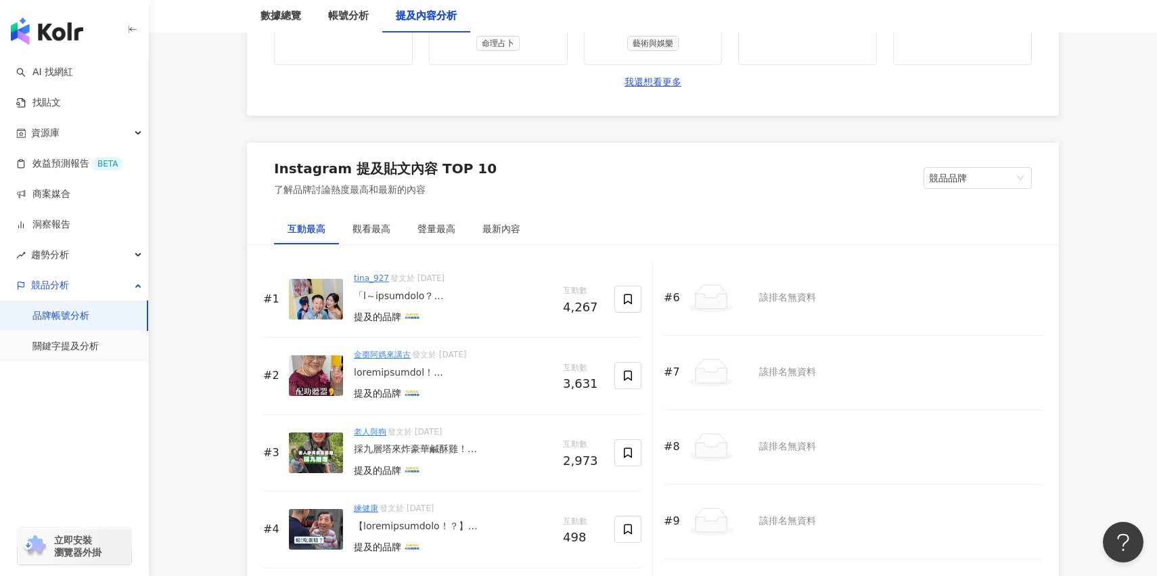
click at [485, 379] on div "金棗阿媽來講古 發文於 2025/8/25 提及的品牌" at bounding box center [453, 375] width 198 height 54
click at [473, 371] on div at bounding box center [453, 373] width 198 height 14
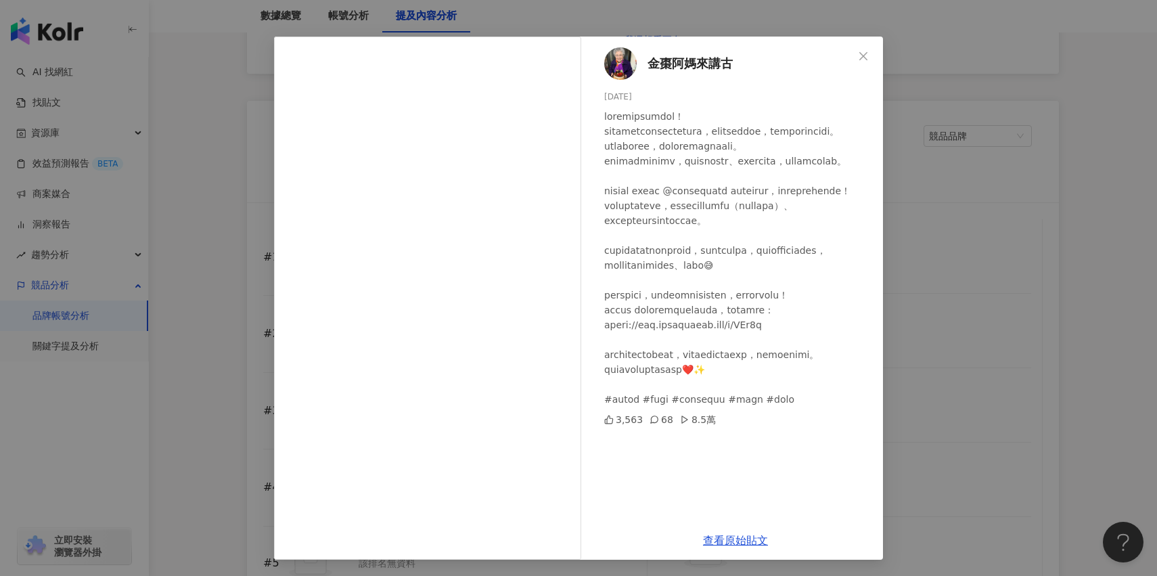
scroll to position [0, 0]
click at [261, 302] on div "金棗阿媽來講古 2025/8/25 3,563 68 8.5萬 查看原始貼文" at bounding box center [578, 288] width 1157 height 576
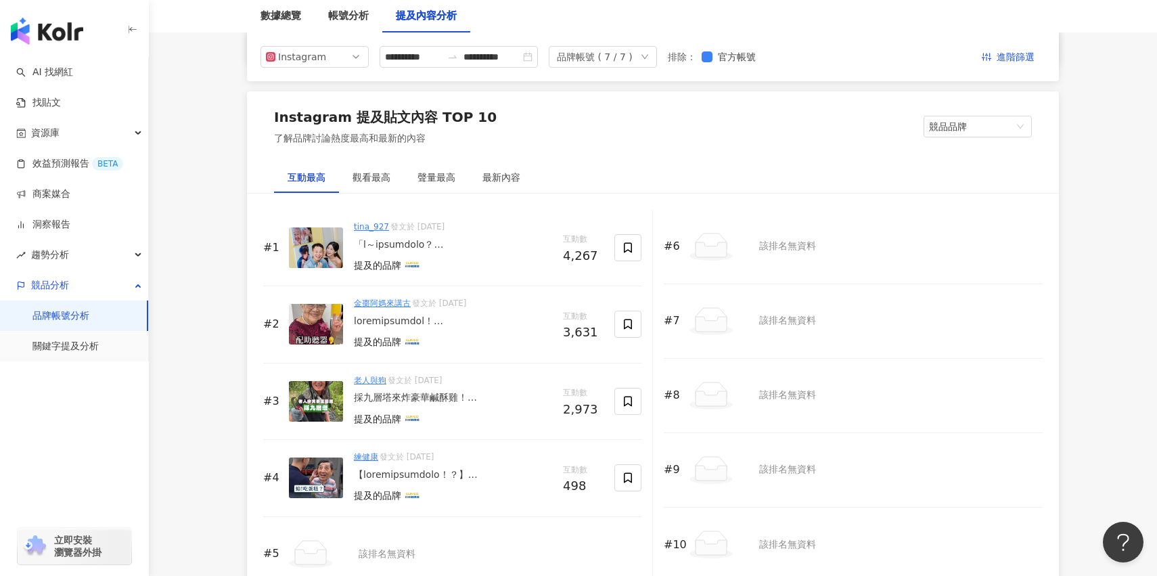
scroll to position [1982, 0]
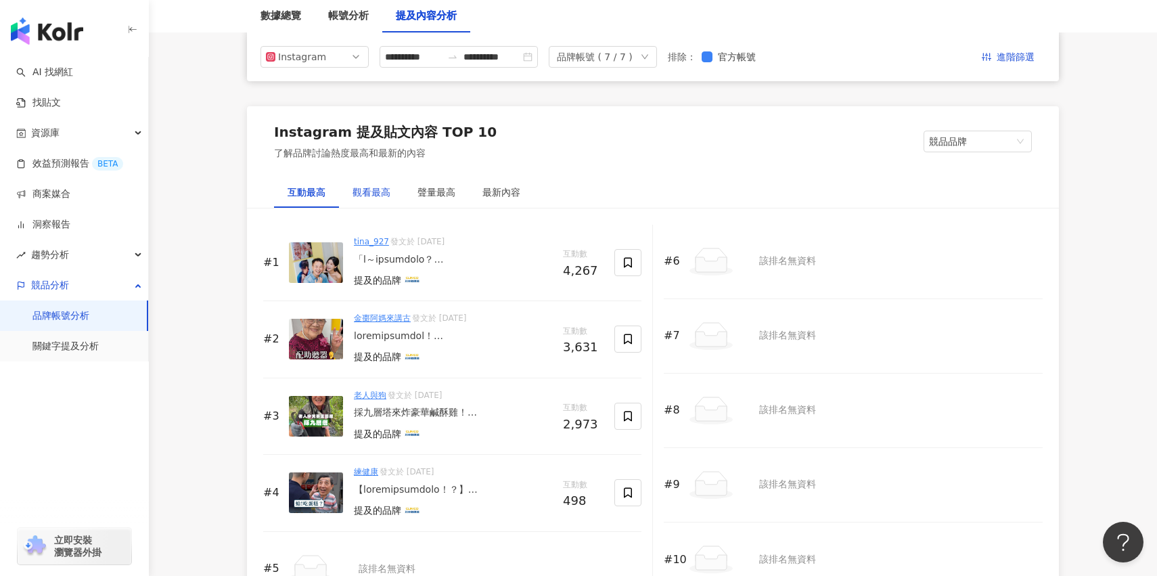
click at [363, 196] on div "觀看最高" at bounding box center [371, 192] width 38 height 15
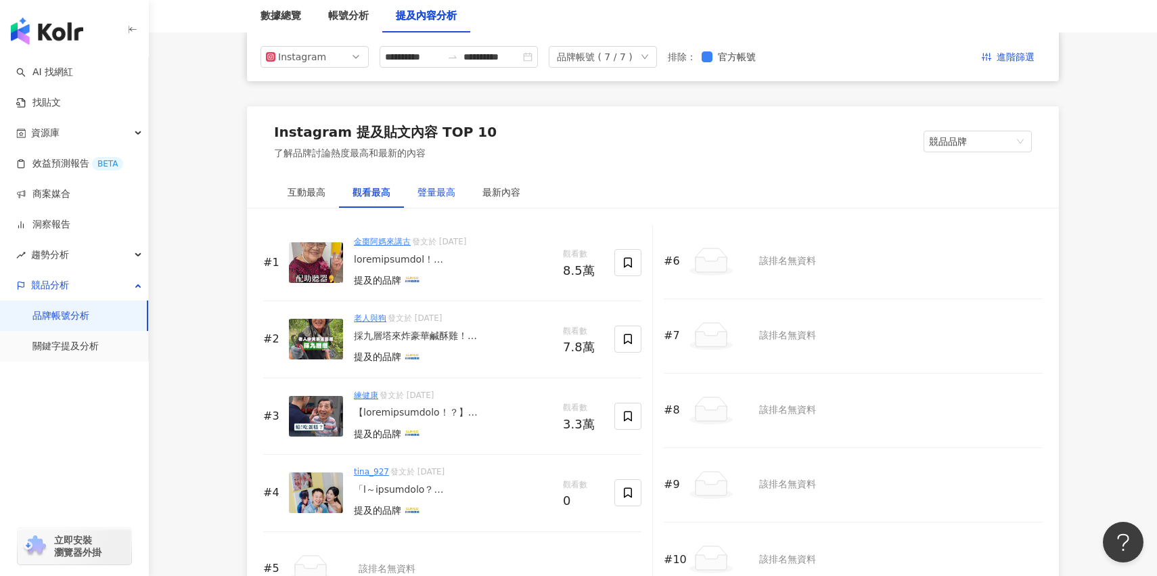
click at [419, 198] on div "聲量最高" at bounding box center [436, 192] width 38 height 15
click at [533, 181] on div "最新內容" at bounding box center [501, 192] width 65 height 31
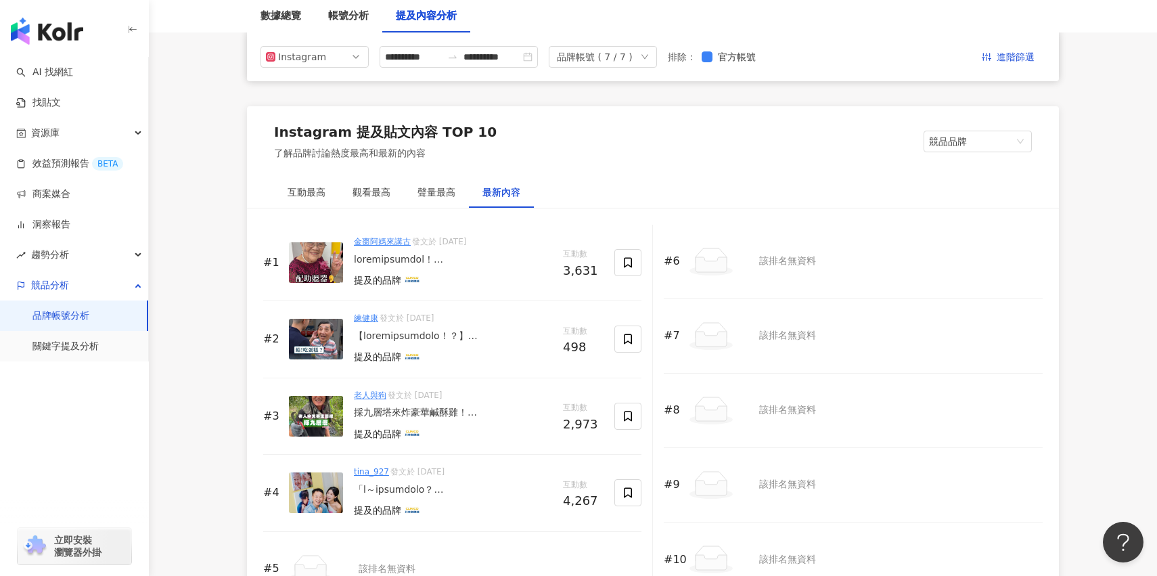
click at [382, 210] on div "#1 金棗阿媽來講古 發文於 2025/8/25 提及的品牌 互動數 3,631 #2 練健康 發文於 2025/8/25 提及的品牌 互動數 498 #3 …" at bounding box center [653, 415] width 812 height 414
click at [378, 203] on div "觀看最高" at bounding box center [371, 192] width 65 height 31
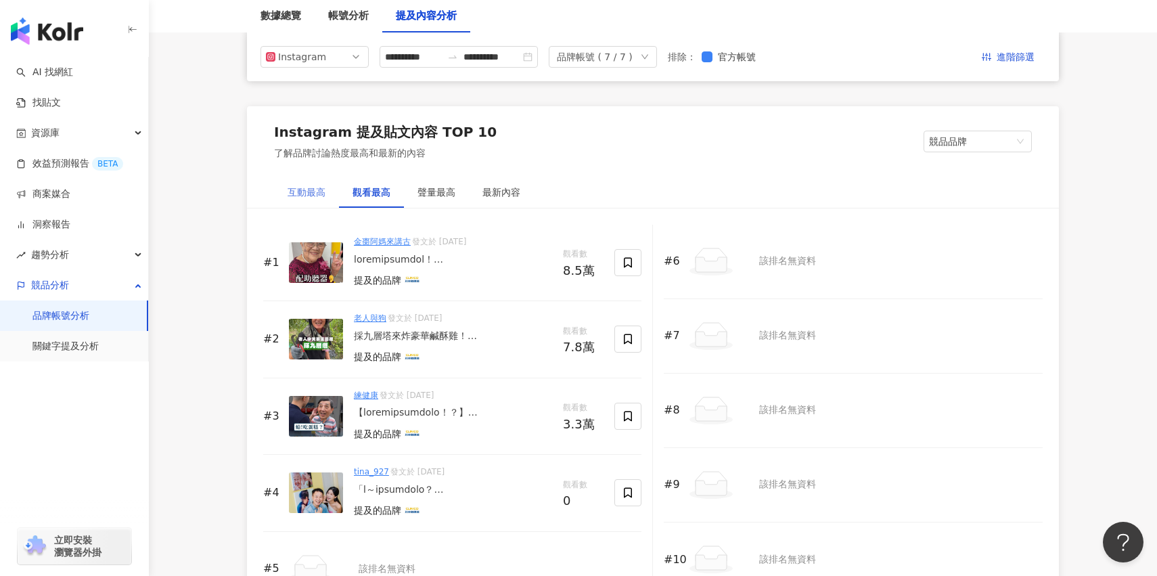
click at [330, 200] on div "互動最高" at bounding box center [306, 192] width 65 height 31
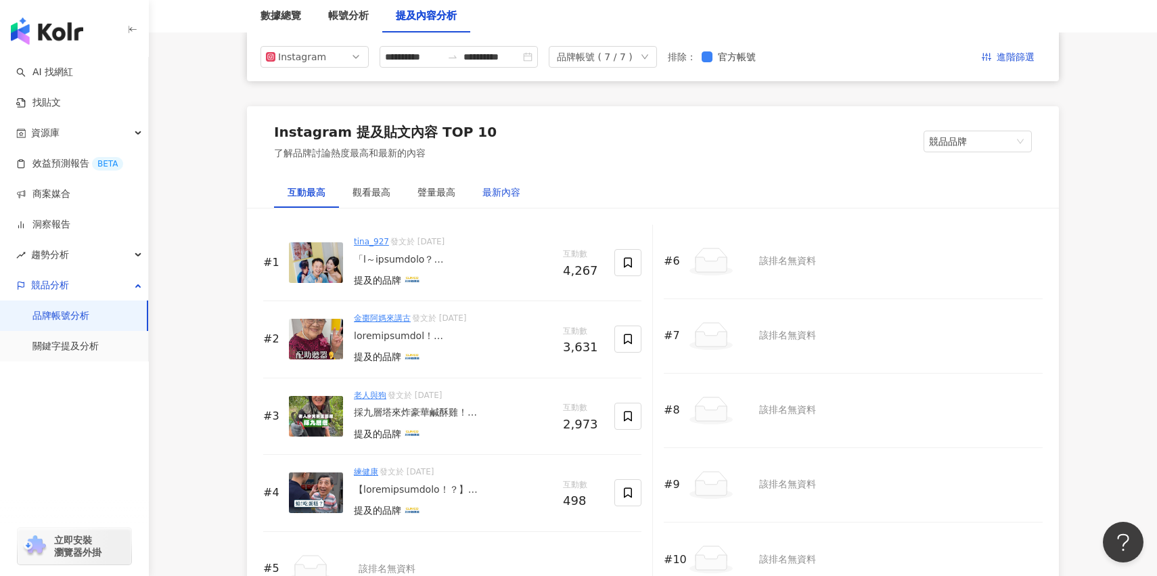
click at [509, 194] on div "最新內容" at bounding box center [501, 192] width 38 height 15
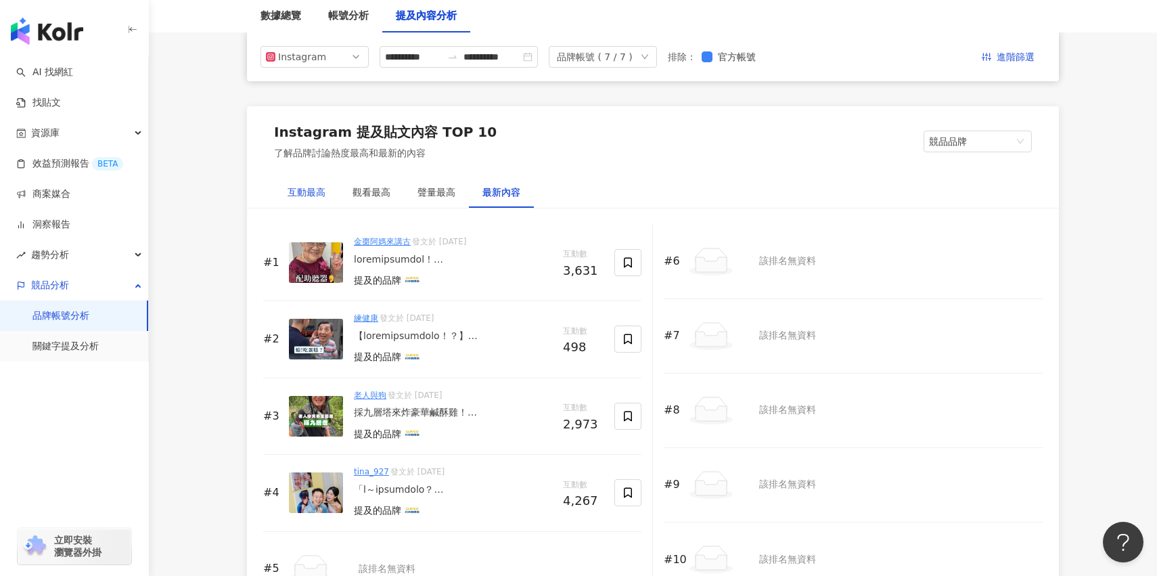
click at [302, 195] on div "互動最高" at bounding box center [307, 192] width 38 height 15
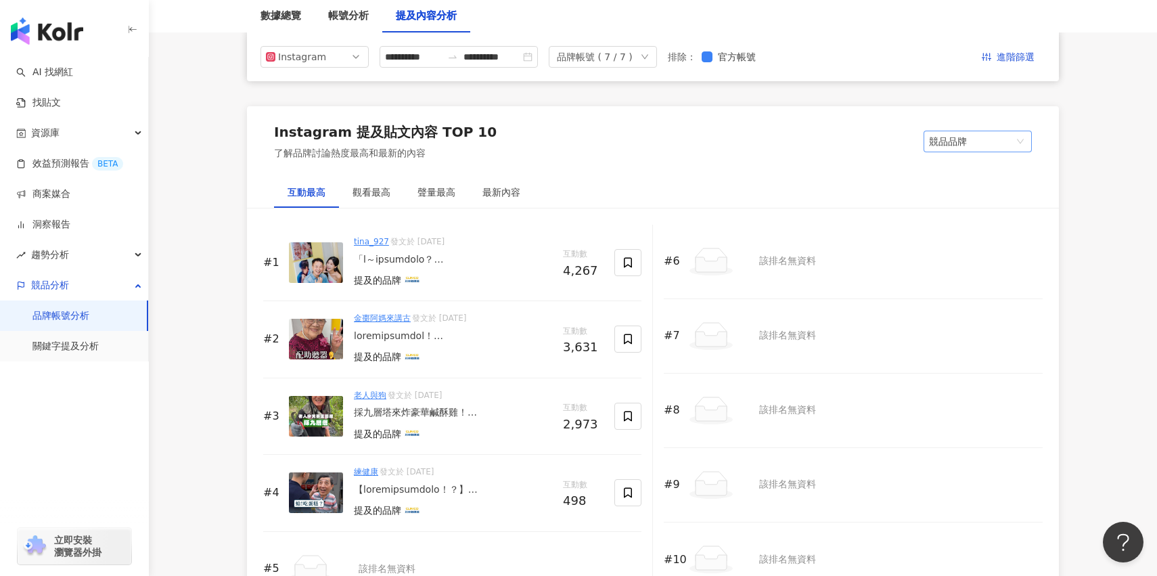
click at [989, 146] on span "競品品牌" at bounding box center [977, 141] width 97 height 20
click at [980, 187] on div "我的品牌" at bounding box center [977, 192] width 87 height 15
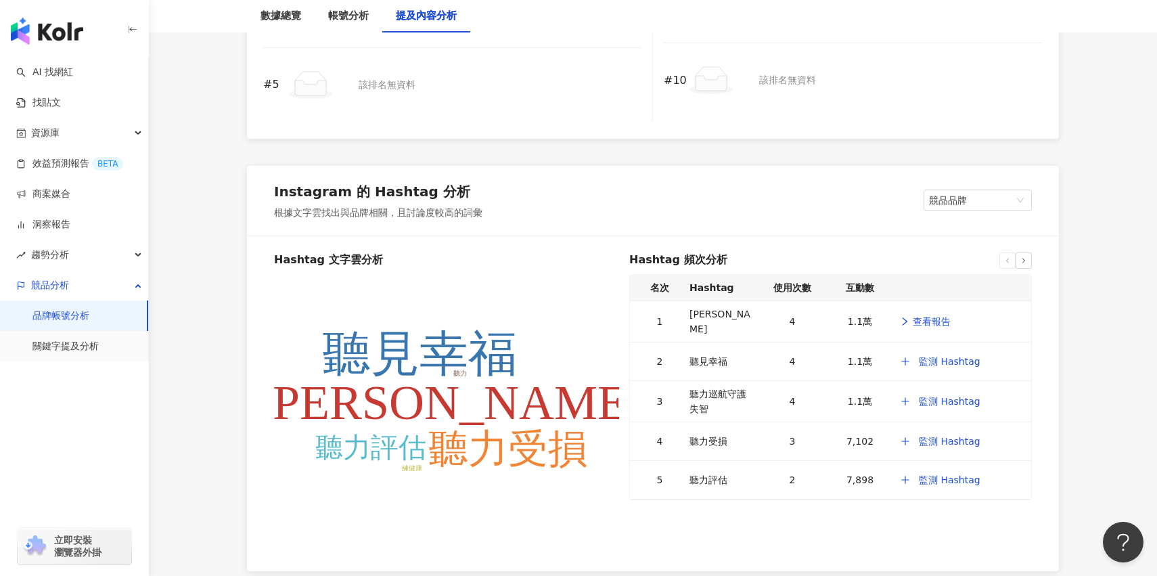
scroll to position [2463, 0]
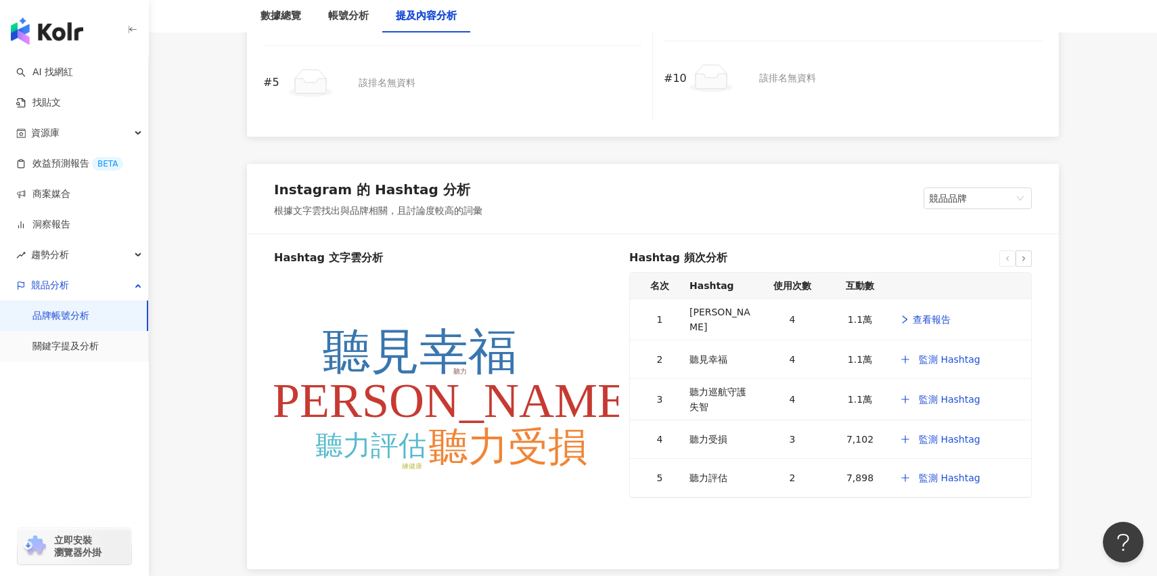
click at [961, 188] on span "競品品牌" at bounding box center [977, 198] width 97 height 20
click at [961, 242] on div "我的品牌" at bounding box center [977, 249] width 87 height 15
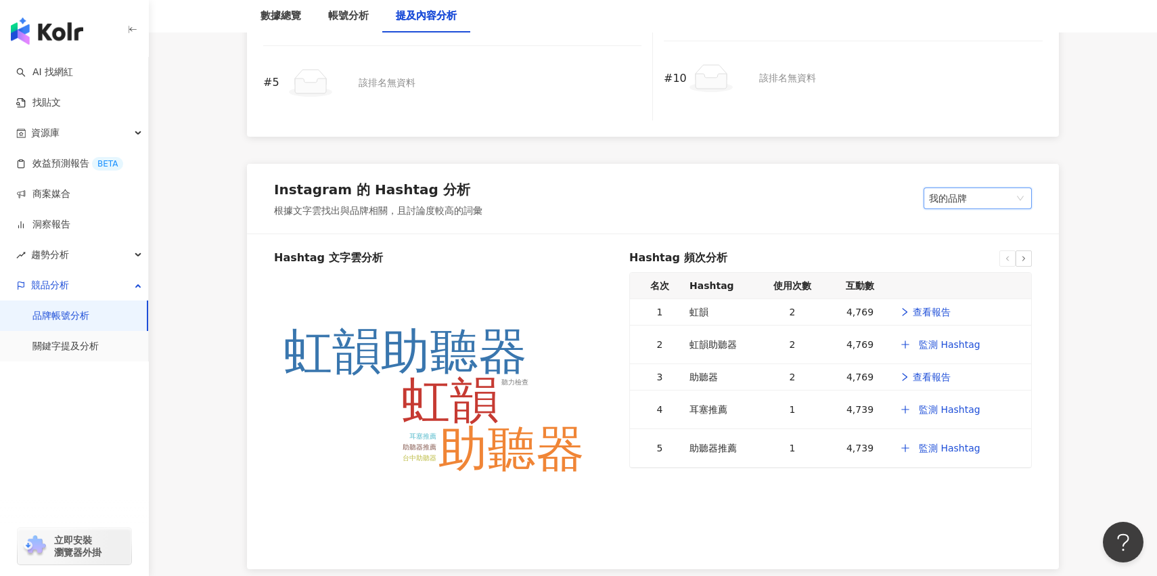
click at [940, 200] on span "我的品牌" at bounding box center [977, 198] width 97 height 20
click at [943, 214] on div "競品品牌" at bounding box center [977, 225] width 103 height 23
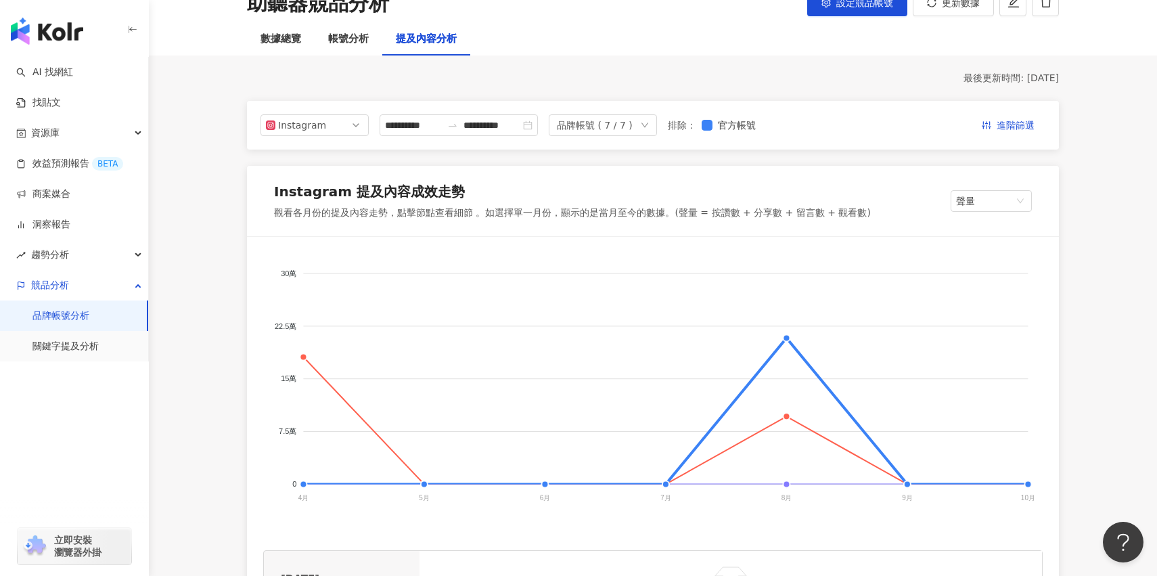
scroll to position [0, 0]
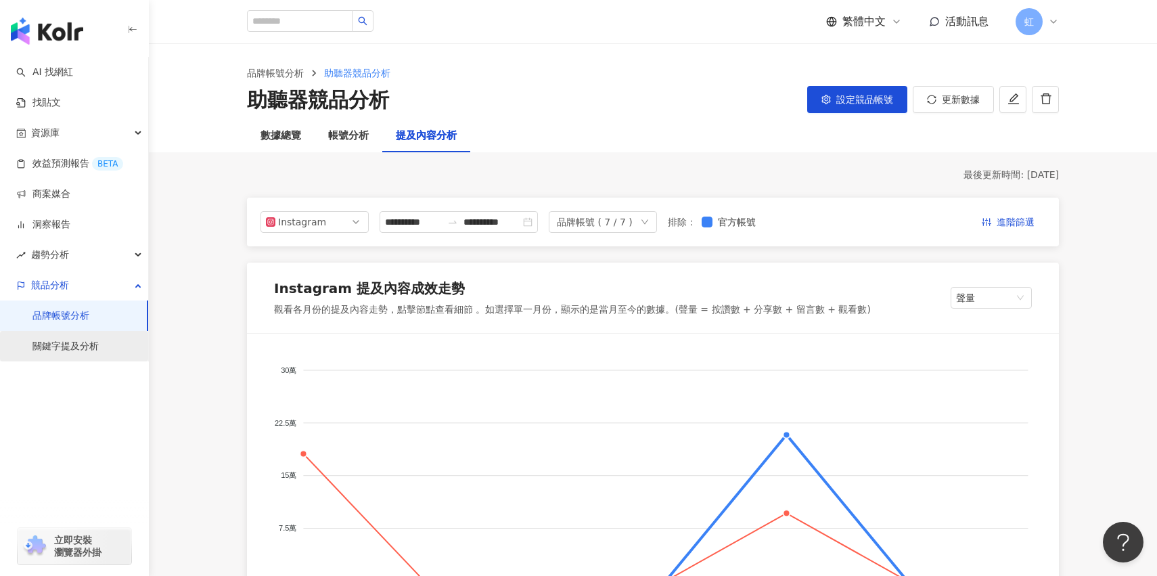
click at [99, 353] on link "關鍵字提及分析" at bounding box center [65, 347] width 66 height 14
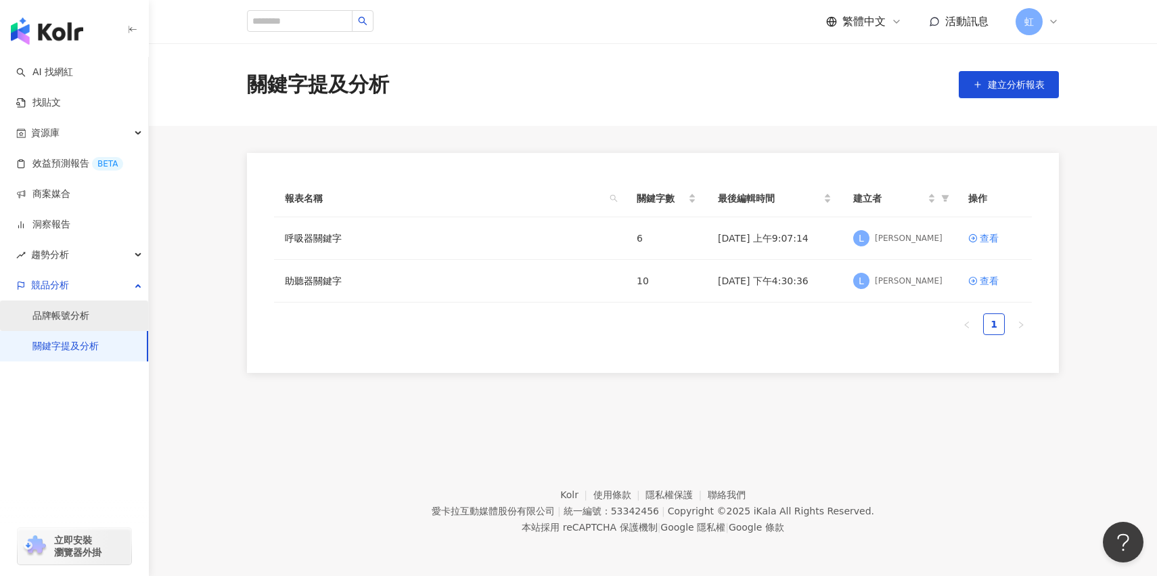
click at [89, 315] on link "品牌帳號分析" at bounding box center [60, 316] width 57 height 14
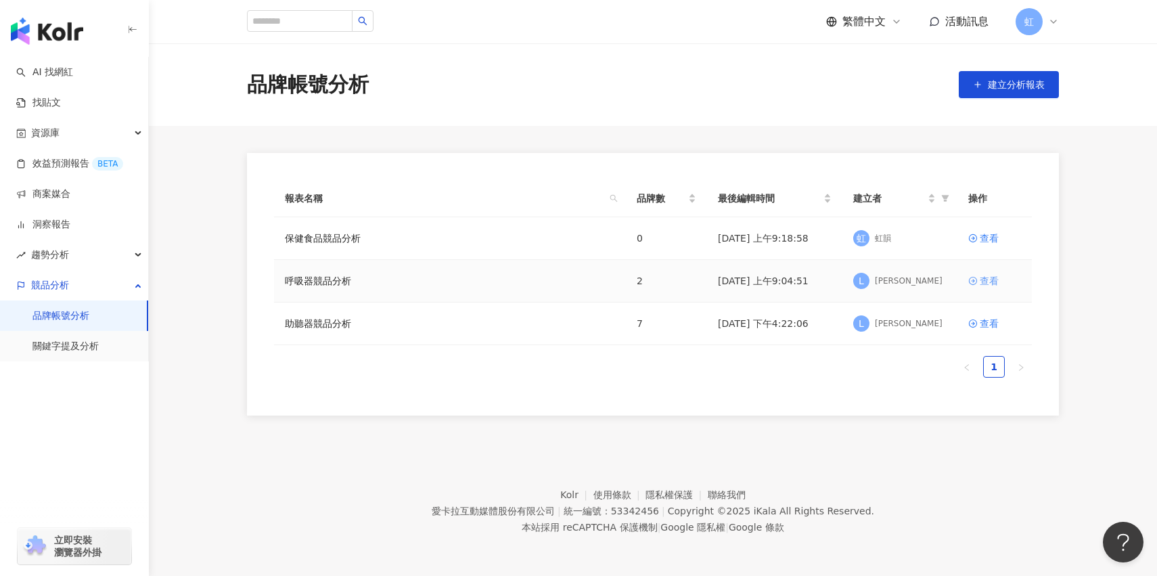
click at [982, 282] on div "查看" at bounding box center [989, 280] width 19 height 15
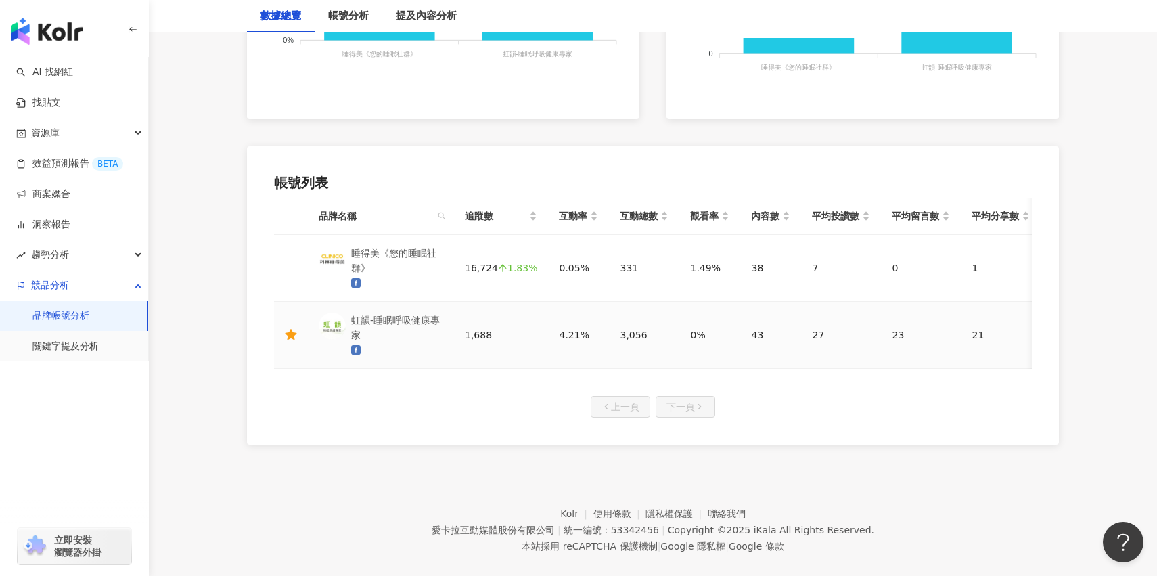
scroll to position [590, 0]
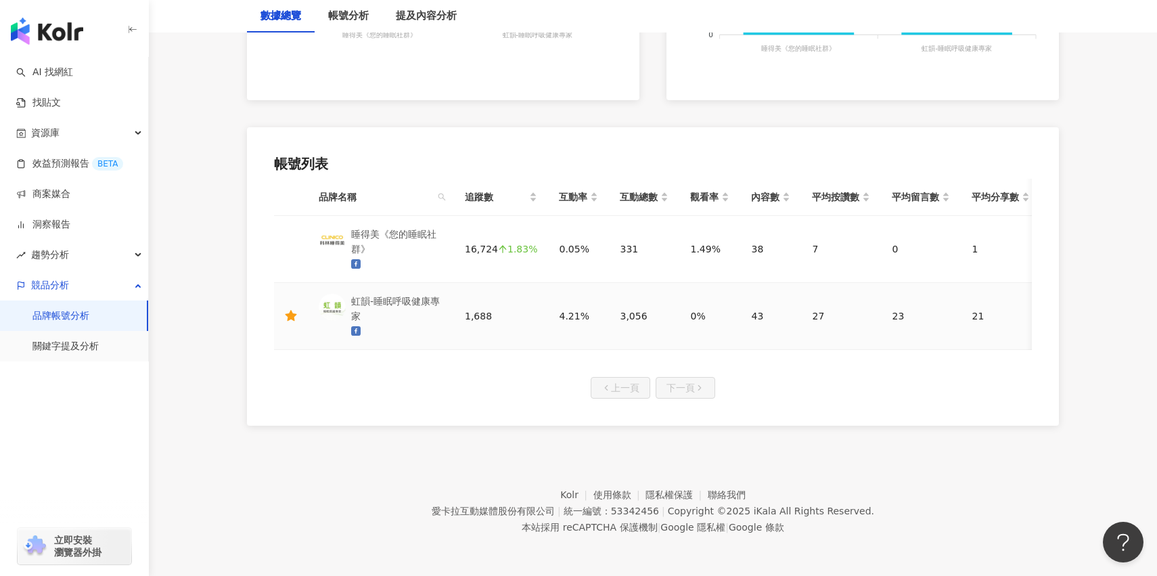
click at [490, 345] on td "1,688" at bounding box center [501, 316] width 94 height 67
click at [442, 321] on div "虹韻-睡眠呼吸健康專家" at bounding box center [397, 309] width 92 height 30
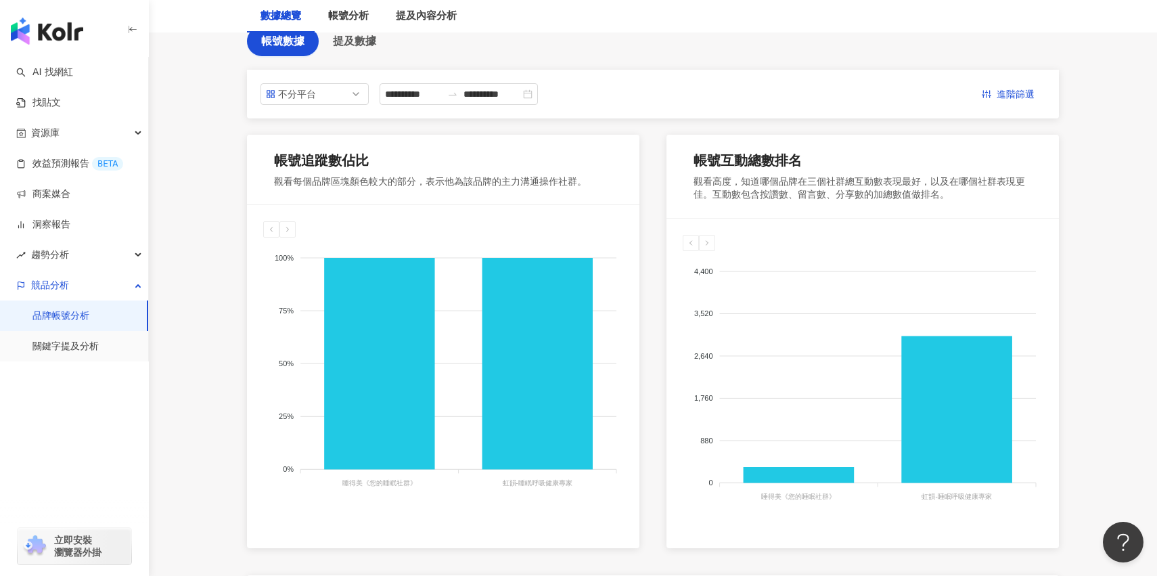
scroll to position [0, 0]
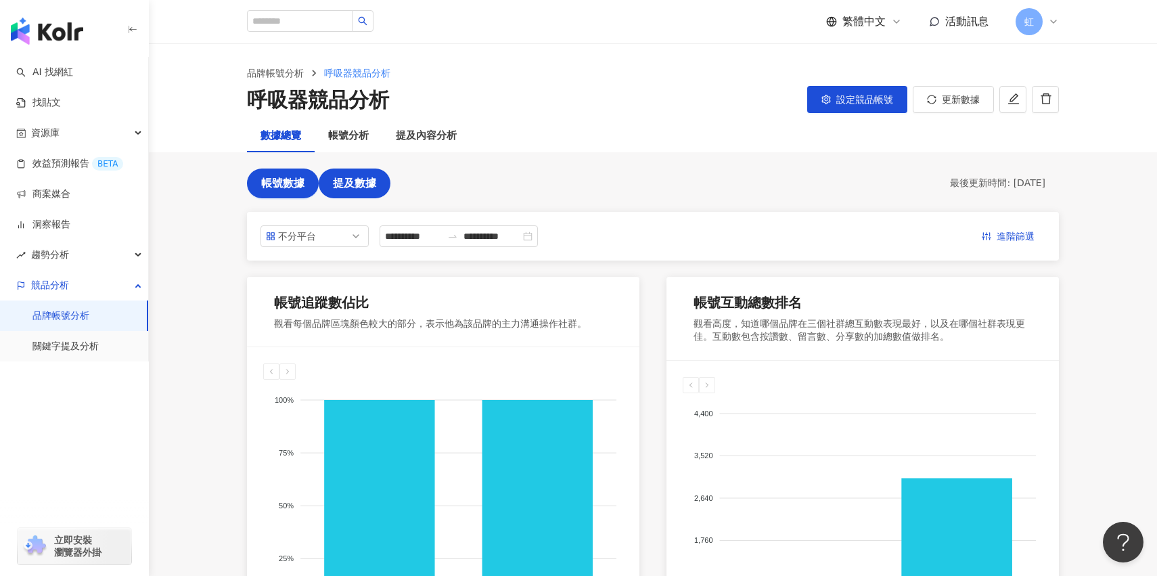
click at [373, 196] on button "提及數據" at bounding box center [355, 183] width 72 height 30
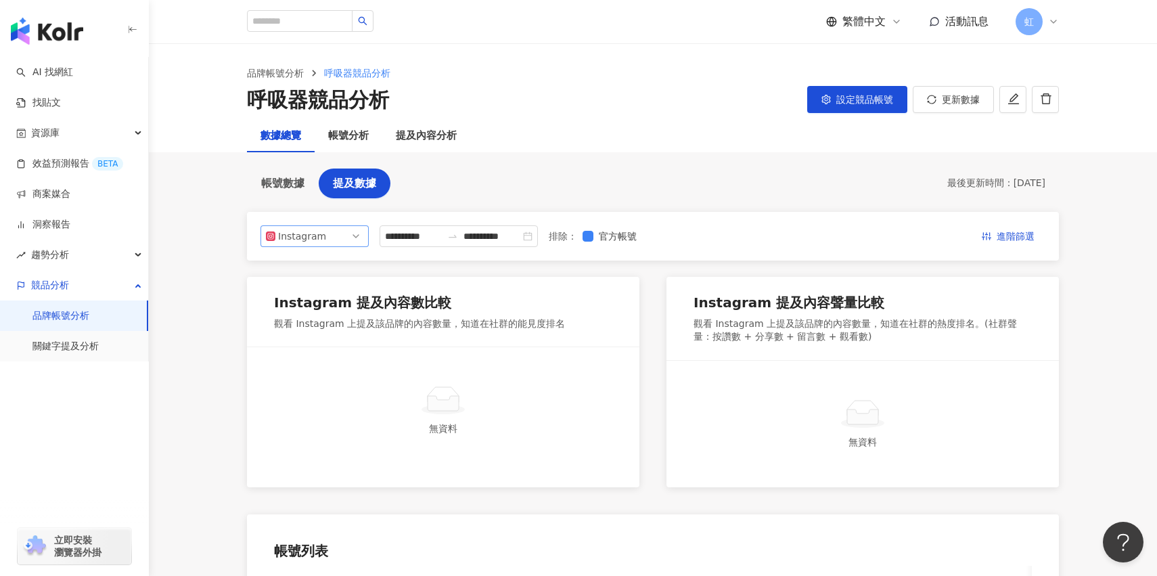
click at [362, 236] on span "Instagram" at bounding box center [314, 236] width 97 height 20
click at [336, 290] on div "Facebook" at bounding box center [314, 290] width 87 height 15
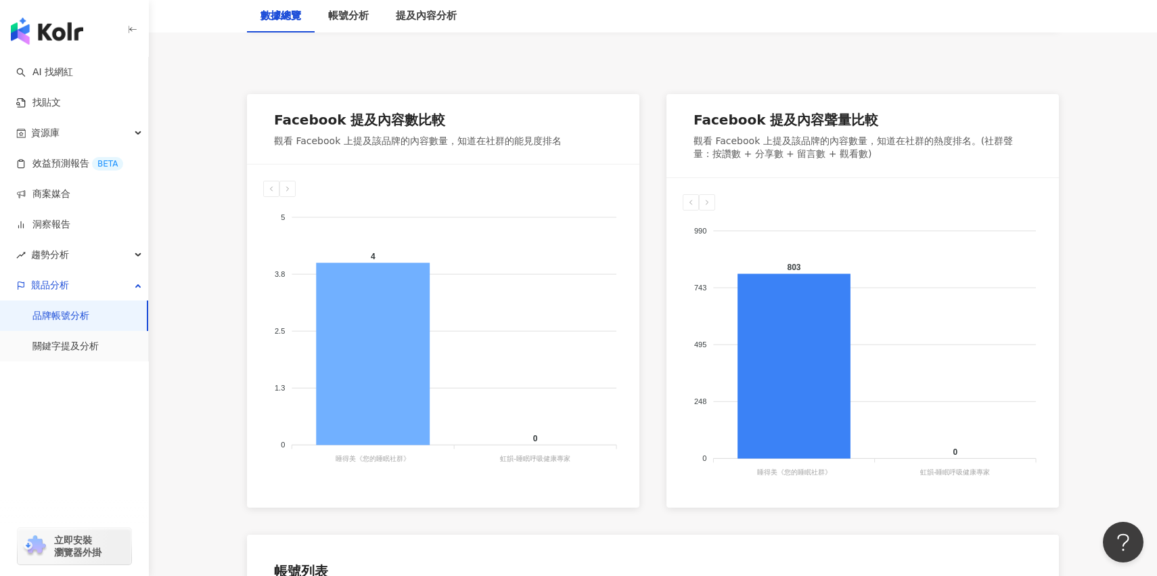
scroll to position [214, 0]
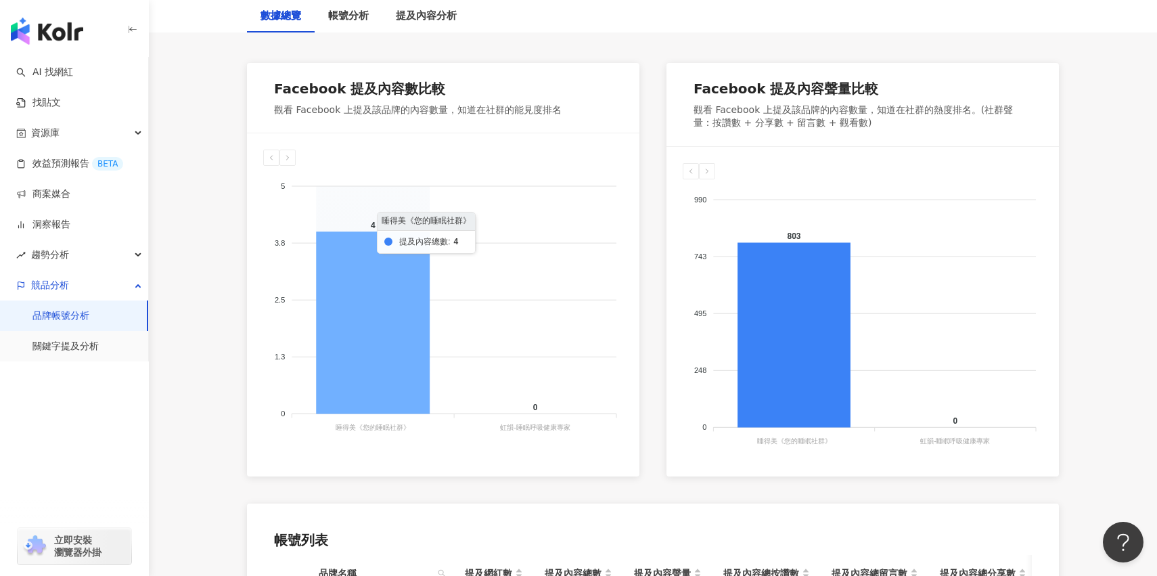
click at [367, 344] on icon at bounding box center [373, 323] width 114 height 182
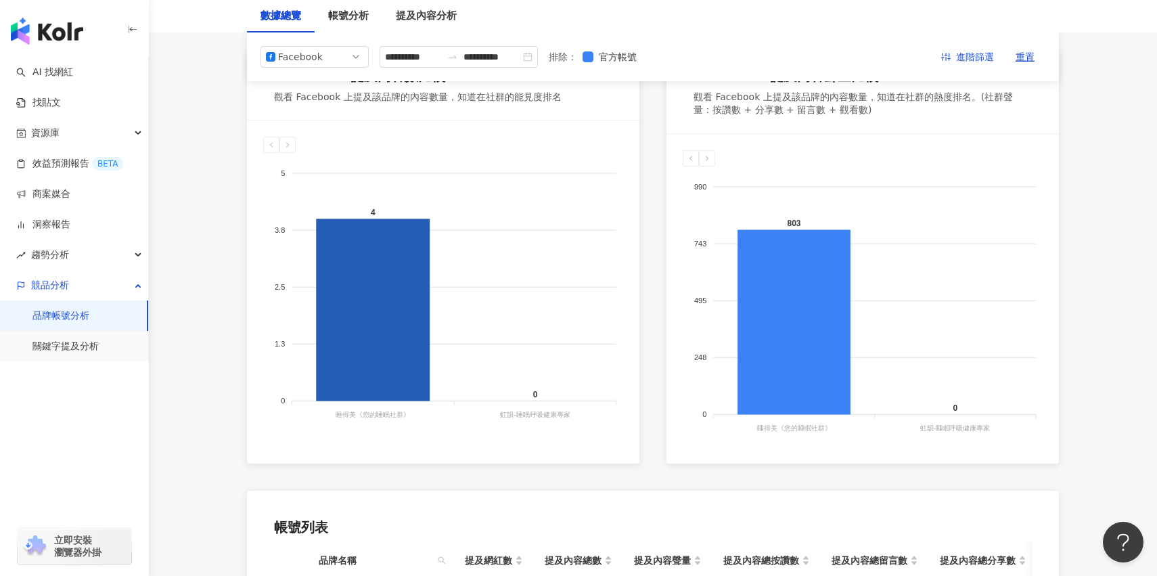
scroll to position [64, 0]
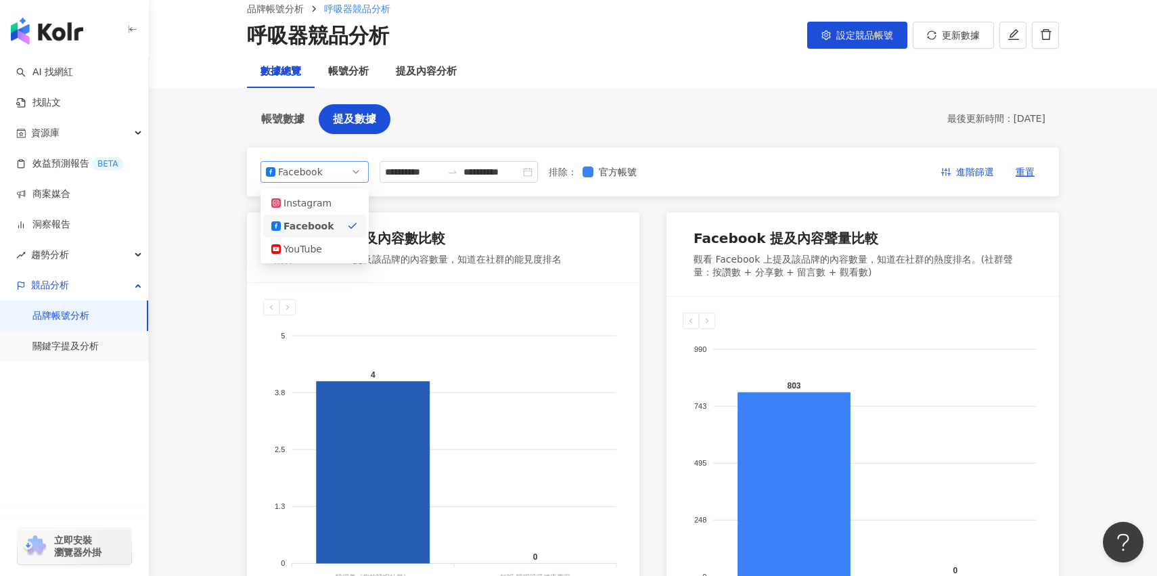
click at [357, 168] on span "Facebook" at bounding box center [314, 172] width 97 height 20
click at [351, 244] on div "YouTube" at bounding box center [314, 249] width 87 height 15
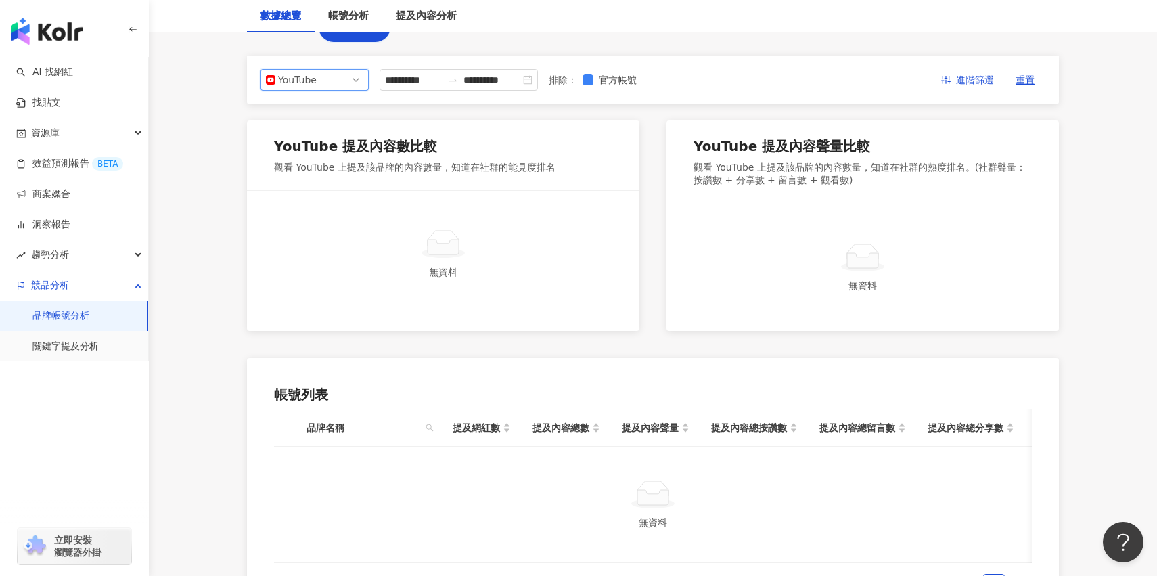
scroll to position [81, 0]
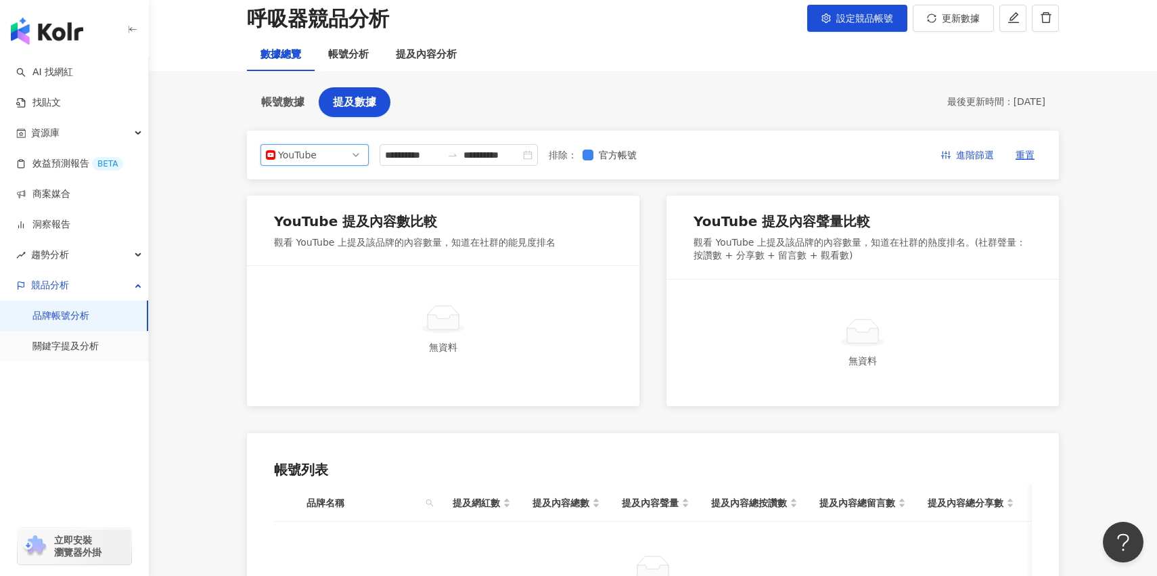
click at [343, 152] on span "YouTube" at bounding box center [314, 155] width 97 height 20
click at [343, 186] on div "Instagram" at bounding box center [314, 186] width 87 height 15
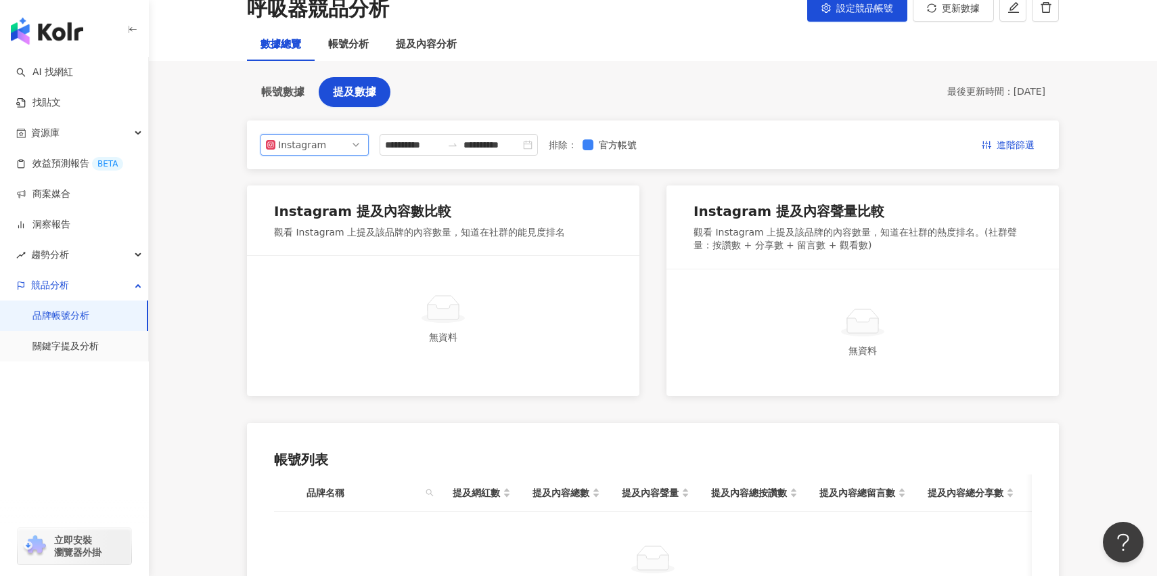
scroll to position [73, 0]
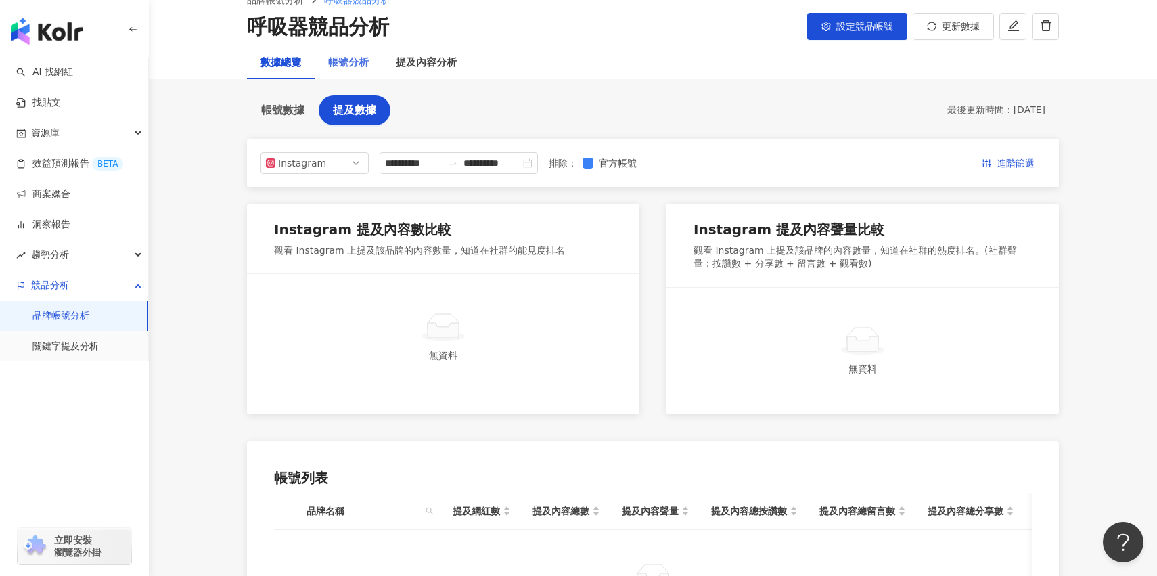
click at [346, 76] on div "帳號分析" at bounding box center [349, 63] width 68 height 32
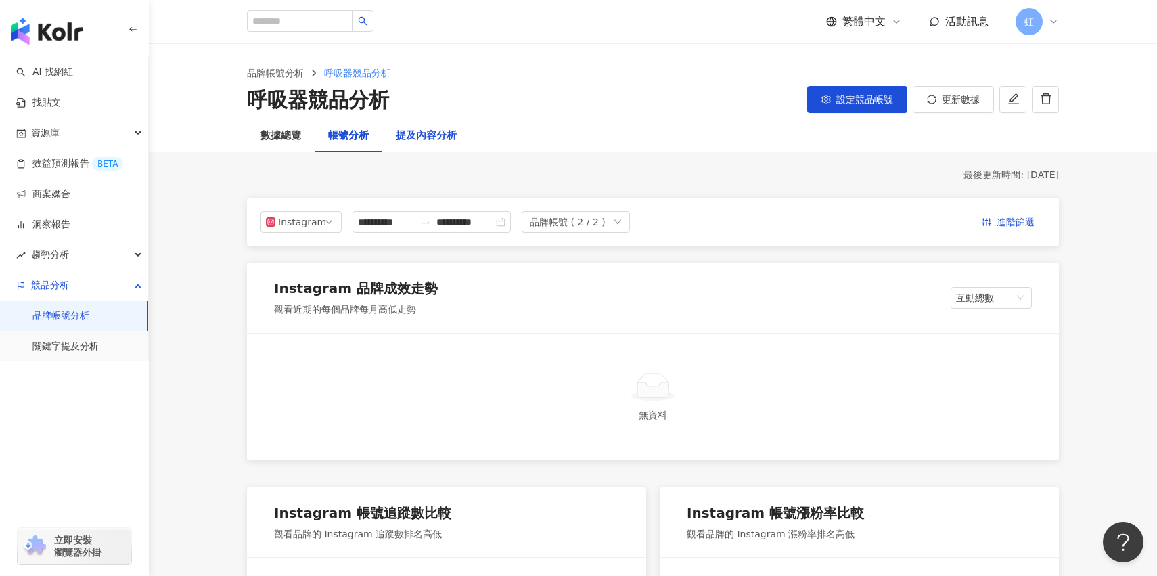
click at [448, 141] on div "提及內容分析" at bounding box center [426, 136] width 61 height 16
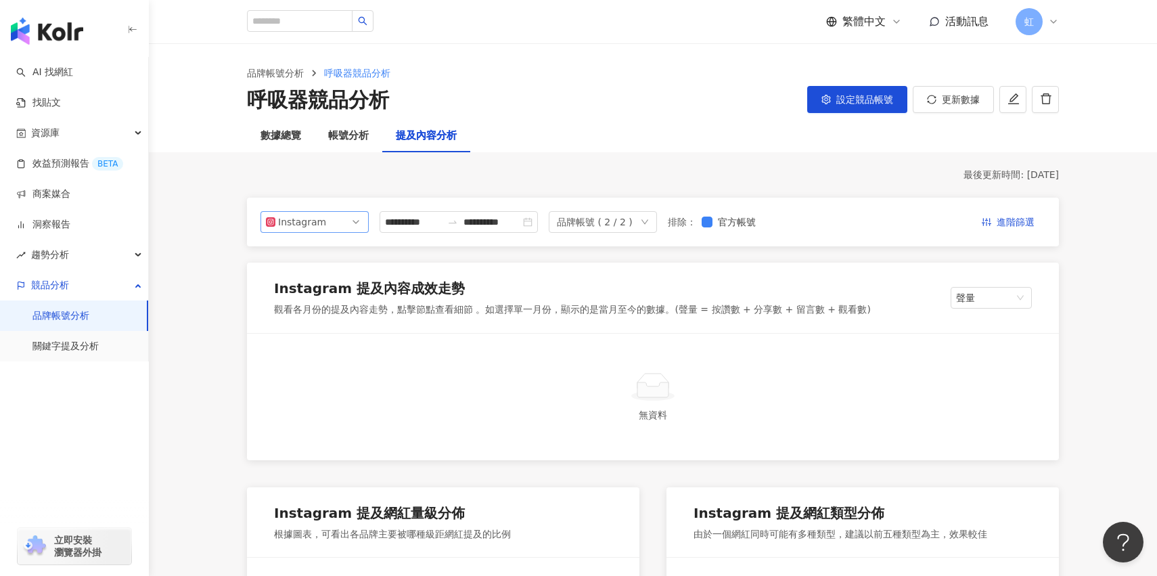
click at [339, 229] on span "Instagram" at bounding box center [314, 222] width 97 height 20
click at [333, 277] on div "Facebook" at bounding box center [314, 276] width 87 height 15
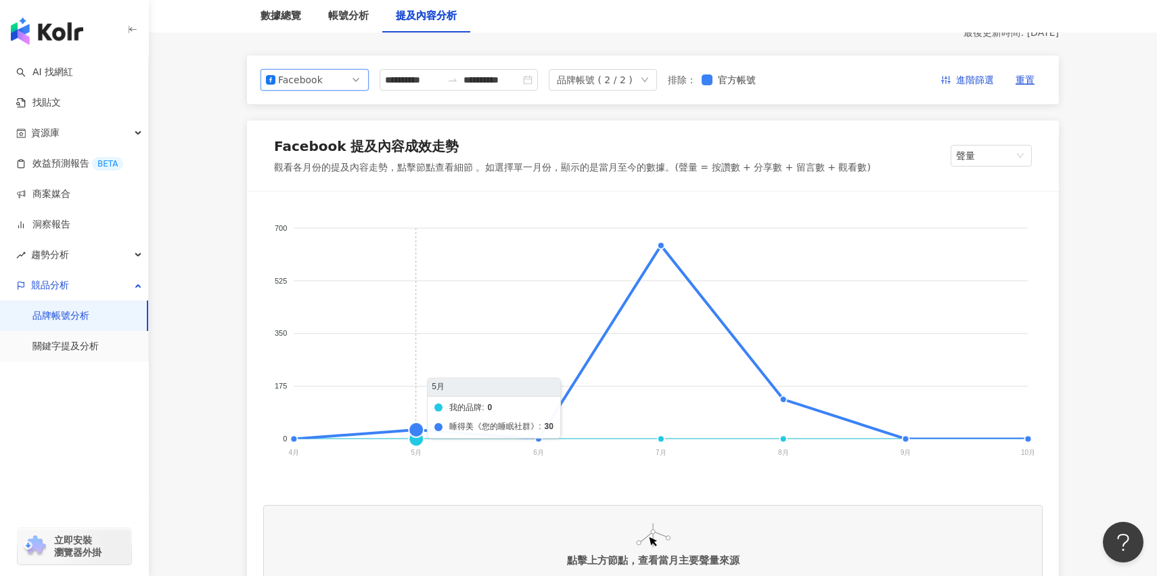
scroll to position [143, 0]
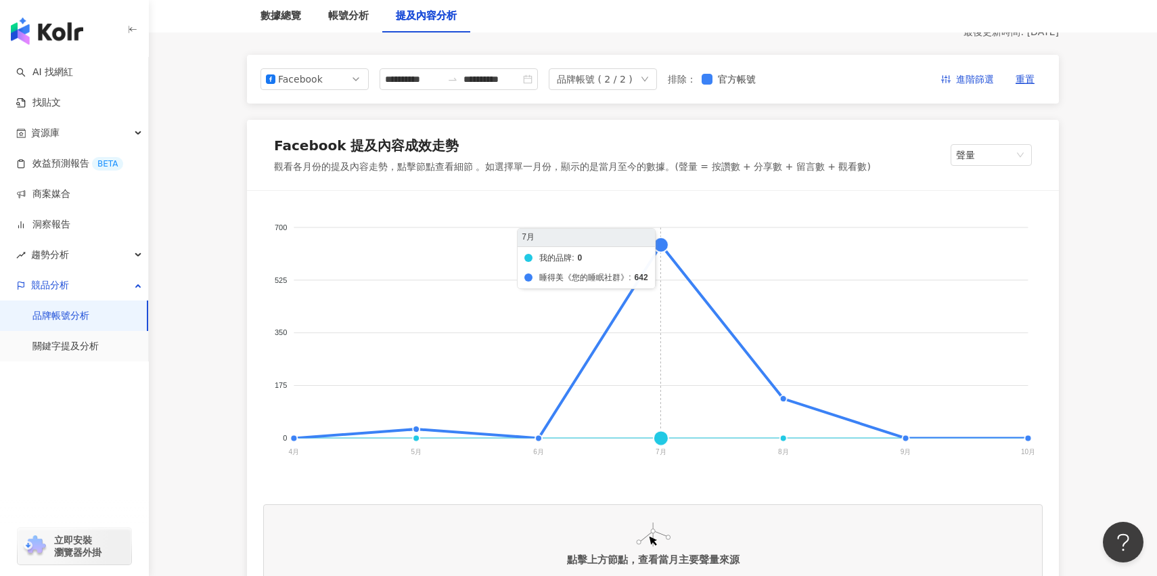
click at [660, 258] on foreignobject "我的品牌 睡得美《您的睡眠社群》" at bounding box center [652, 342] width 779 height 271
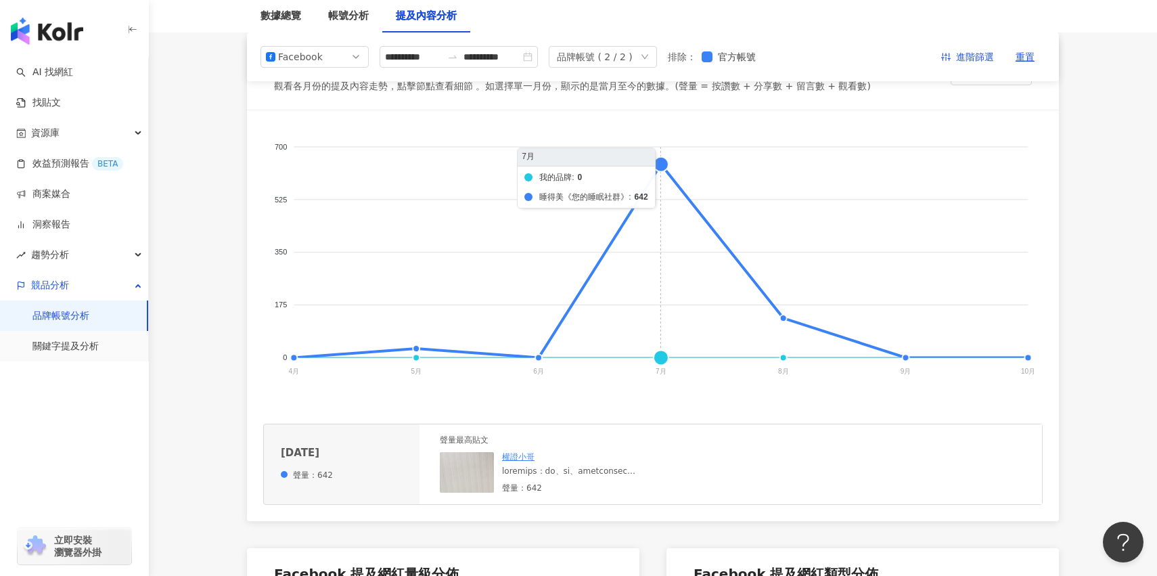
scroll to position [241, 0]
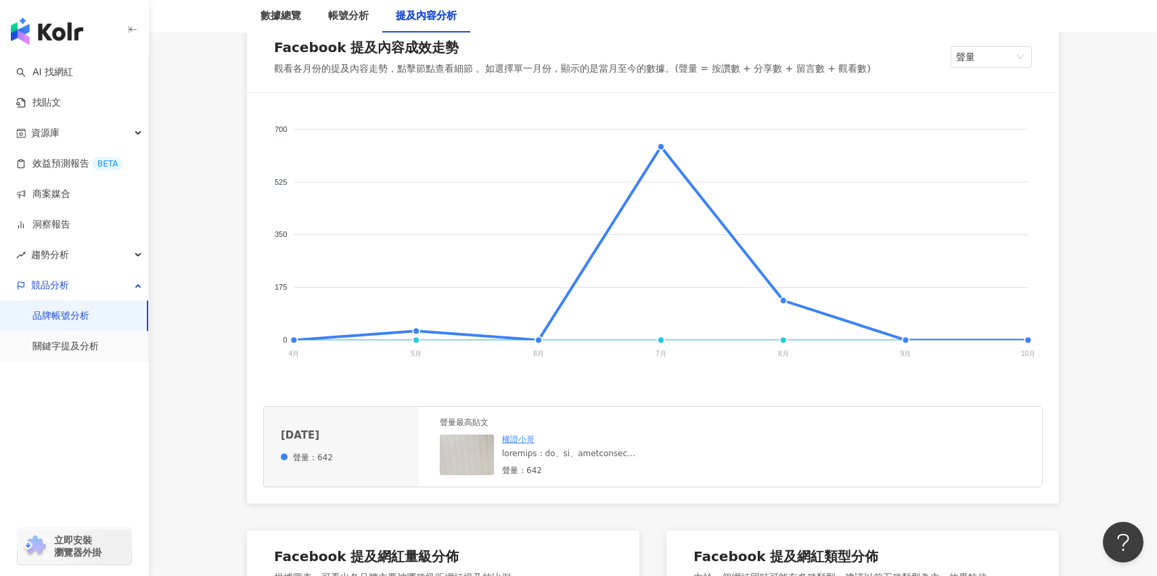
click at [633, 451] on div at bounding box center [577, 454] width 151 height 12
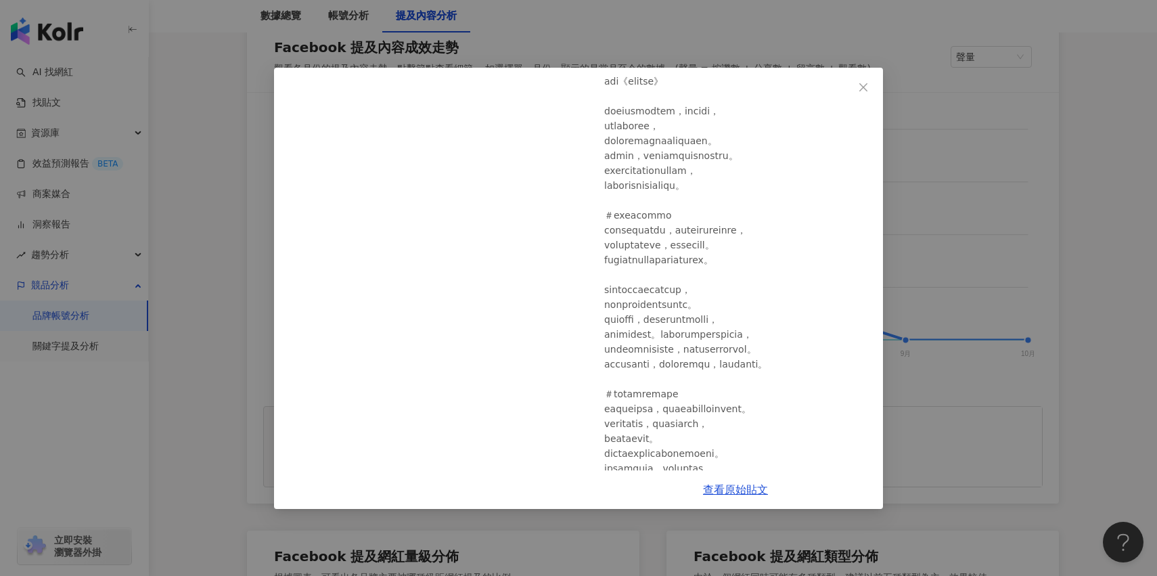
scroll to position [134, 0]
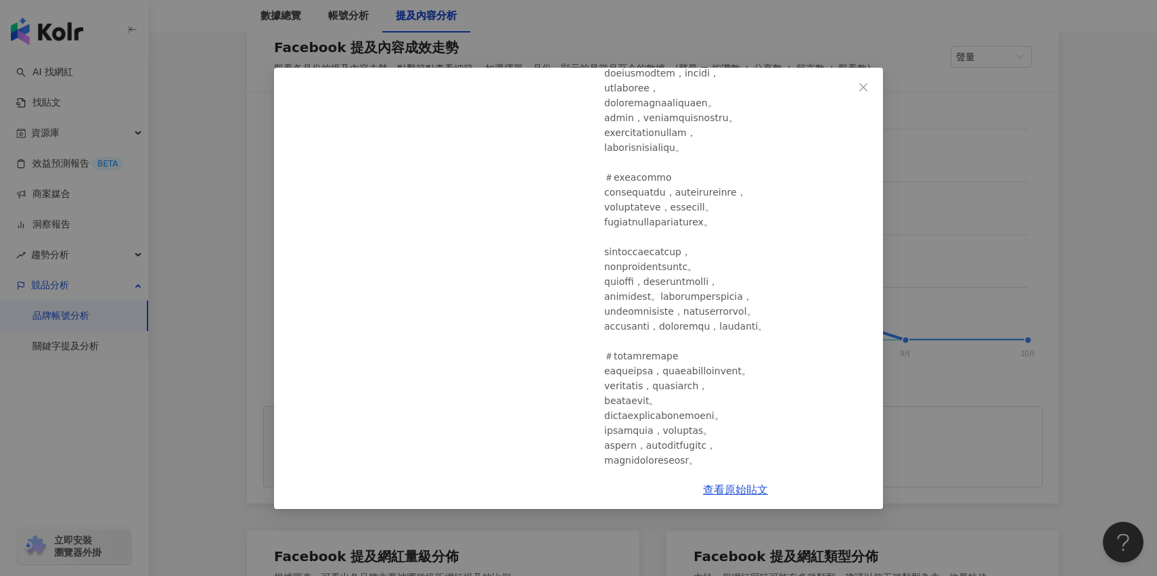
click at [894, 273] on div "權證小哥 2025/7/21 598 41 3 查看原始貼文" at bounding box center [578, 288] width 1157 height 576
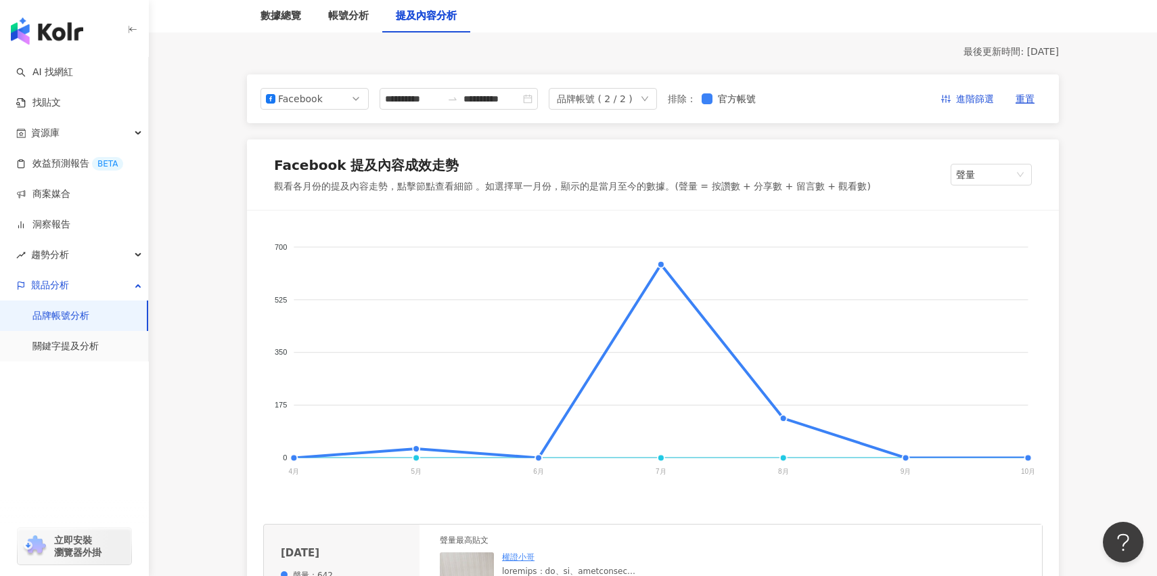
scroll to position [74, 0]
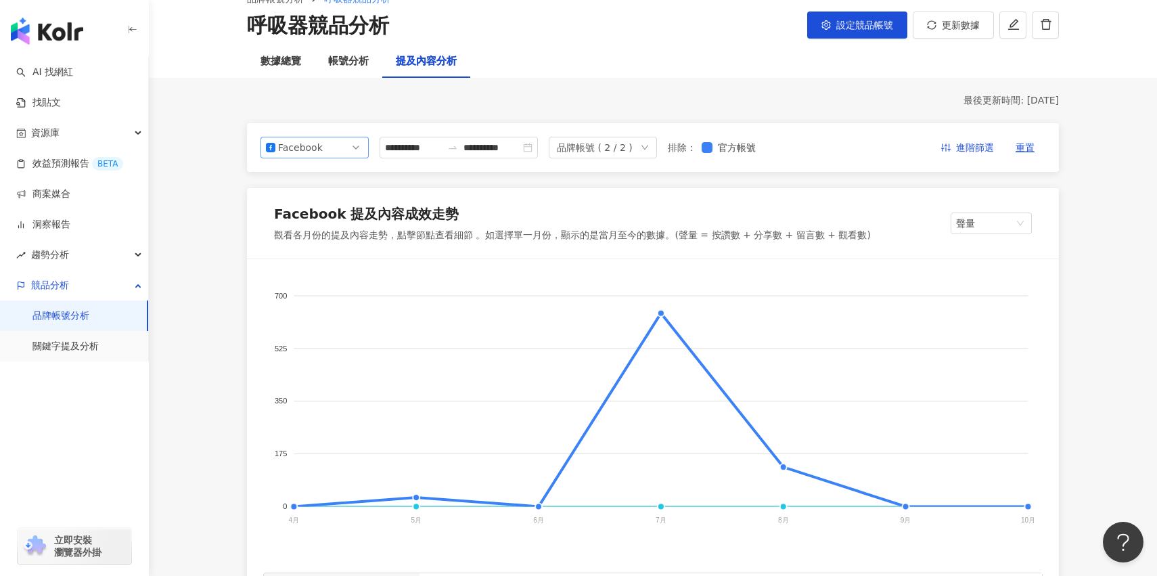
click at [350, 151] on span "Facebook" at bounding box center [314, 147] width 97 height 20
click at [333, 168] on div "Instagram" at bounding box center [314, 178] width 103 height 23
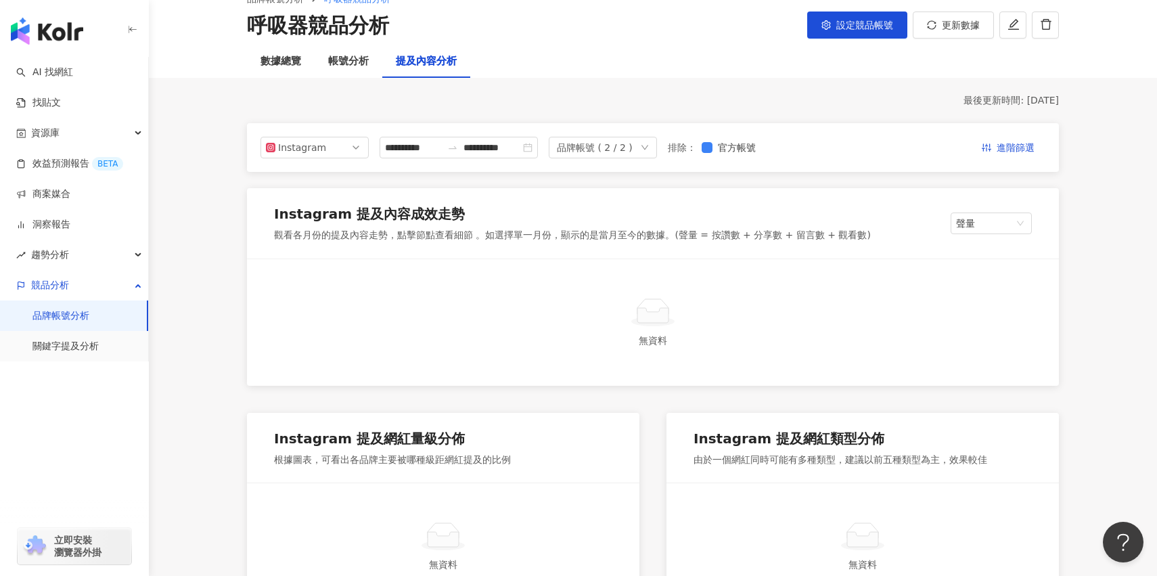
click at [437, 129] on div "**********" at bounding box center [653, 147] width 812 height 49
click at [440, 150] on input "**********" at bounding box center [413, 147] width 57 height 15
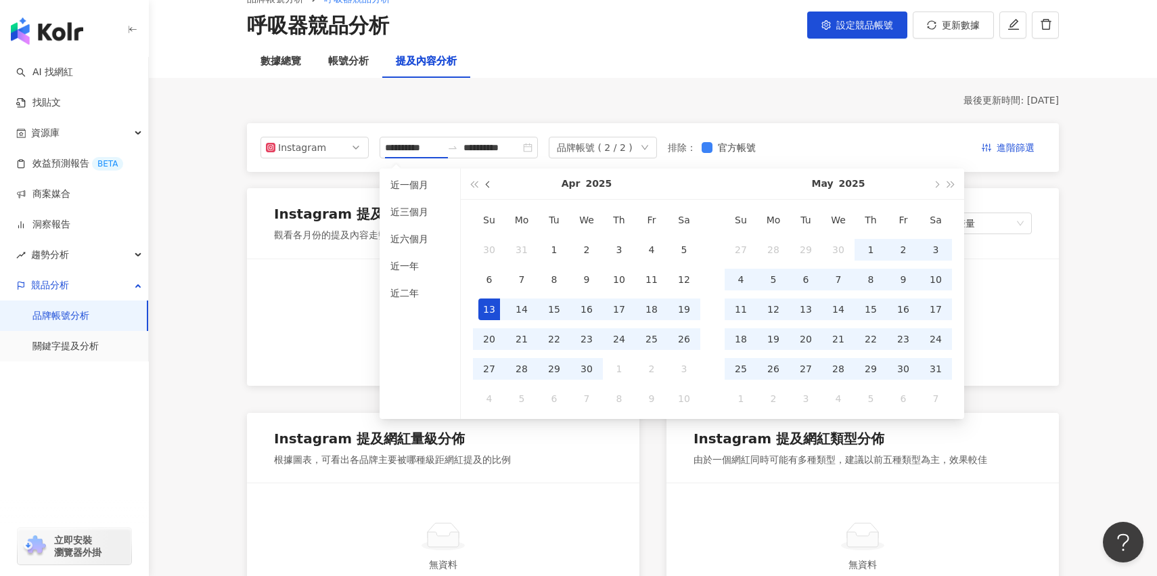
click at [488, 191] on button "button" at bounding box center [488, 183] width 15 height 30
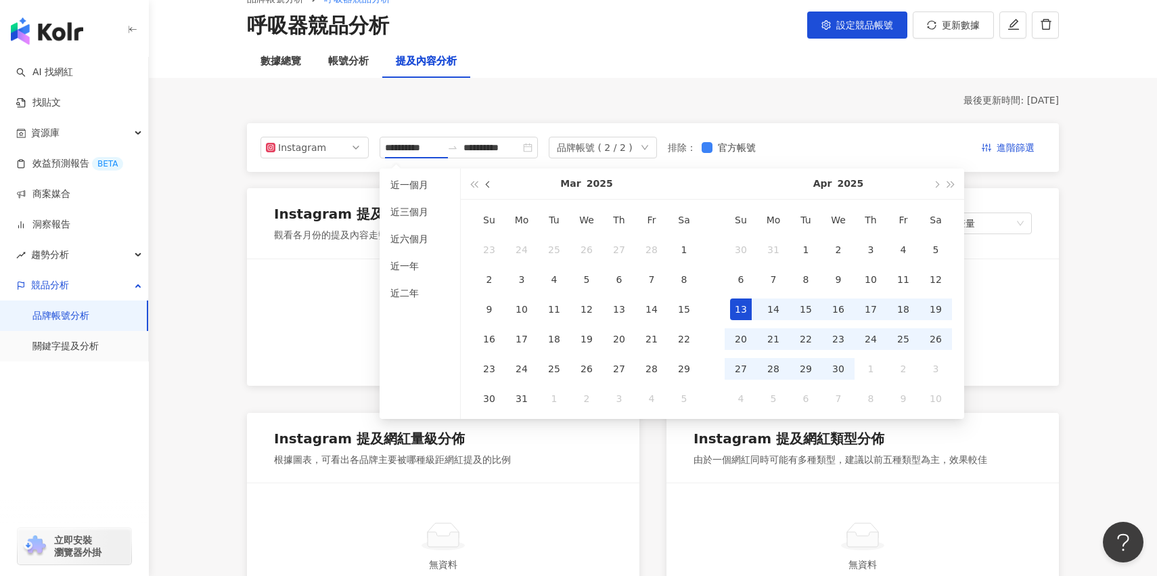
click at [488, 191] on button "button" at bounding box center [488, 183] width 15 height 30
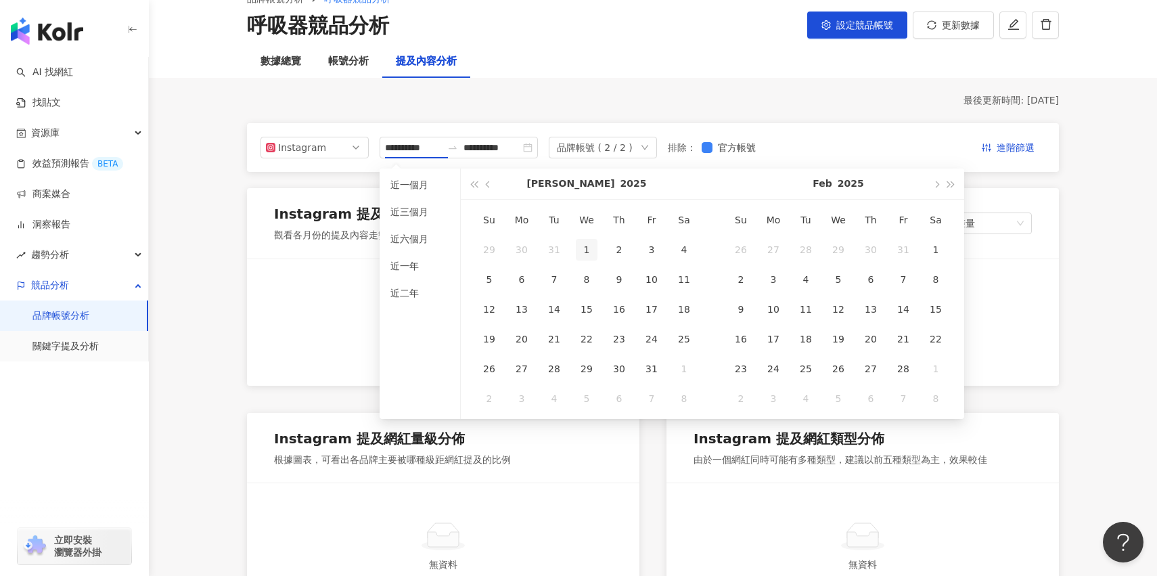
type input "**********"
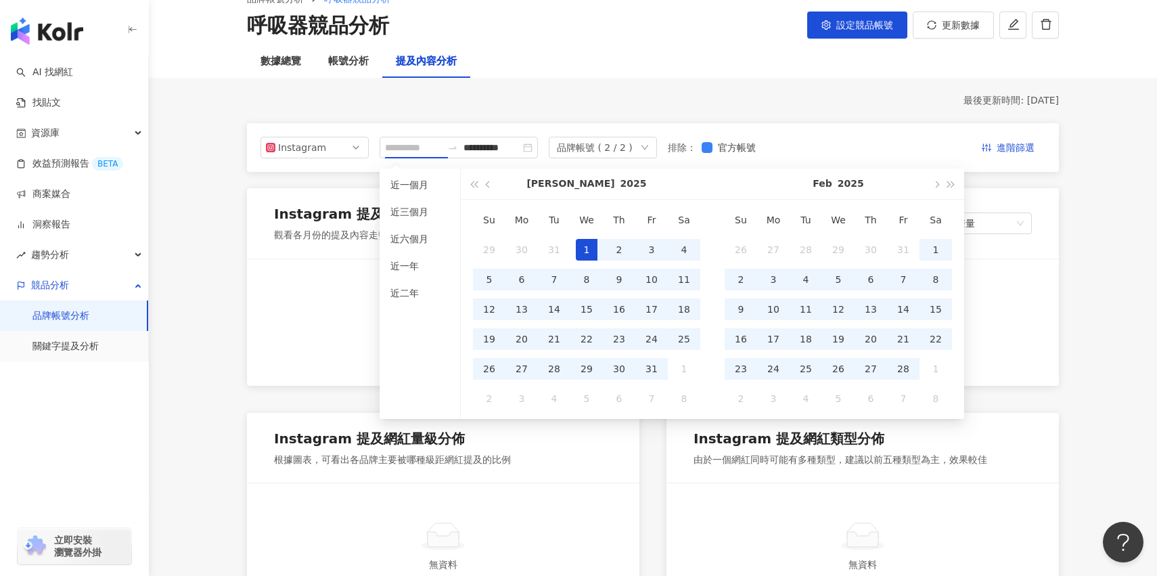
click at [587, 250] on div "1" at bounding box center [587, 250] width 22 height 22
type input "**********"
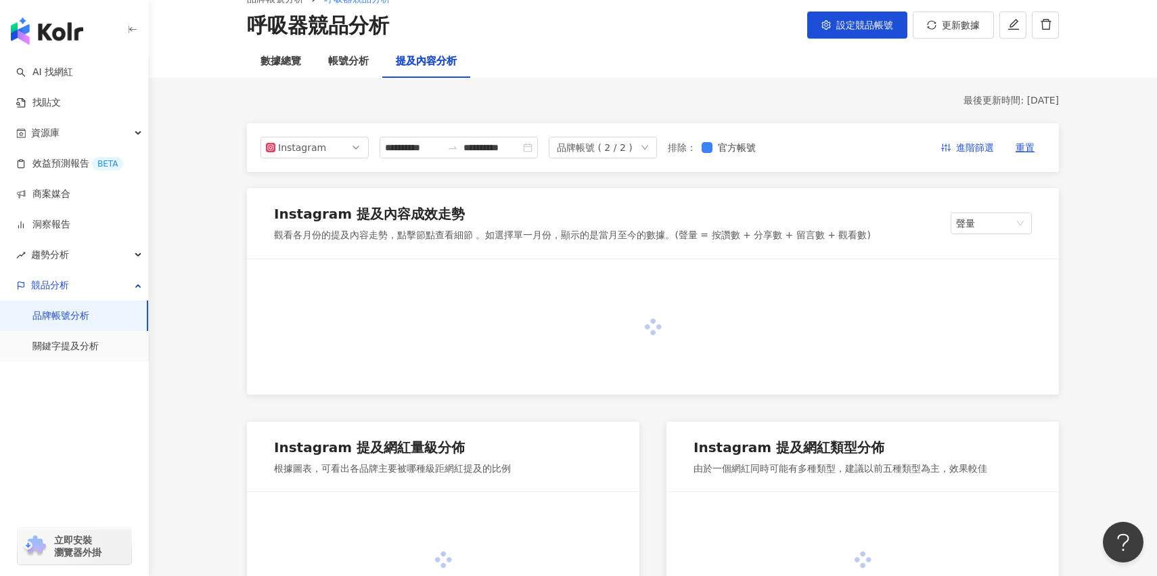
type input "**********"
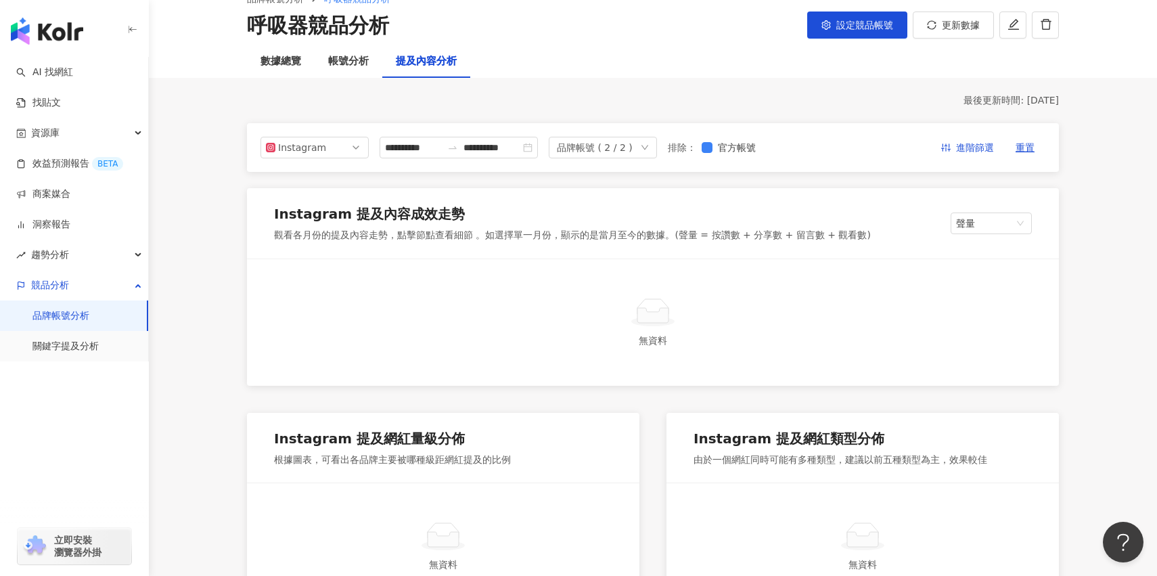
click at [976, 211] on div "Instagram 提及內容成效走勢 觀看各月份的提及內容走勢，點擊節點查看細節 。如選擇單一月份，顯示的是當月至今的數據。(聲量 = 按讚數 + 分享數 +…" at bounding box center [653, 223] width 812 height 70
click at [981, 228] on span "聲量" at bounding box center [991, 223] width 70 height 20
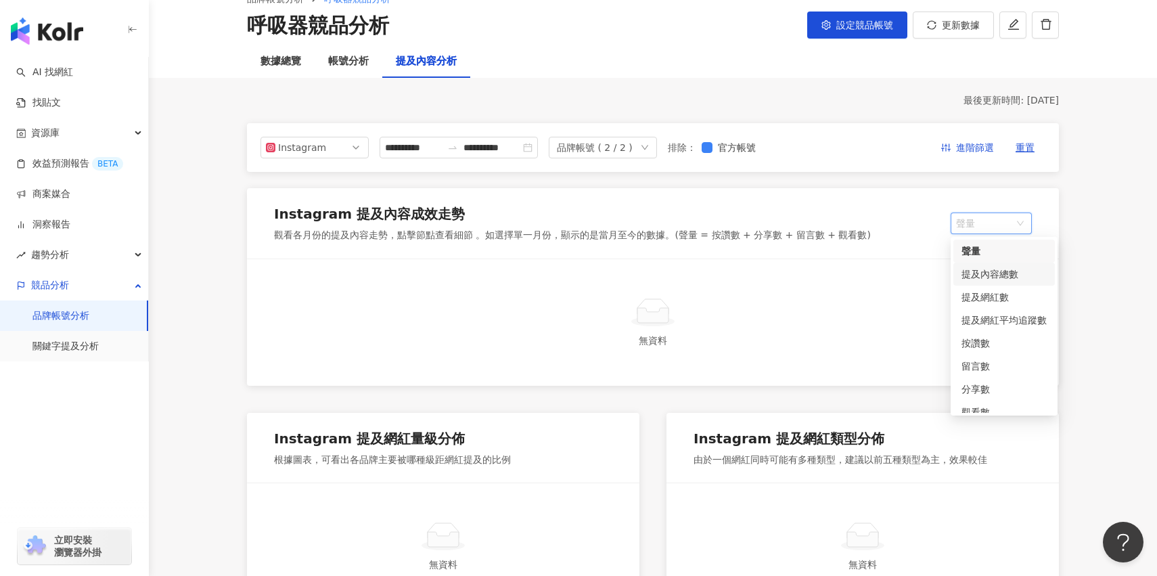
click at [994, 280] on div "提及內容總數" at bounding box center [1003, 274] width 85 height 15
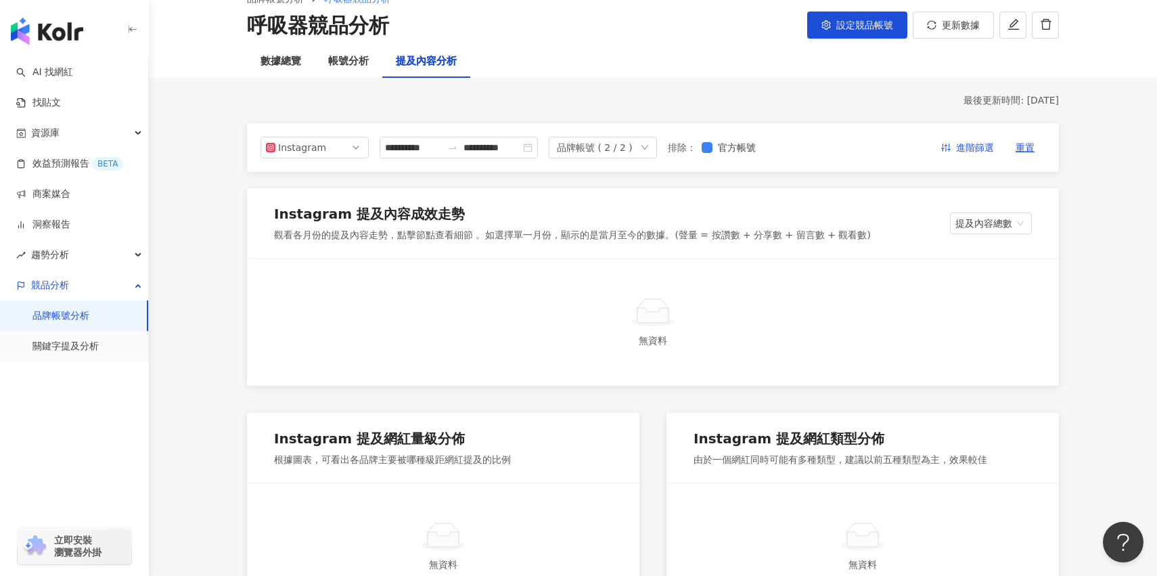
click at [996, 236] on div "Instagram 提及內容成效走勢 觀看各月份的提及內容走勢，點擊節點查看細節 。如選擇單一月份，顯示的是當月至今的數據。(聲量 = 按讚數 + 分享數 +…" at bounding box center [653, 223] width 812 height 70
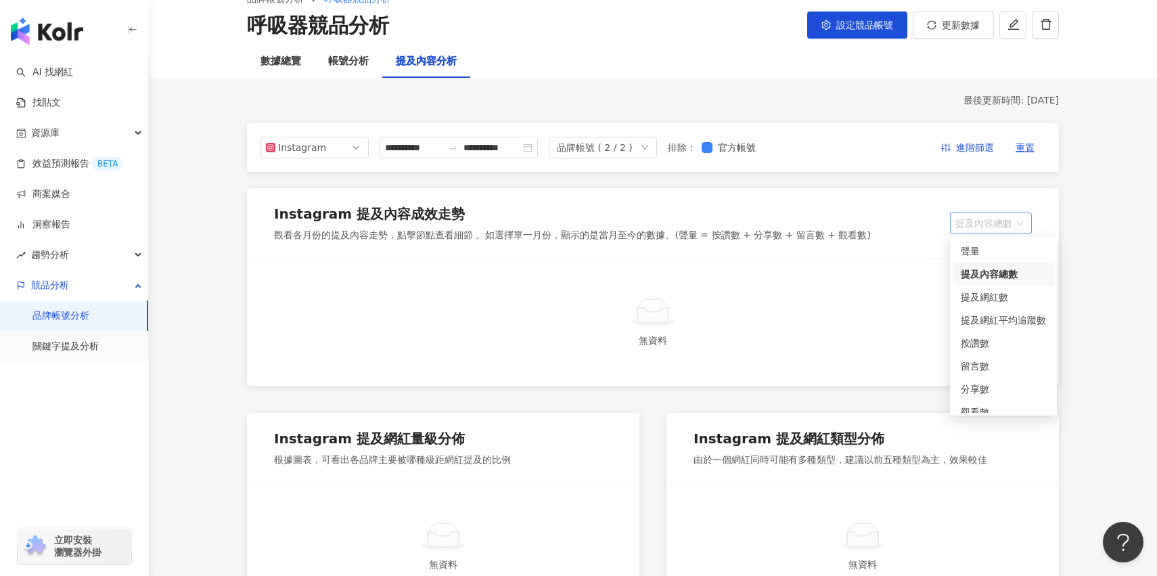
click at [996, 228] on span "提及內容總數" at bounding box center [990, 223] width 71 height 20
click at [1001, 329] on div "提及網紅平均追蹤數" at bounding box center [1003, 319] width 101 height 23
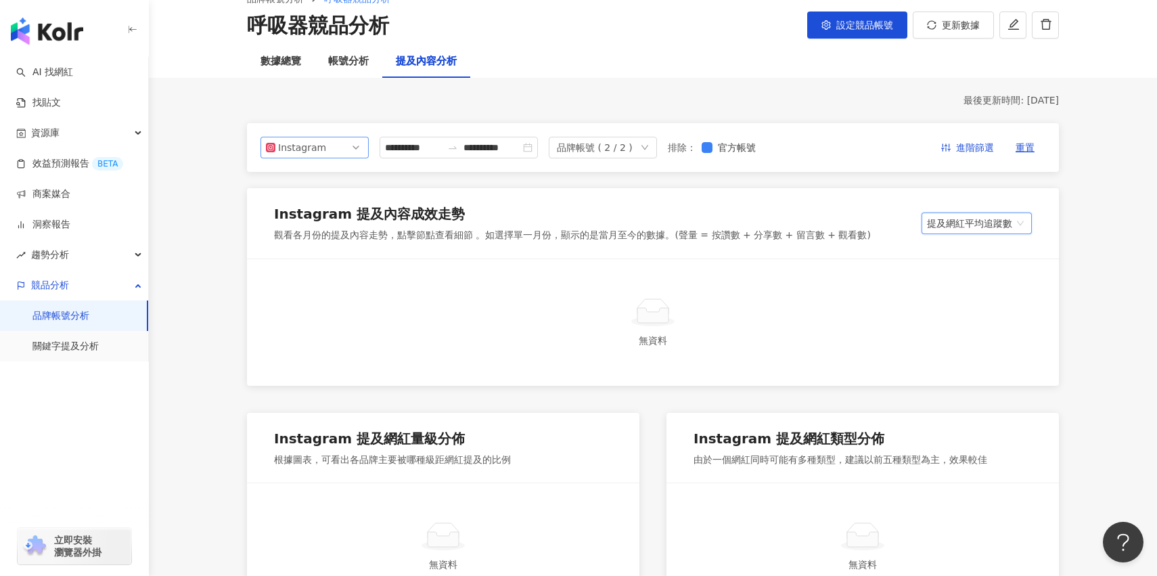
click at [317, 151] on div "Instagram" at bounding box center [300, 147] width 44 height 20
click at [329, 210] on div "Facebook" at bounding box center [314, 201] width 103 height 23
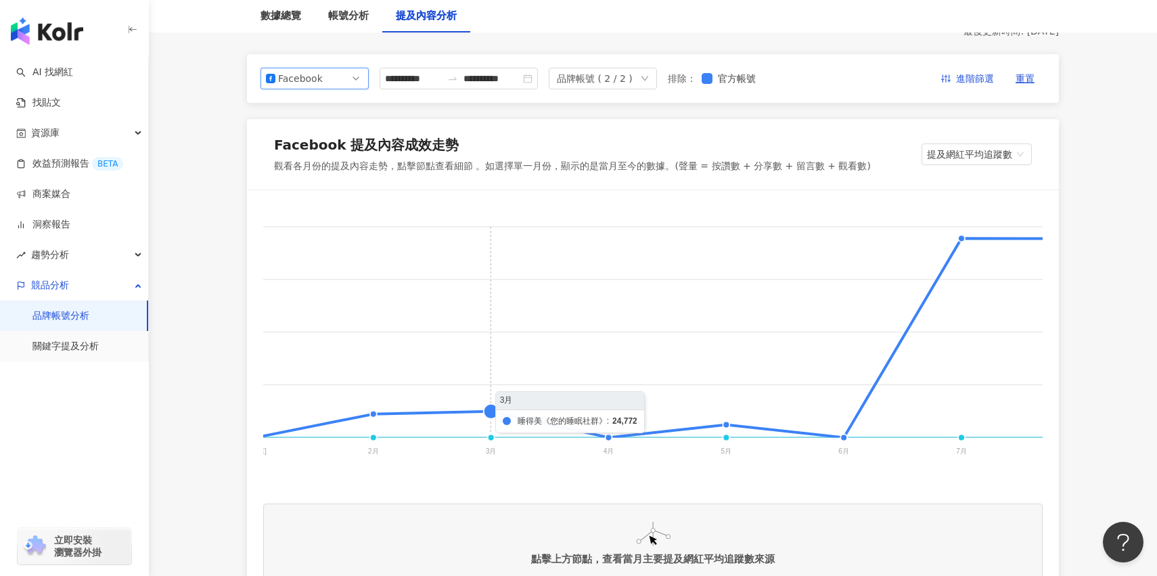
scroll to position [141, 0]
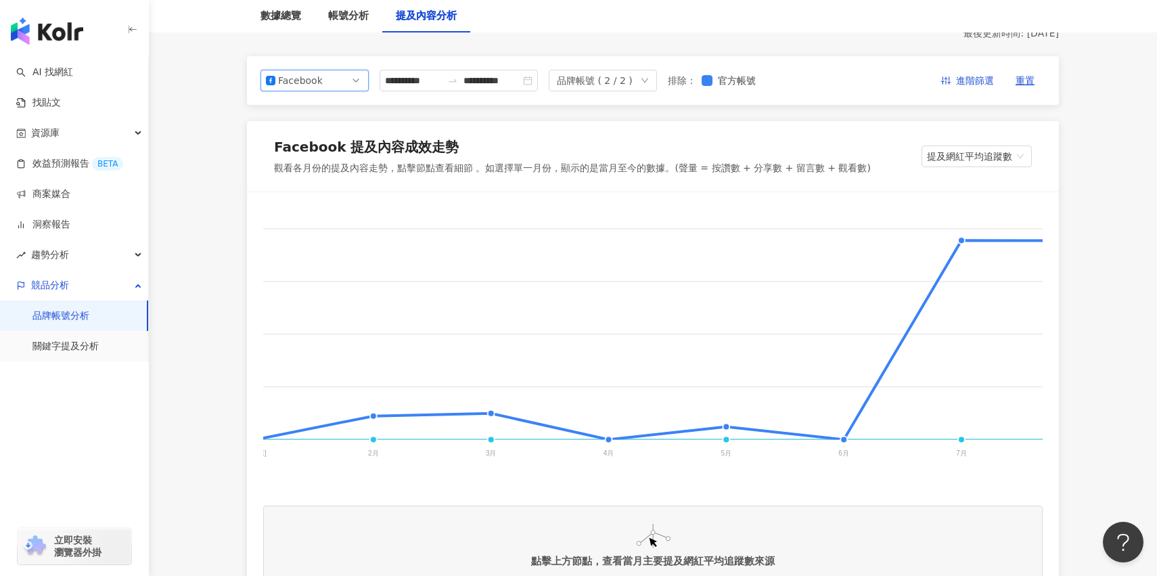
click at [337, 85] on span "Facebook" at bounding box center [314, 80] width 97 height 20
click at [336, 116] on div "Instagram" at bounding box center [314, 111] width 87 height 15
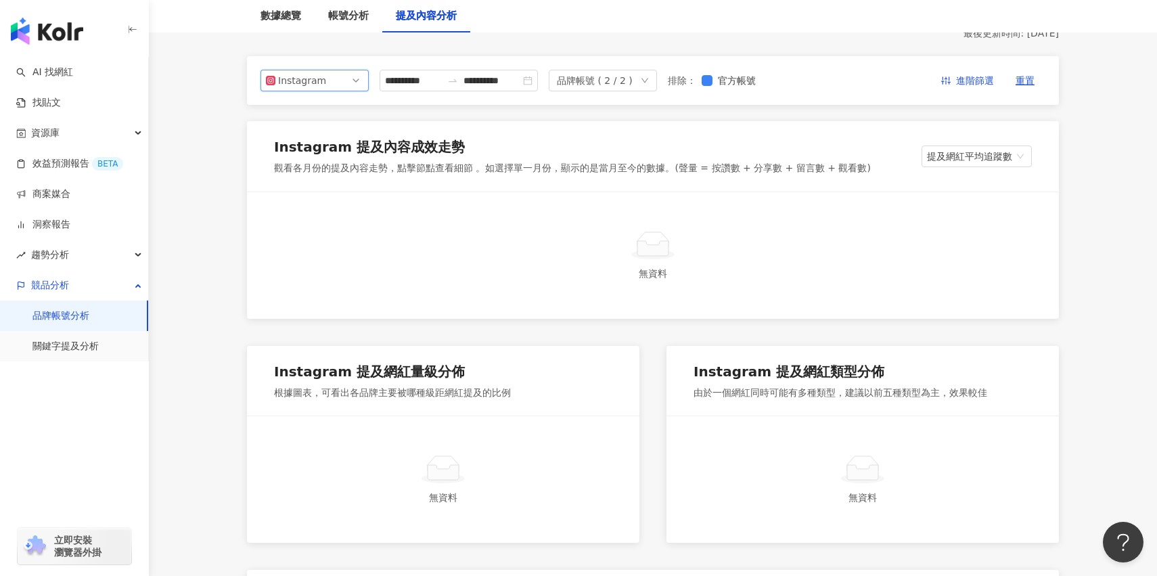
click at [430, 169] on div "觀看各月份的提及內容走勢，點擊節點查看細節 。如選擇單一月份，顯示的是當月至今的數據。(聲量 = 按讚數 + 分享數 + 留言數 + 觀看數)" at bounding box center [572, 169] width 597 height 14
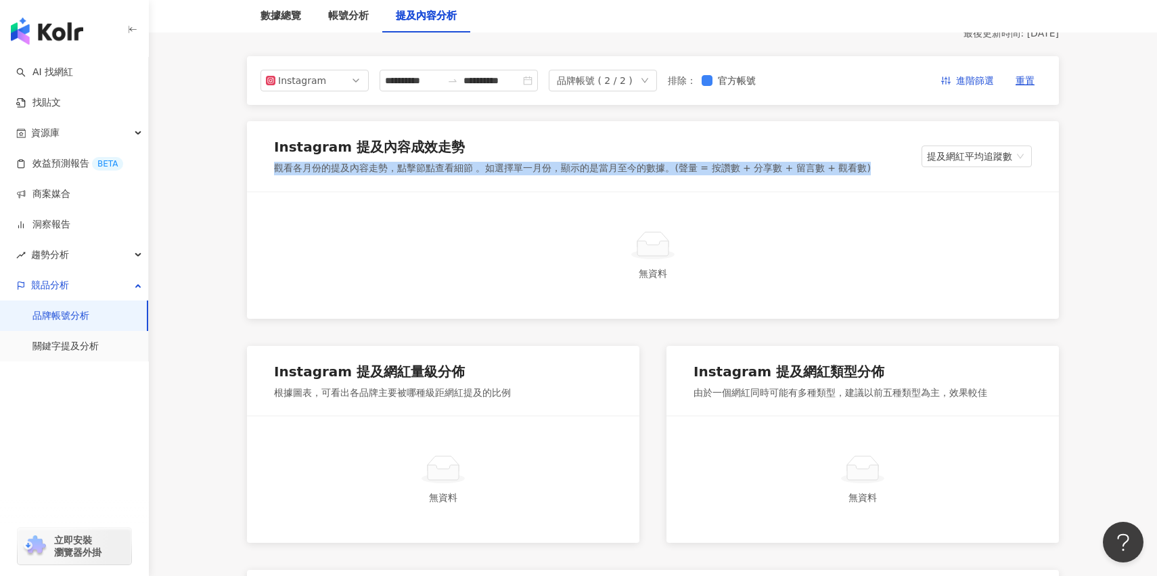
click at [430, 169] on div "觀看各月份的提及內容走勢，點擊節點查看細節 。如選擇單一月份，顯示的是當月至今的數據。(聲量 = 按讚數 + 分享數 + 留言數 + 觀看數)" at bounding box center [572, 169] width 597 height 14
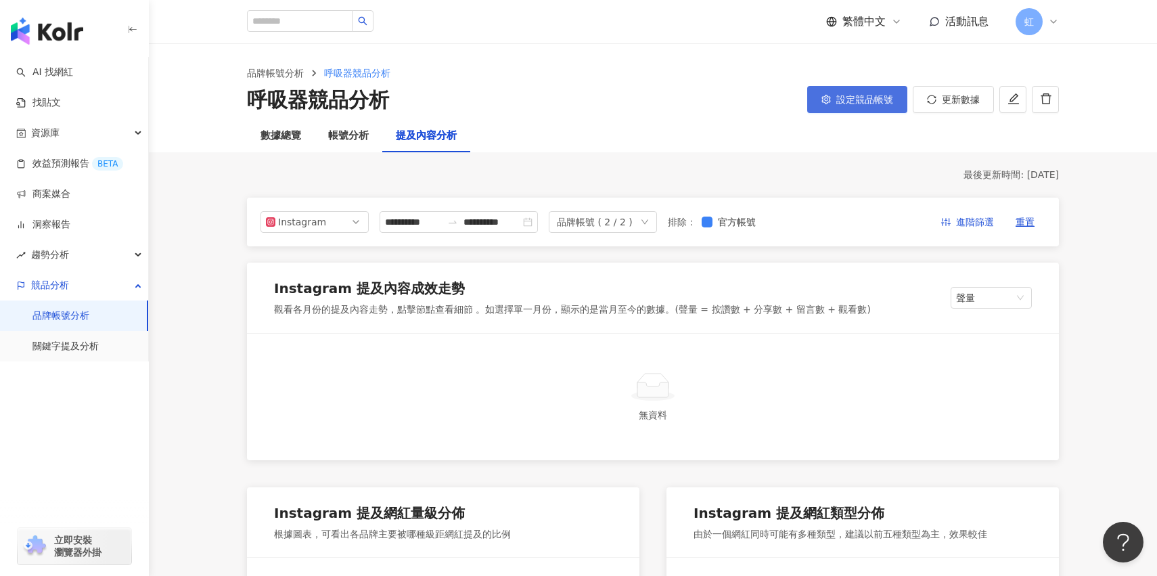
click at [875, 107] on button "設定競品帳號" at bounding box center [857, 99] width 100 height 27
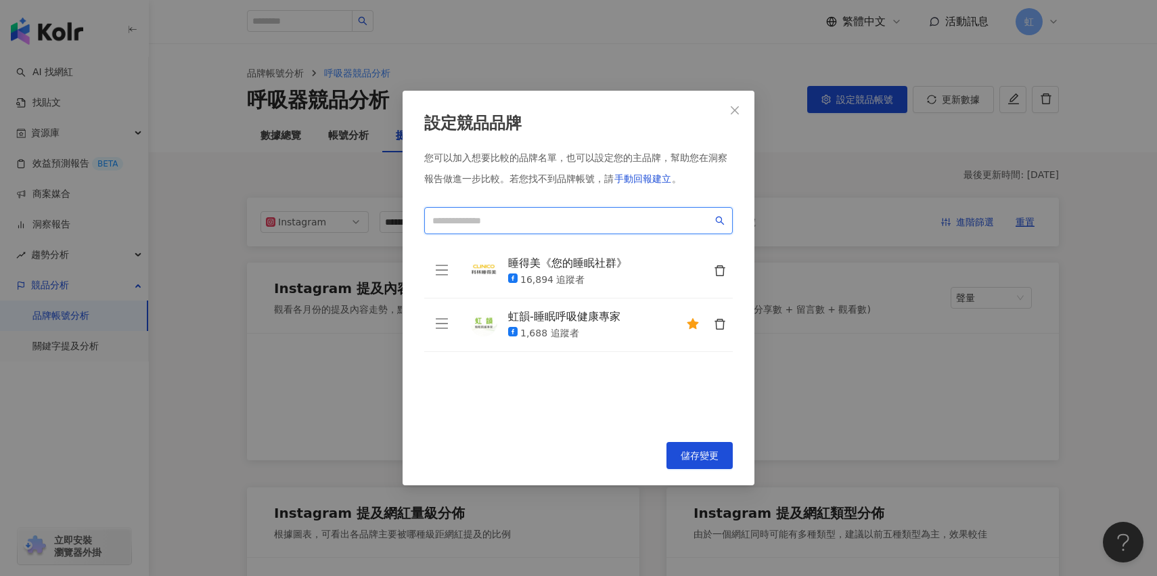
click at [576, 221] on input "search" at bounding box center [572, 220] width 280 height 15
type input "**"
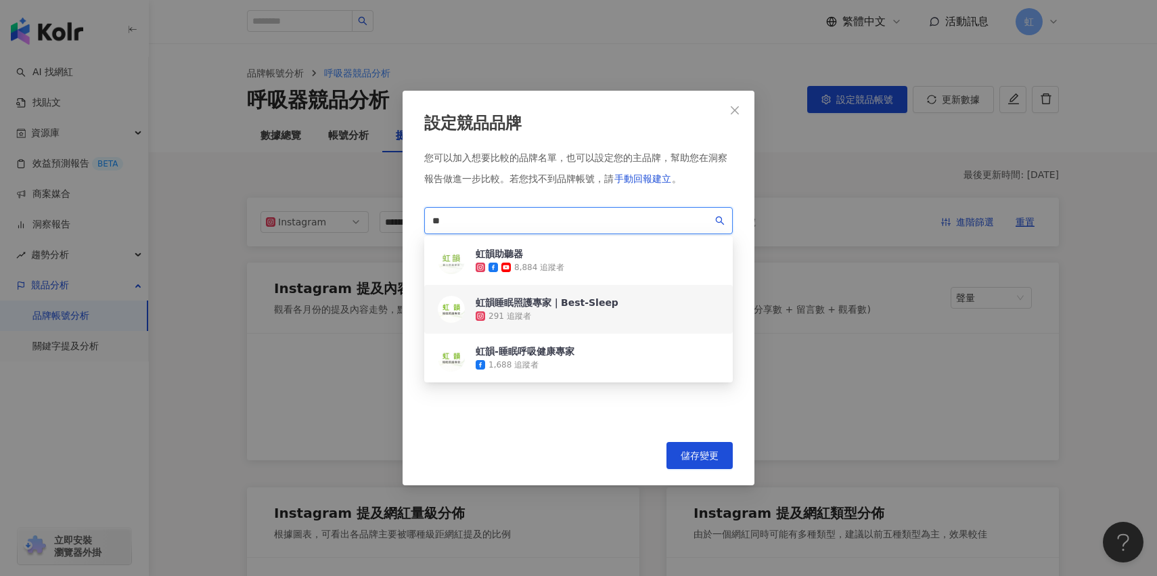
click at [566, 311] on div "291 追蹤者" at bounding box center [547, 316] width 143 height 14
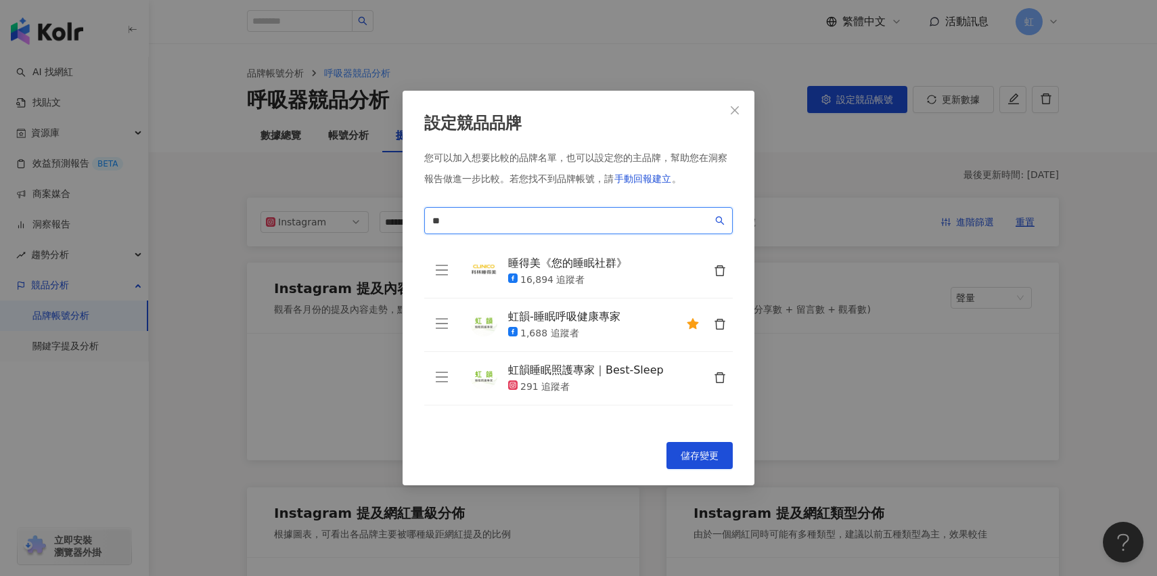
click at [567, 223] on input "**" at bounding box center [572, 220] width 280 height 15
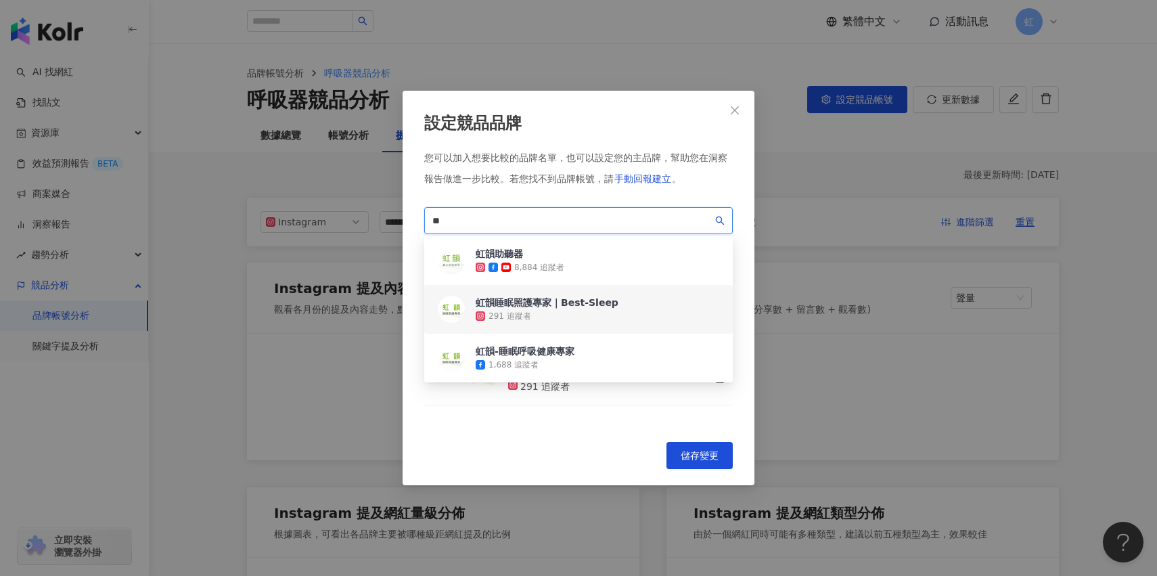
click at [567, 223] on input "**" at bounding box center [572, 220] width 280 height 15
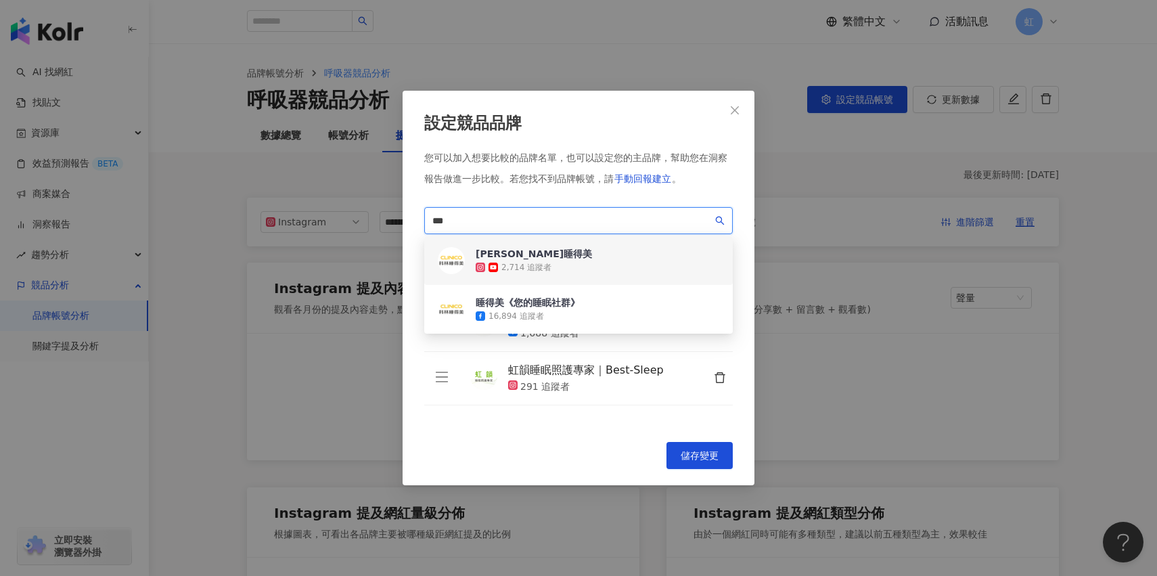
click at [591, 256] on div "[PERSON_NAME]睡得美 2,714 追蹤者" at bounding box center [578, 260] width 308 height 49
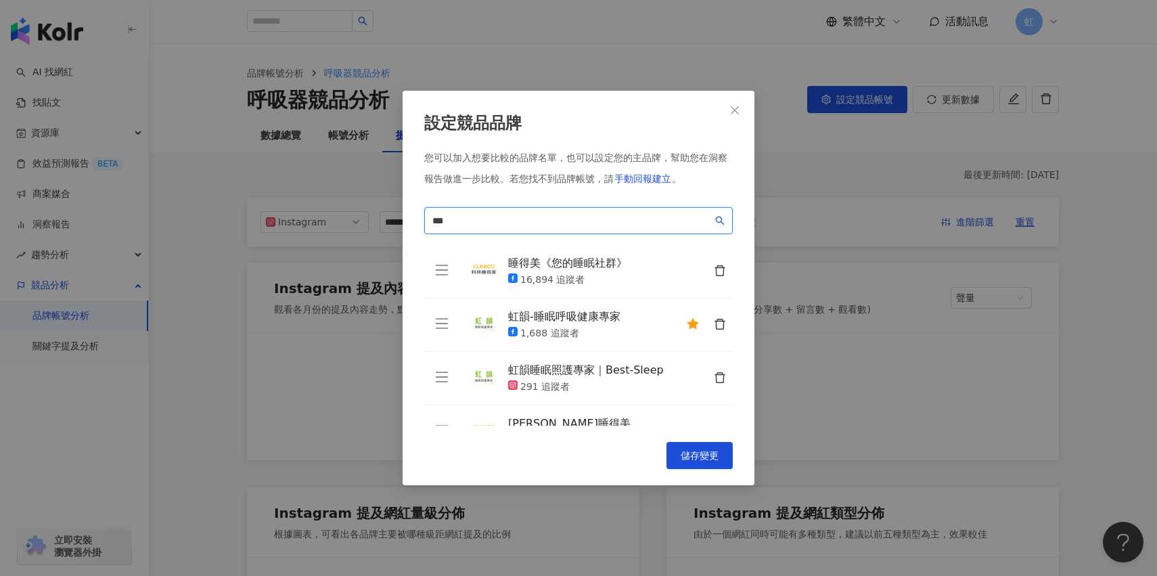
scroll to position [33, 0]
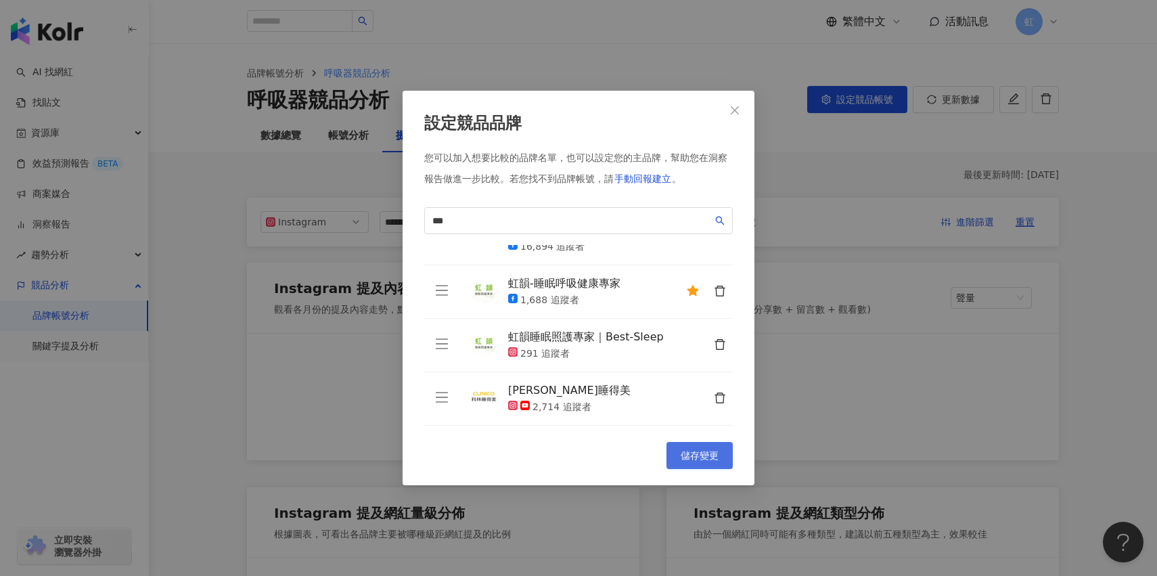
click at [696, 457] on span "儲存變更" at bounding box center [700, 455] width 38 height 11
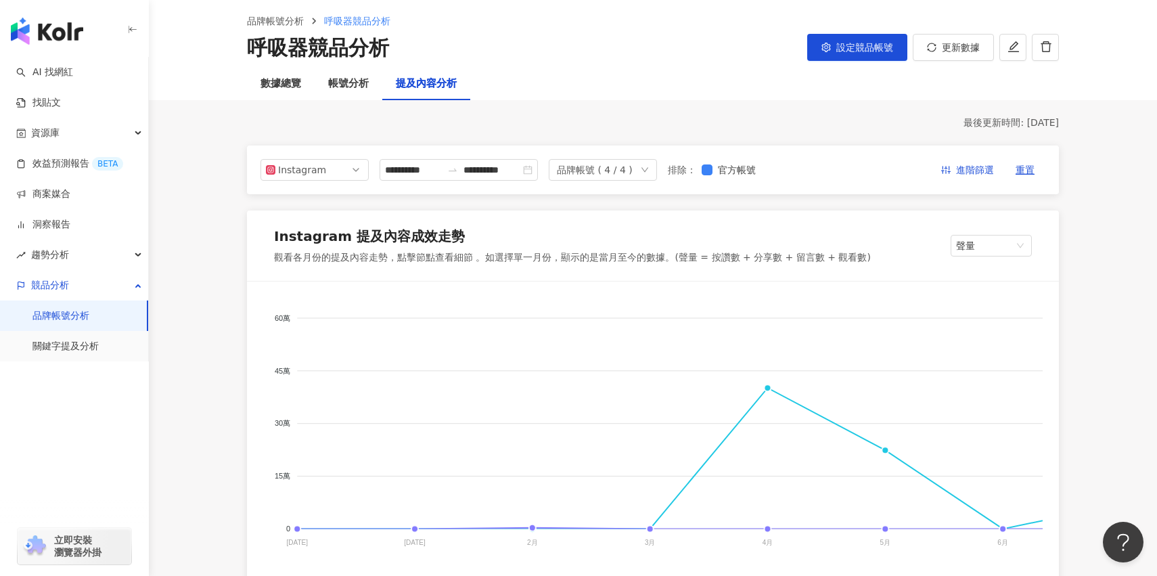
scroll to position [60, 0]
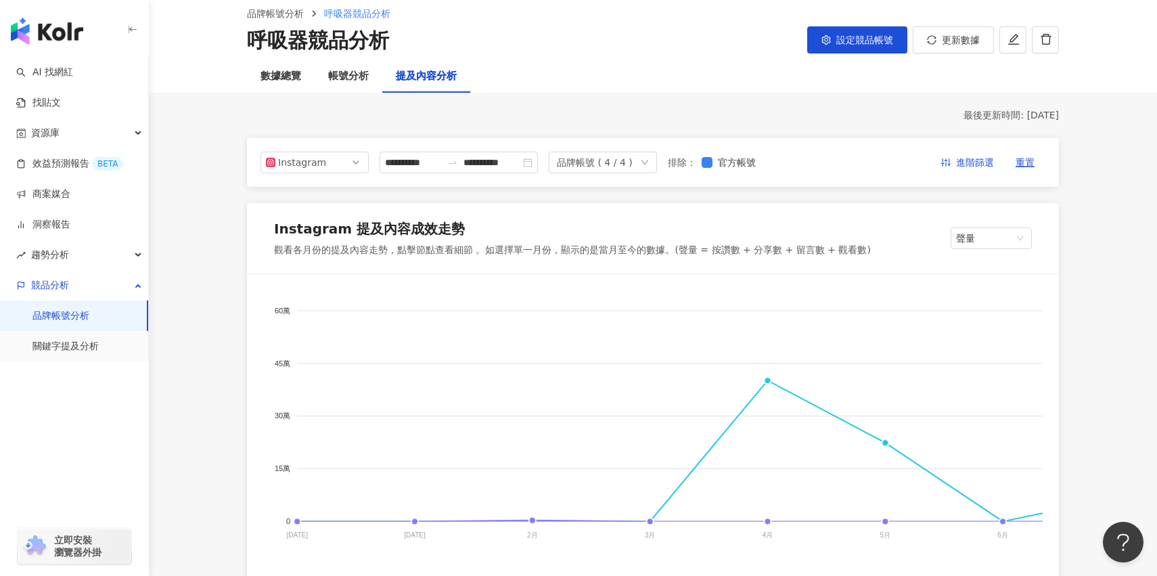
click at [657, 174] on div "**********" at bounding box center [653, 162] width 812 height 49
click at [860, 45] on span "設定競品帳號" at bounding box center [864, 40] width 57 height 11
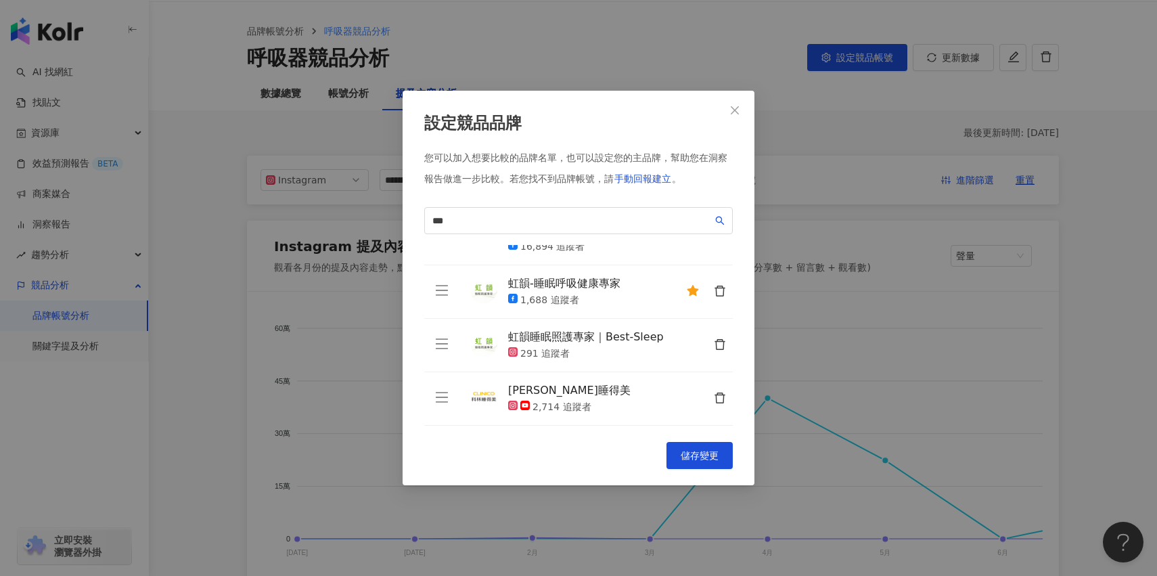
scroll to position [0, 0]
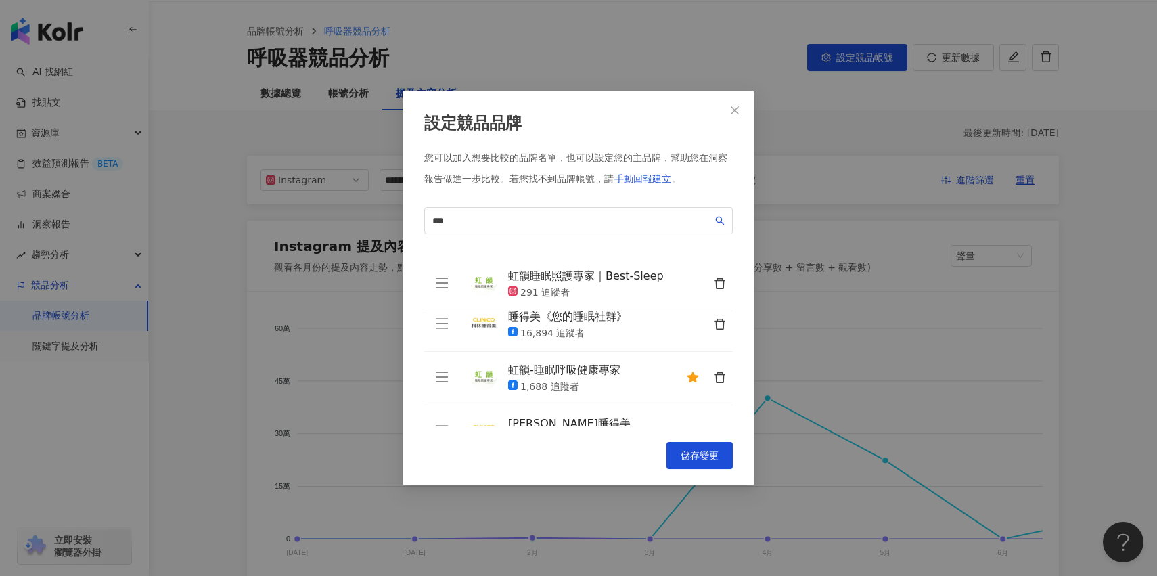
drag, startPoint x: 447, startPoint y: 378, endPoint x: 453, endPoint y: 283, distance: 94.2
click at [453, 283] on td at bounding box center [441, 284] width 35 height 53
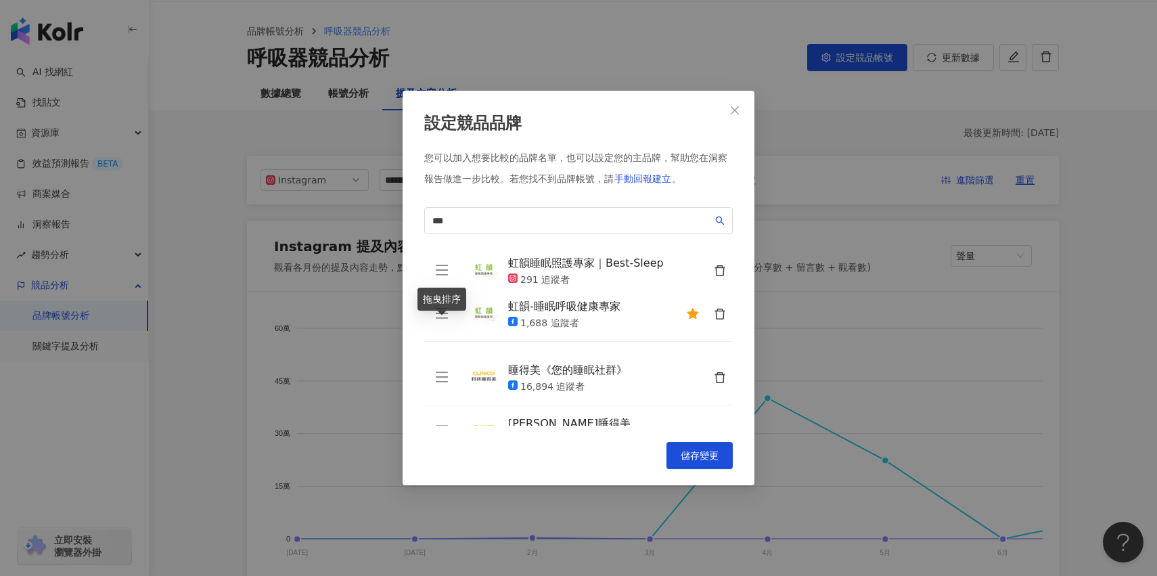
drag, startPoint x: 447, startPoint y: 380, endPoint x: 448, endPoint y: 317, distance: 63.6
click at [448, 317] on icon "menu" at bounding box center [442, 313] width 14 height 14
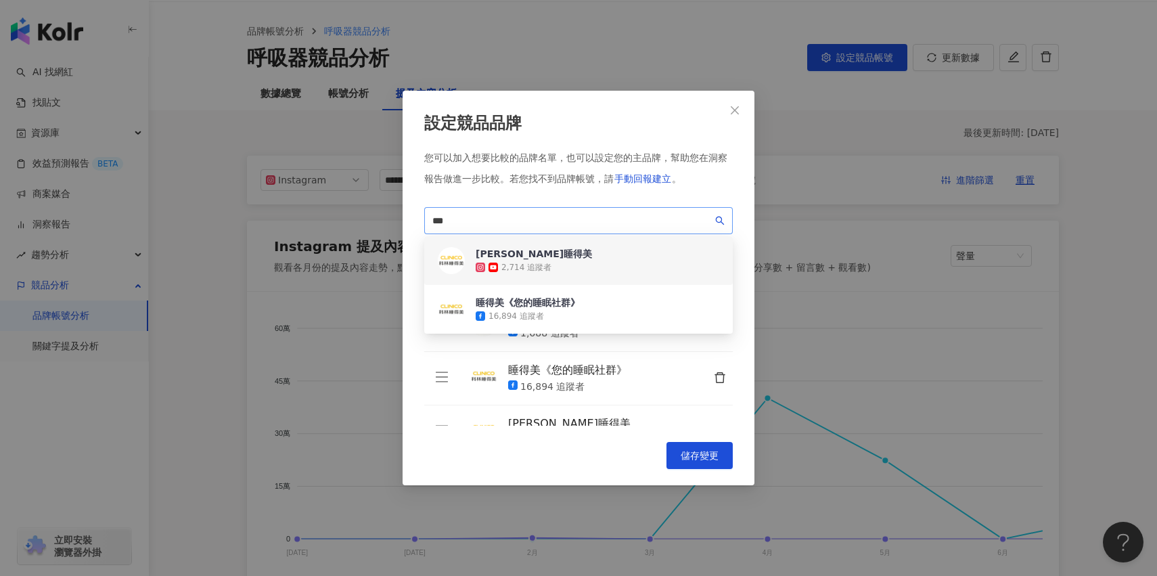
click at [583, 231] on span "***" at bounding box center [578, 220] width 308 height 27
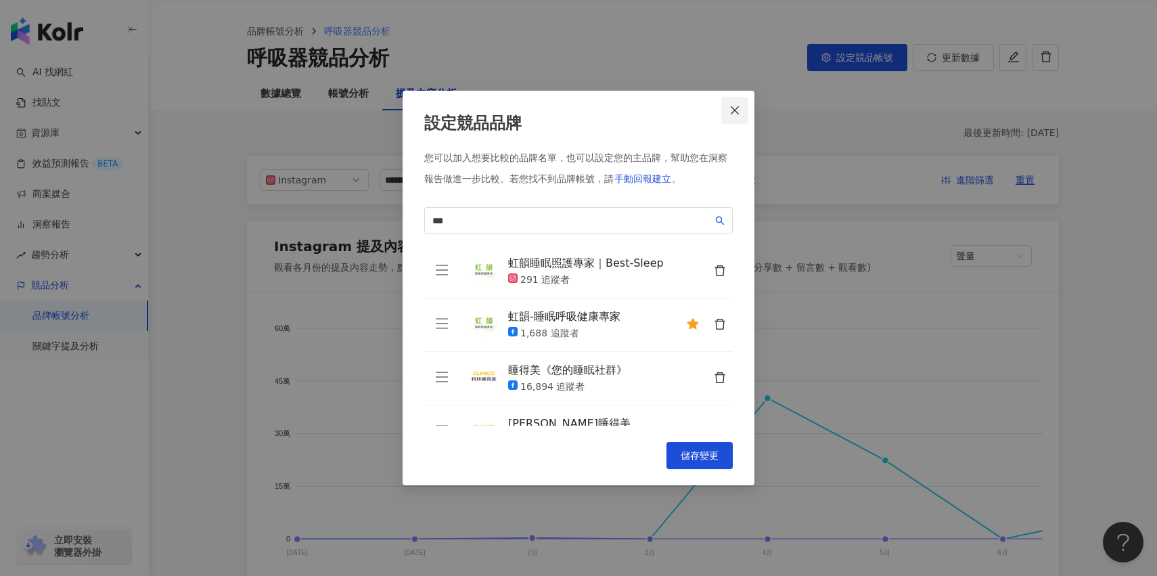
click at [744, 108] on span "Close" at bounding box center [734, 110] width 27 height 11
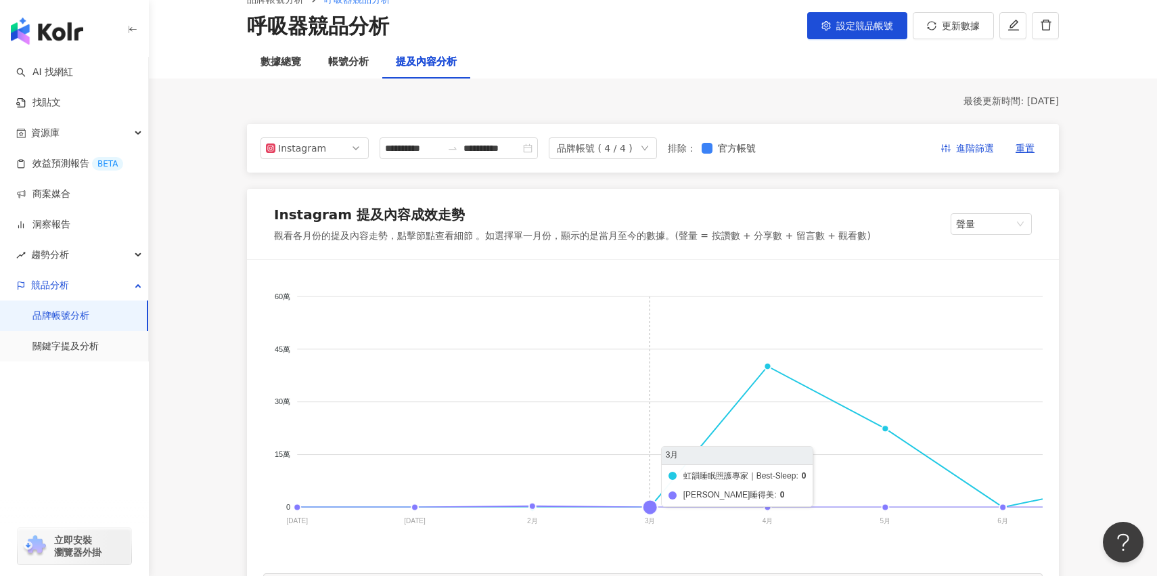
scroll to position [76, 0]
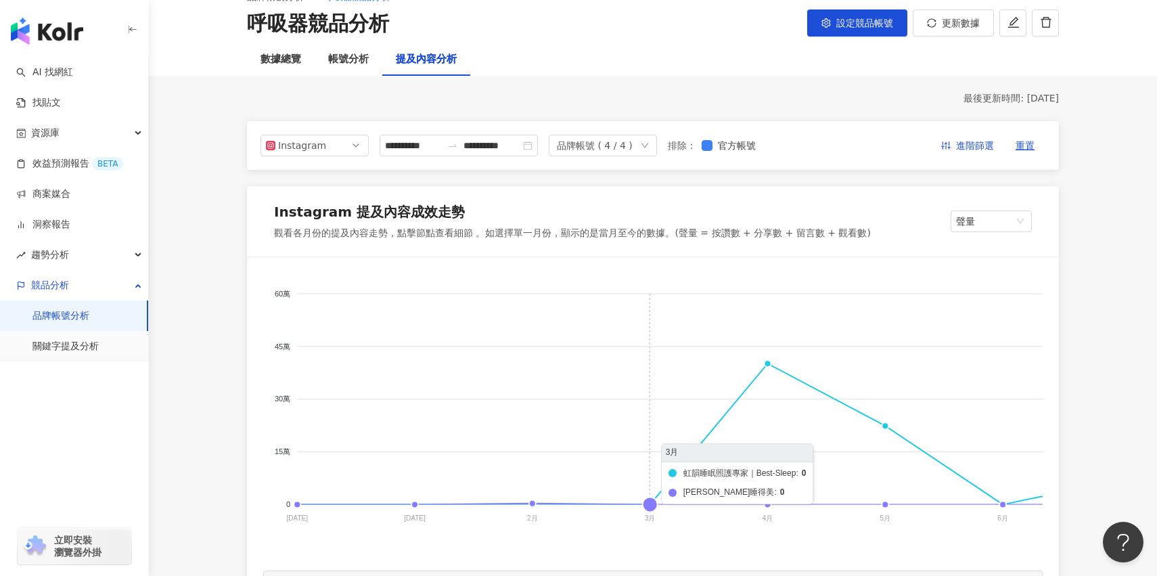
click at [686, 380] on foreignobject "虹韻睡眠照護專家｜Best-Sleep [PERSON_NAME]睡得美" at bounding box center [875, 408] width 1225 height 271
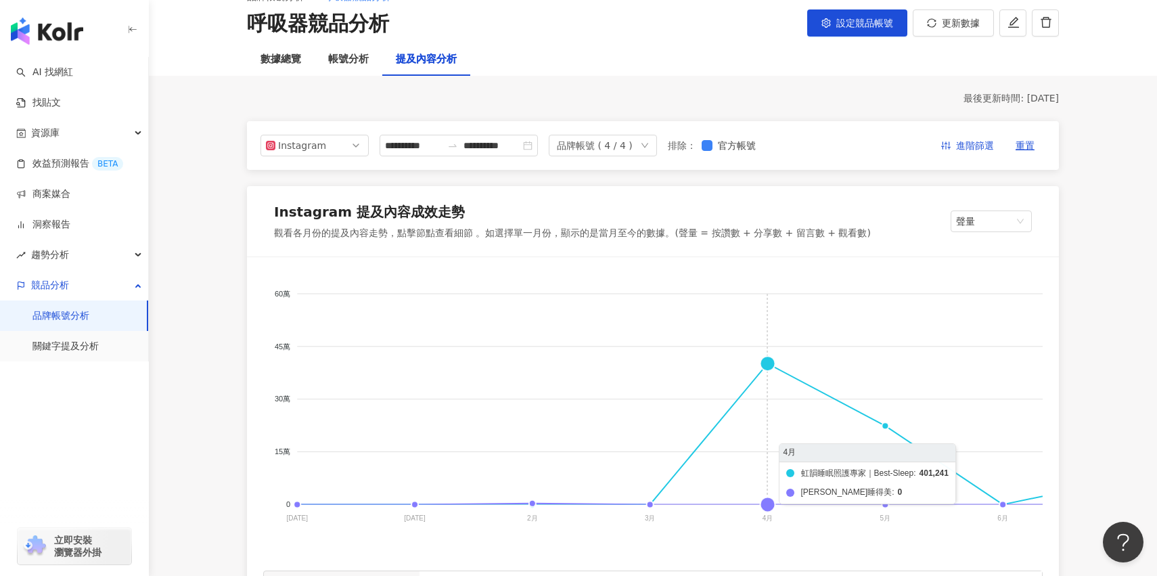
click at [779, 380] on foreignobject "虹韻睡眠照護專家｜Best-Sleep [PERSON_NAME]睡得美" at bounding box center [875, 408] width 1225 height 271
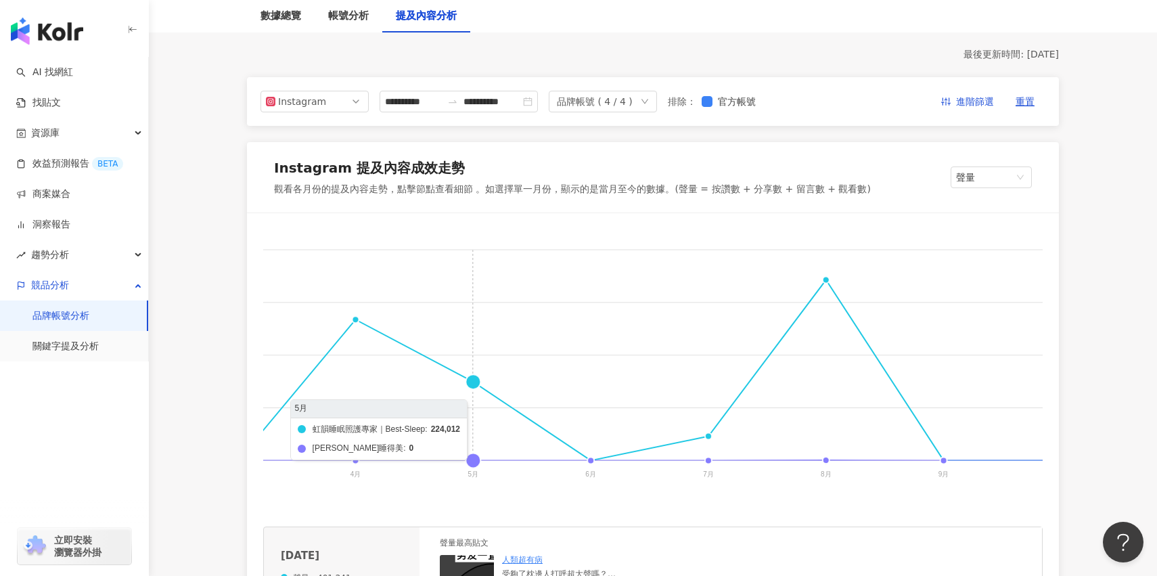
scroll to position [0, 413]
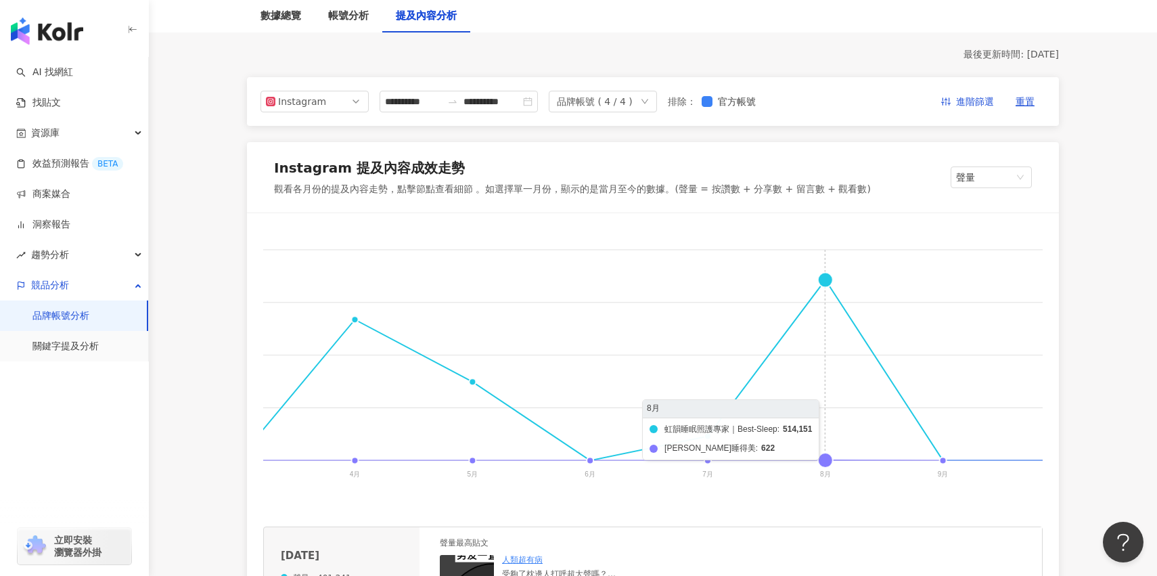
click at [820, 289] on foreignobject "虹韻睡眠照護專家｜Best-Sleep [PERSON_NAME]睡得美" at bounding box center [462, 364] width 1225 height 271
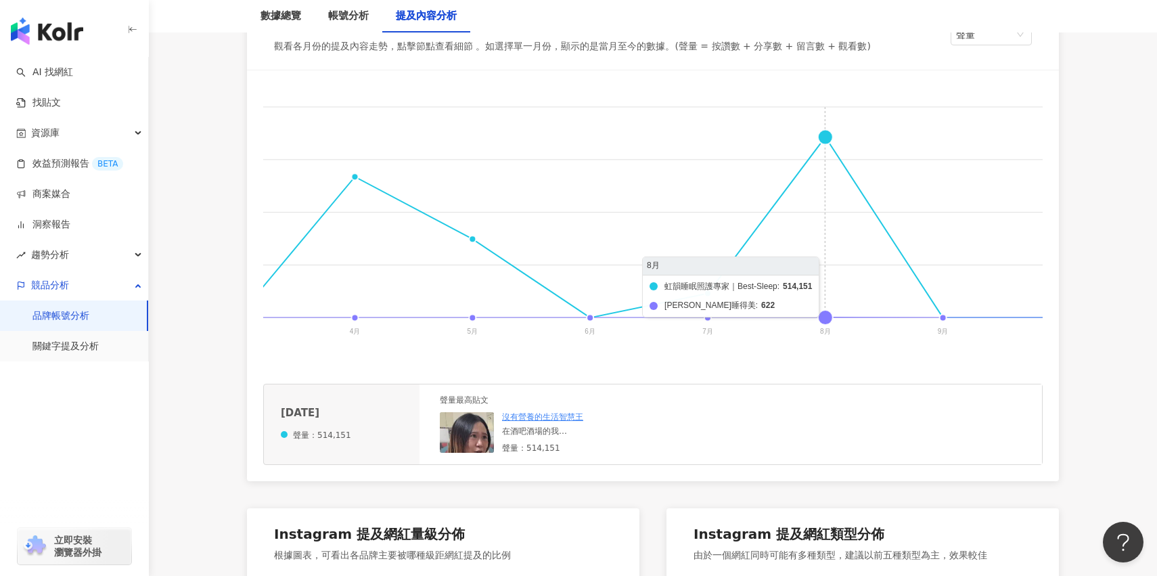
scroll to position [262, 0]
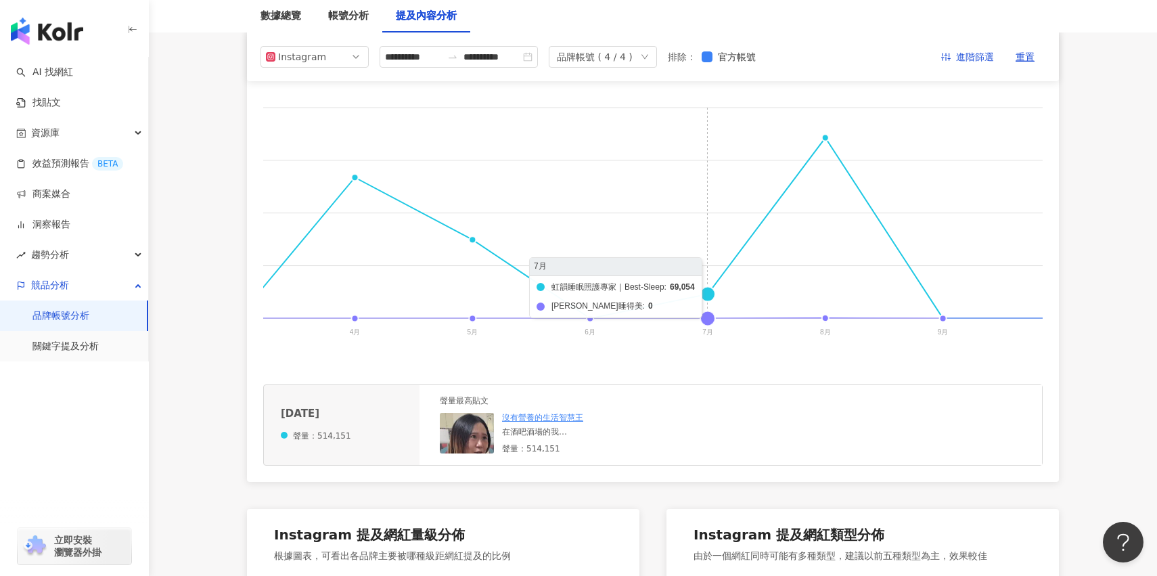
click at [708, 293] on foreignobject "虹韻睡眠照護專家｜Best-Sleep [PERSON_NAME]睡得美" at bounding box center [462, 222] width 1225 height 271
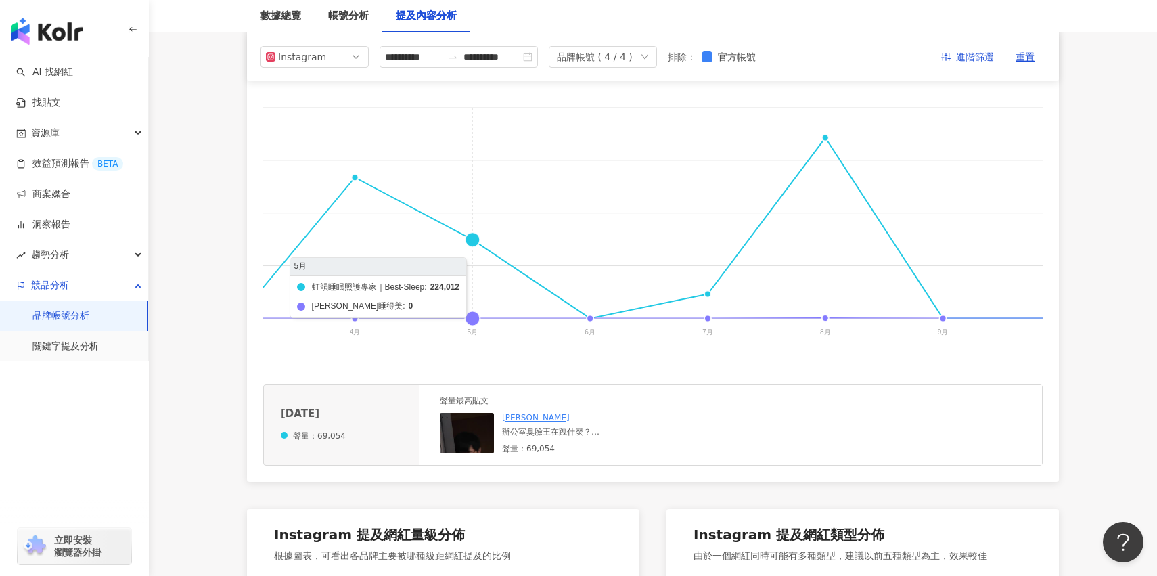
click at [475, 244] on foreignobject "虹韻睡眠照護專家｜Best-Sleep [PERSON_NAME]睡得美" at bounding box center [462, 222] width 1225 height 271
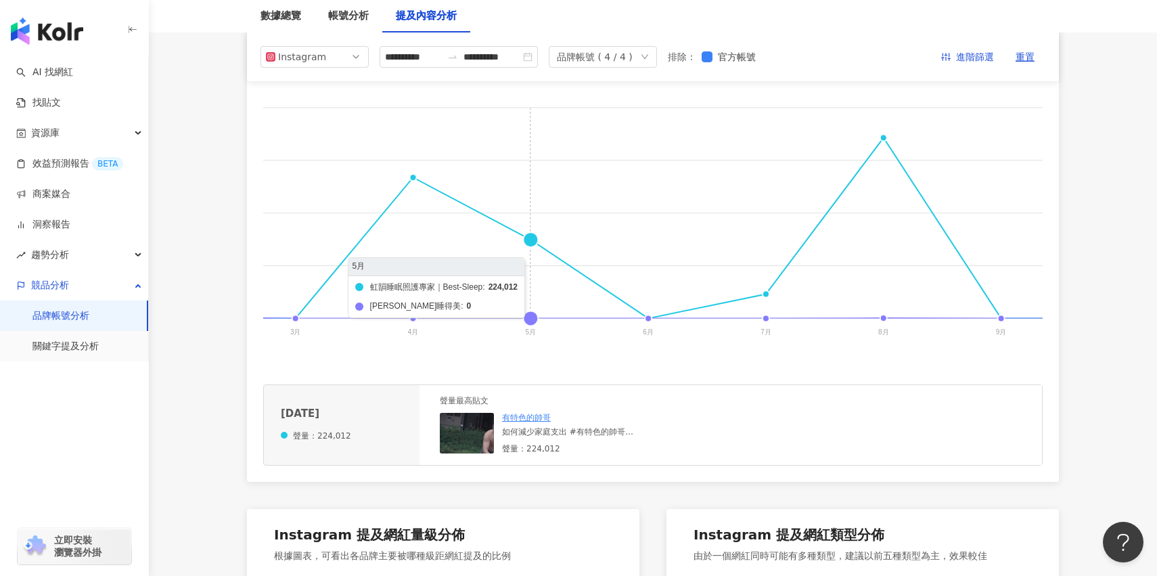
scroll to position [0, 351]
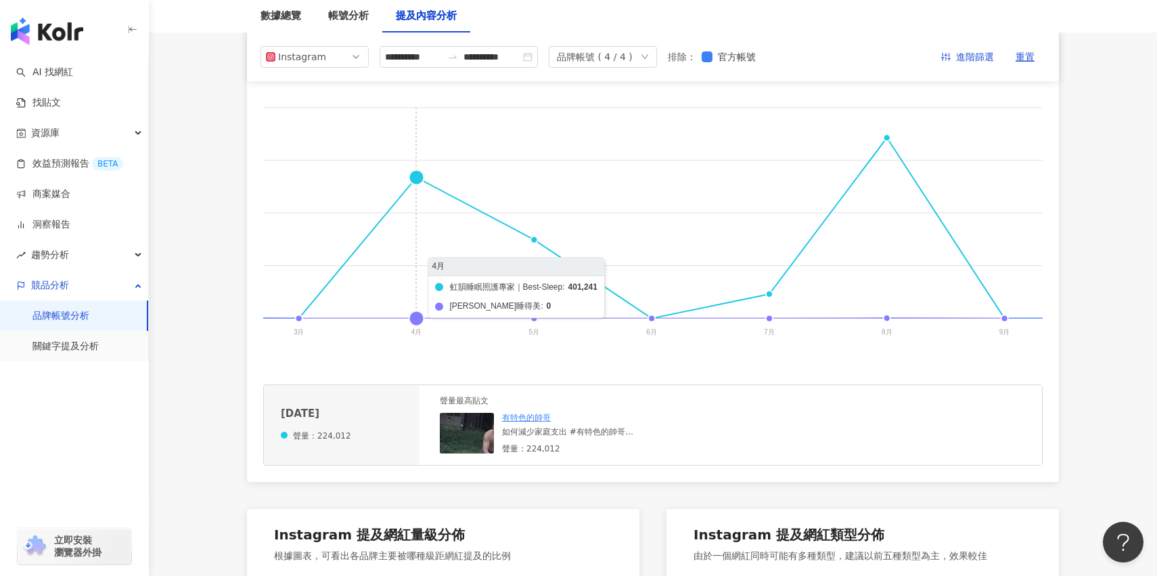
click at [424, 187] on foreignobject "虹韻睡眠照護專家｜Best-Sleep [PERSON_NAME]睡得美" at bounding box center [524, 222] width 1225 height 271
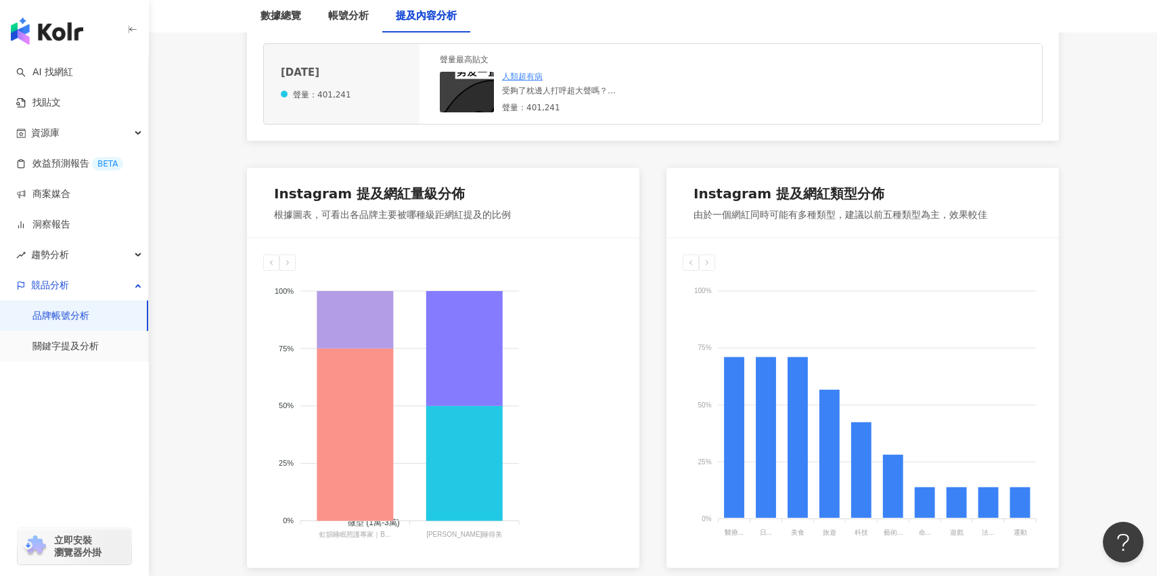
scroll to position [679, 0]
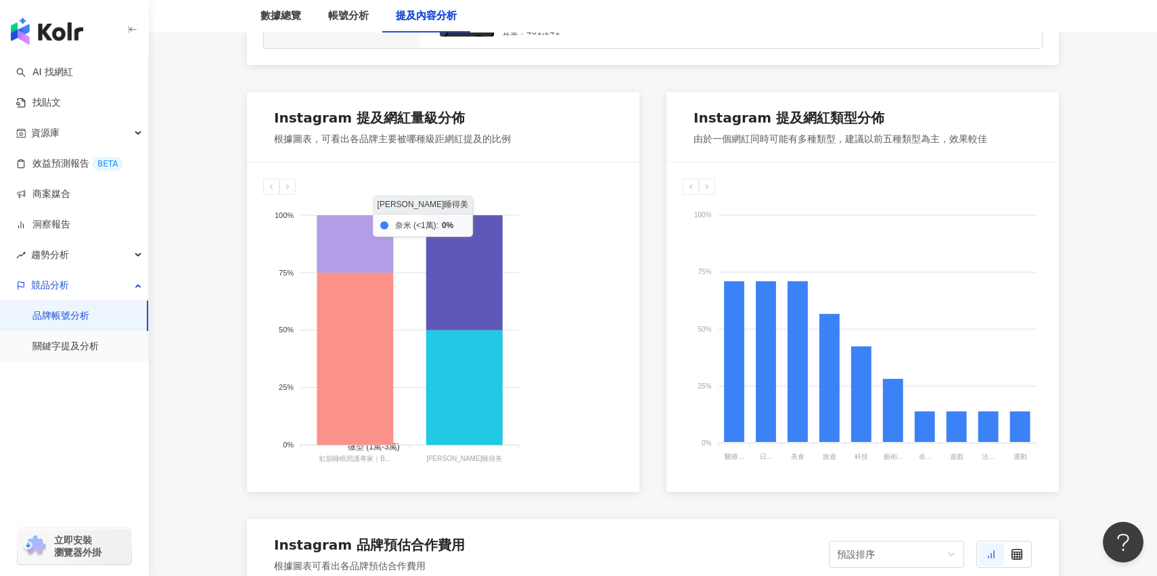
click at [449, 252] on icon at bounding box center [464, 272] width 76 height 115
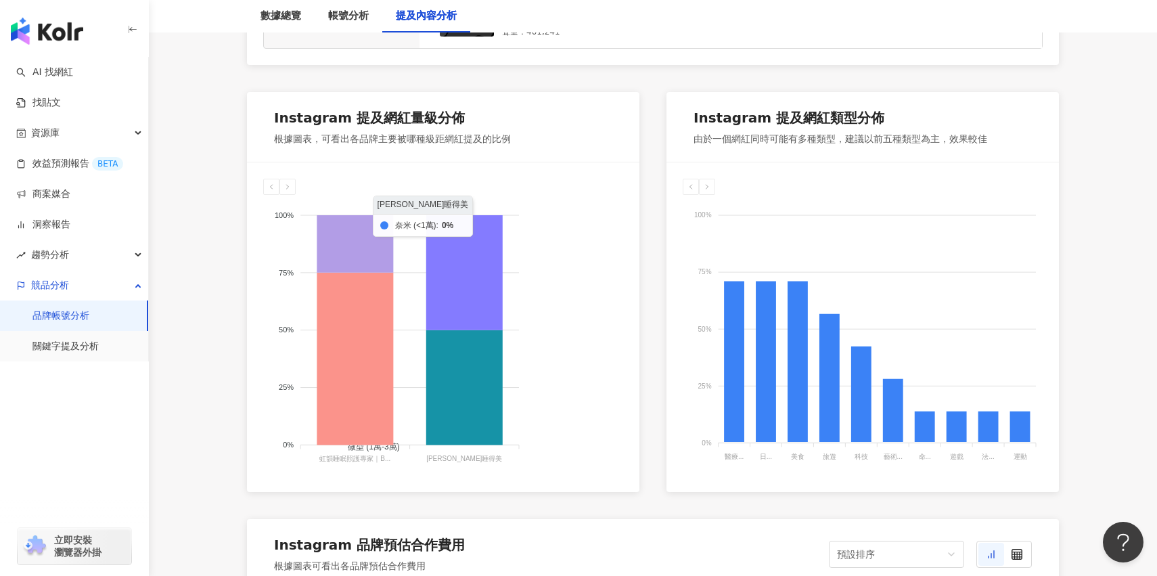
click at [456, 332] on icon at bounding box center [464, 387] width 76 height 115
click at [523, 402] on foreignobject "奈米 (<1萬) 微型 (1萬-3萬) 小型 (3萬-5萬) 中小型 (5萬-10萬) 中型 (10萬-30萬) 中大型 (30萬-50萬) 大型 (50萬-…" at bounding box center [443, 330] width 360 height 271
click at [495, 354] on icon at bounding box center [464, 387] width 76 height 115
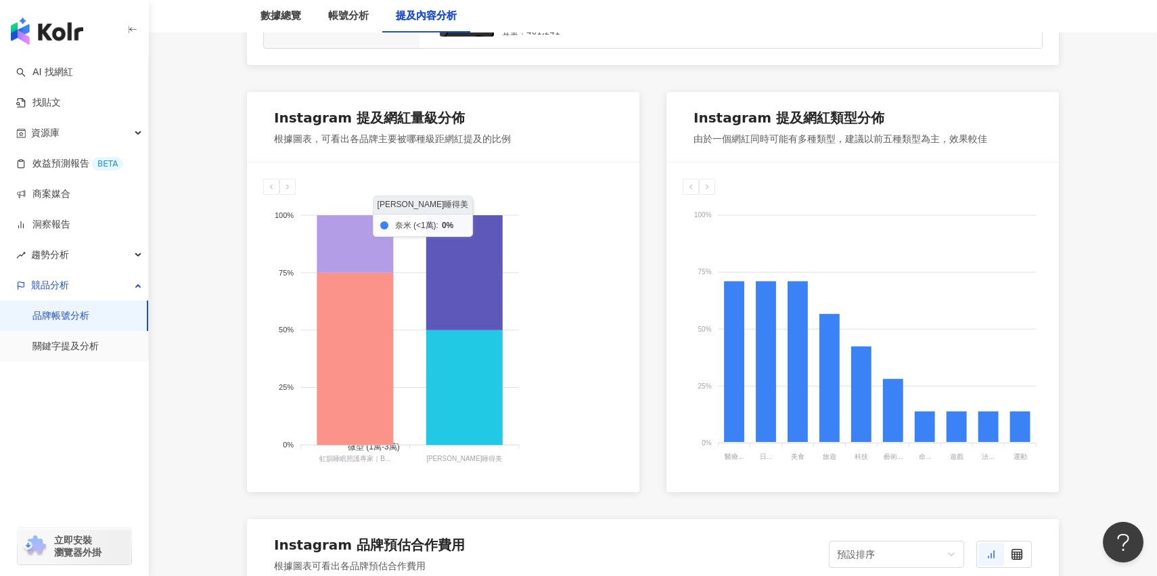
click at [483, 298] on icon at bounding box center [464, 272] width 76 height 115
click at [576, 175] on div "奈米 (<1萬) 微型 (1萬-3萬) 小型 (3萬-5萬) 中小型 (5萬-10萬) 中型 (10萬-30萬) 中大型 (30萬-50萬) 大型 (50萬-…" at bounding box center [443, 326] width 392 height 329
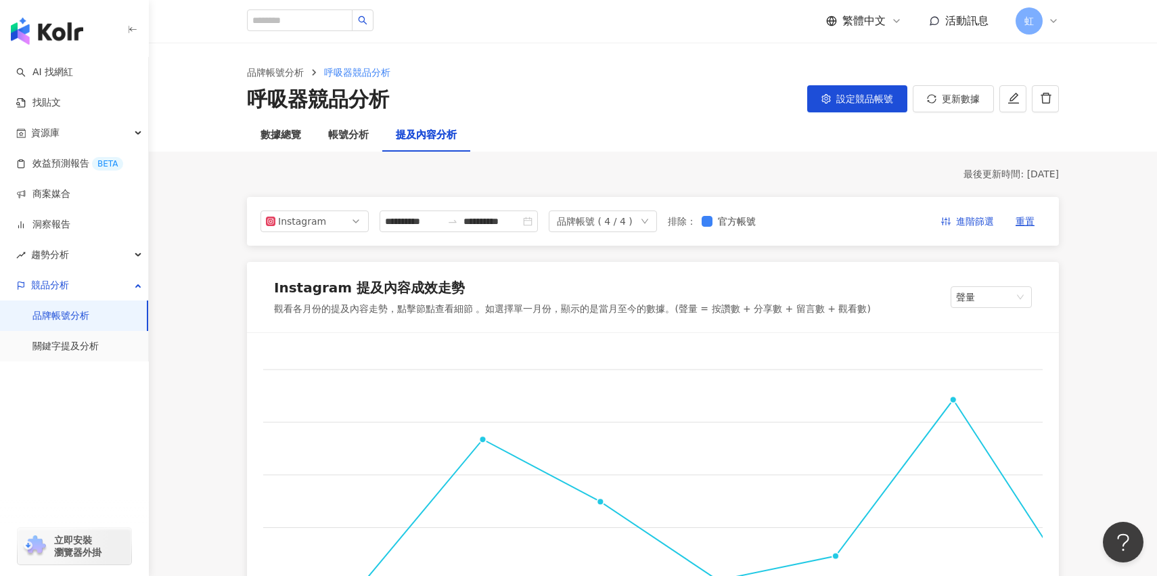
scroll to position [0, 0]
click at [842, 104] on span "設定競品帳號" at bounding box center [864, 99] width 57 height 11
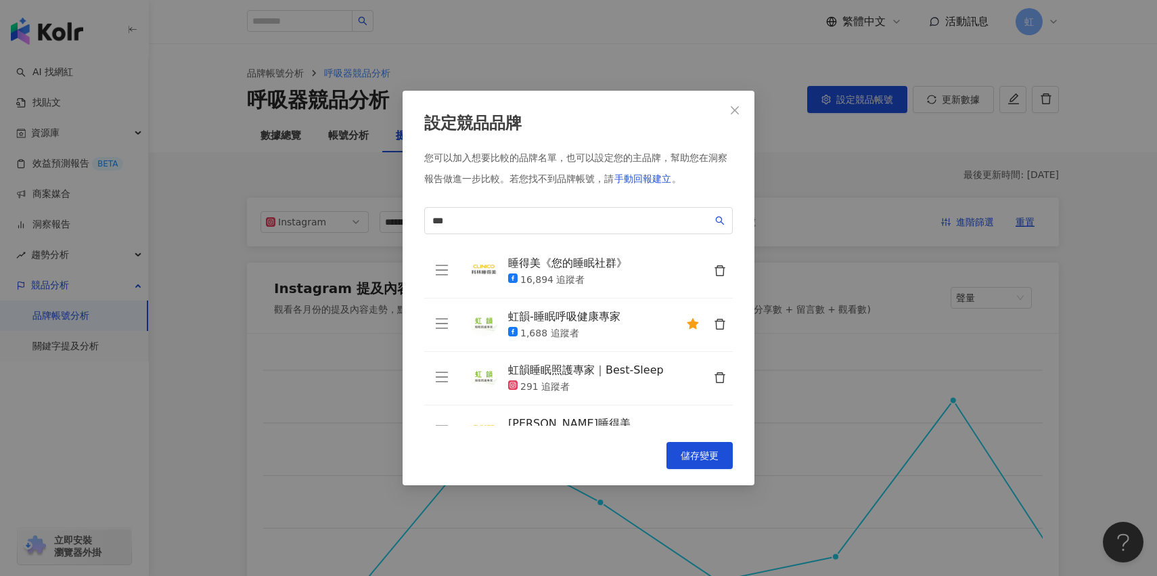
scroll to position [33, 0]
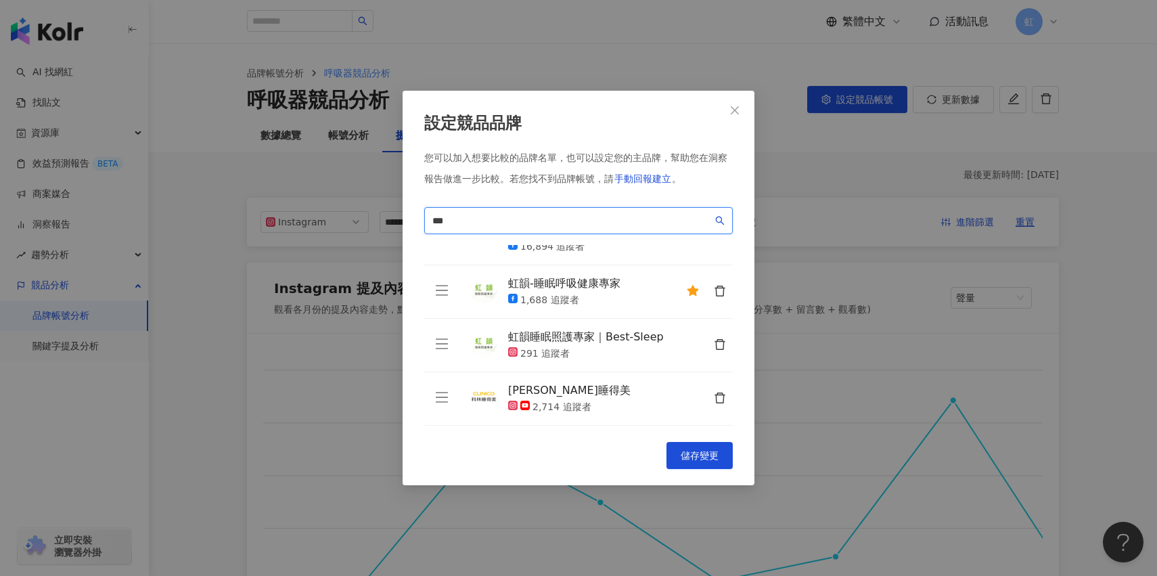
click at [641, 217] on input "***" at bounding box center [572, 220] width 280 height 15
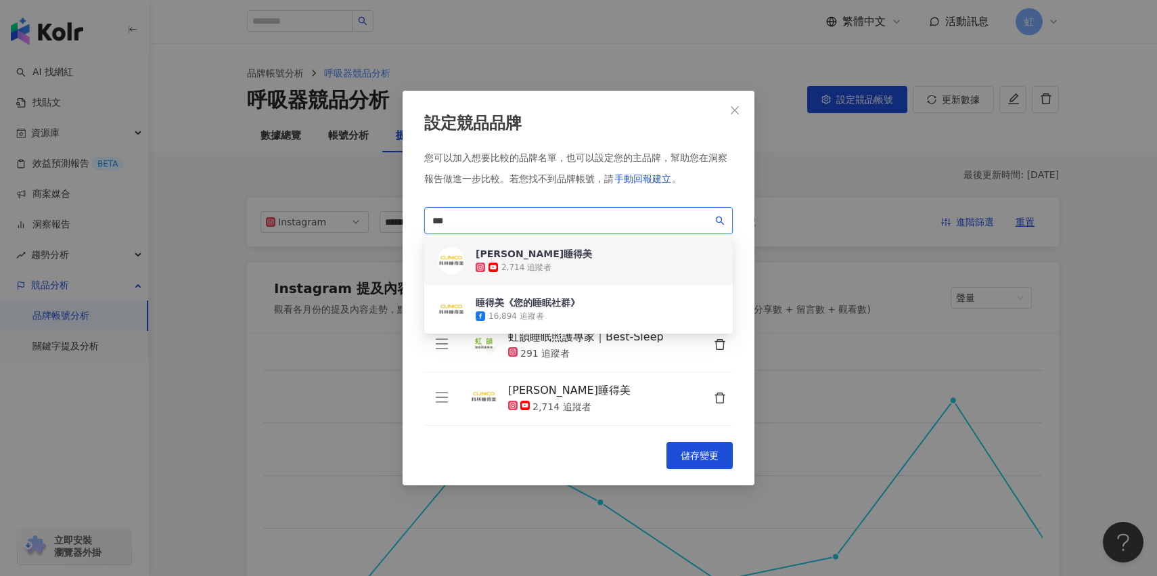
click at [641, 217] on input "***" at bounding box center [572, 220] width 280 height 15
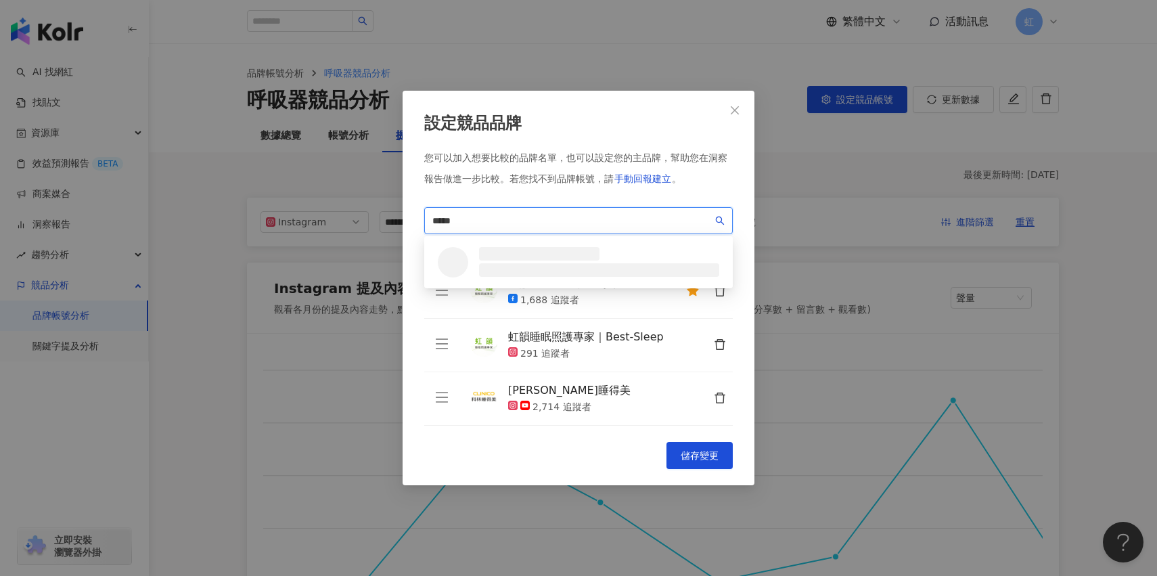
type input "******"
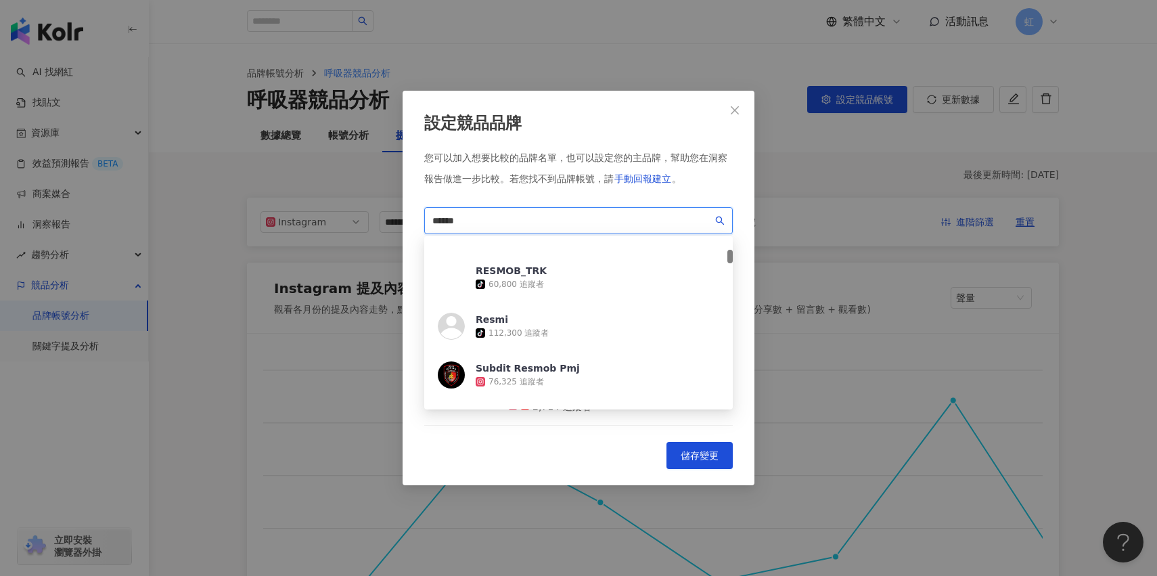
scroll to position [0, 0]
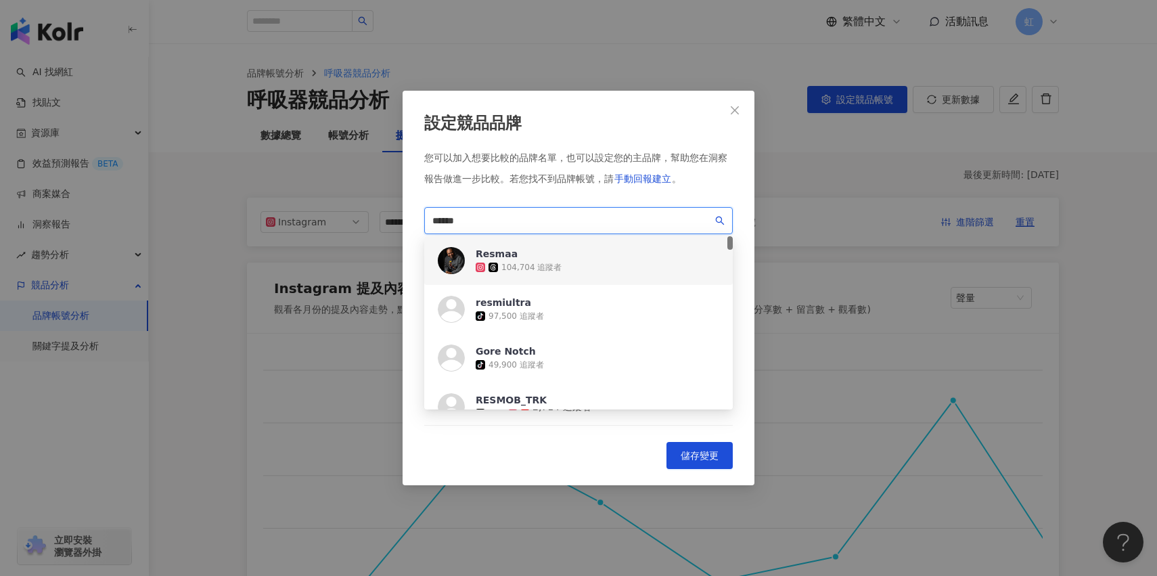
click at [579, 221] on input "******" at bounding box center [572, 220] width 280 height 15
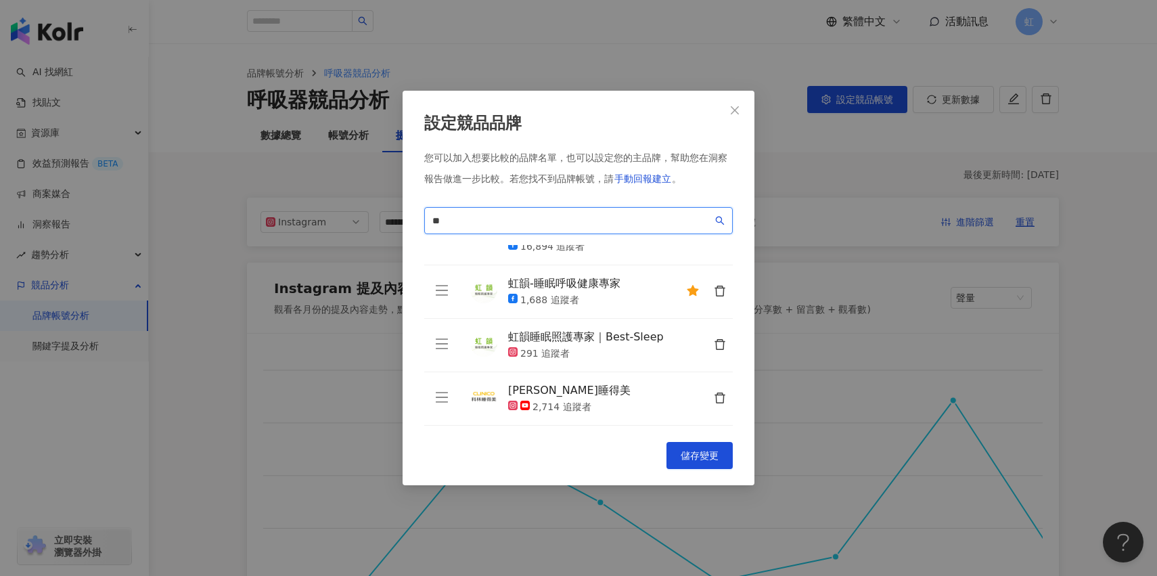
type input "*"
type input "***"
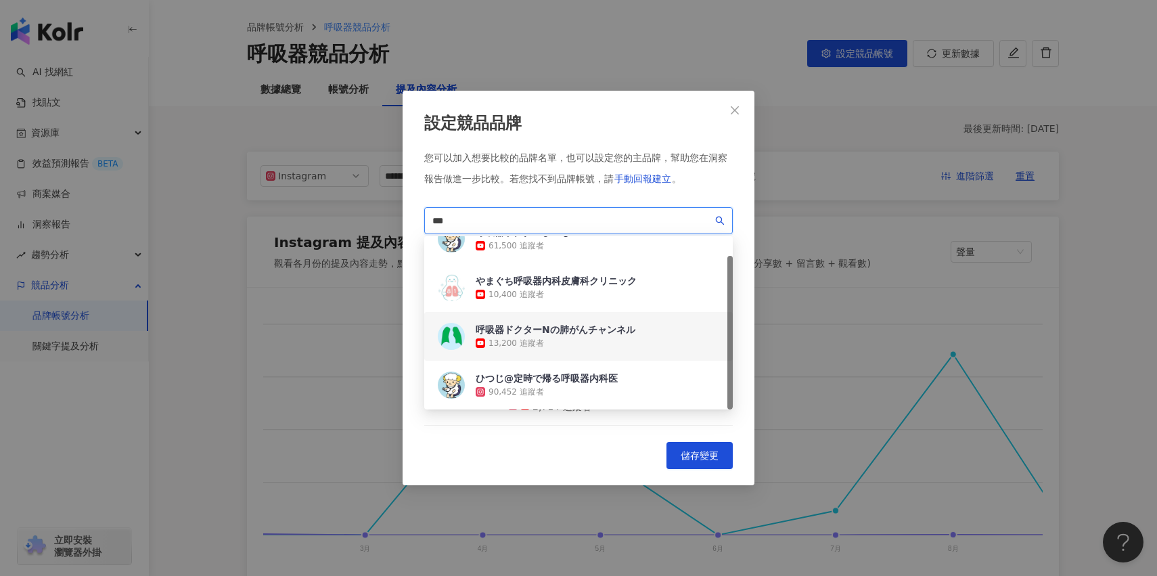
scroll to position [93, 0]
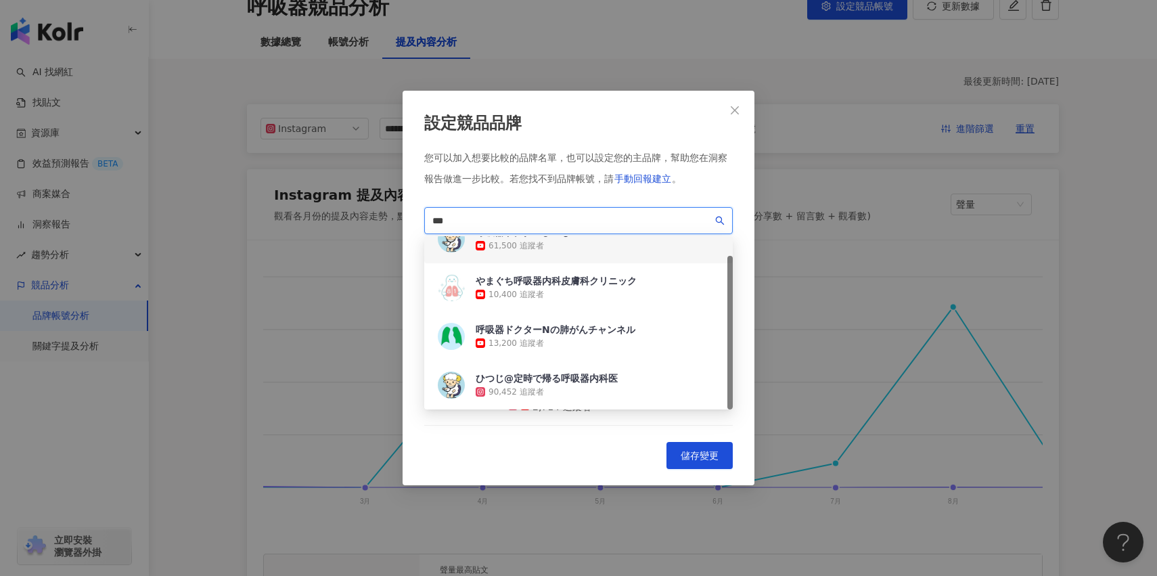
click at [545, 216] on input "***" at bounding box center [572, 220] width 280 height 15
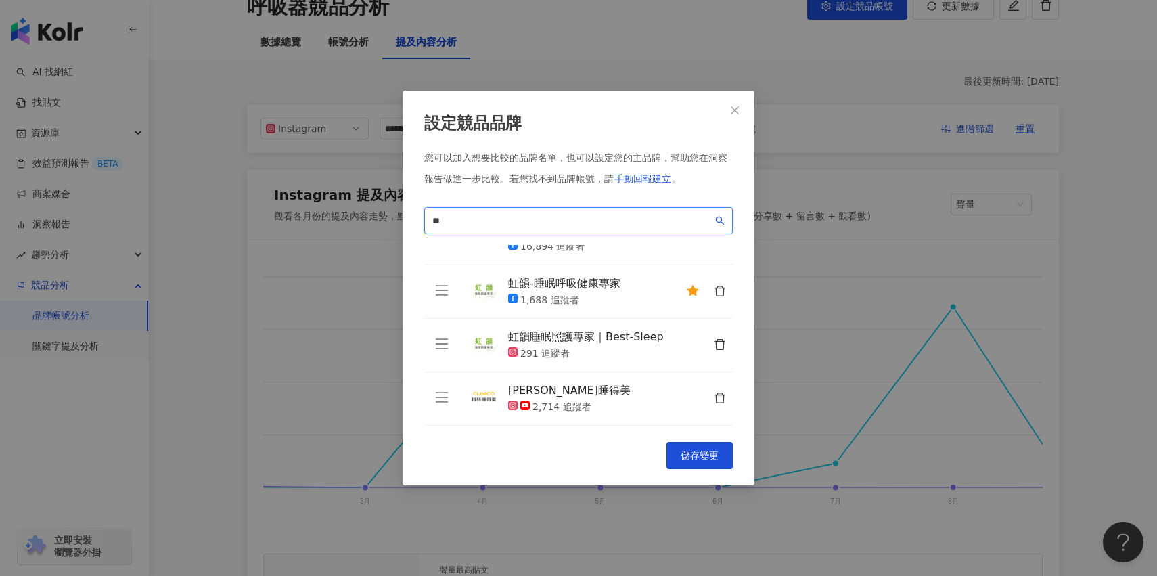
scroll to position [0, 0]
type input "*"
click at [739, 118] on button "Close" at bounding box center [734, 110] width 27 height 27
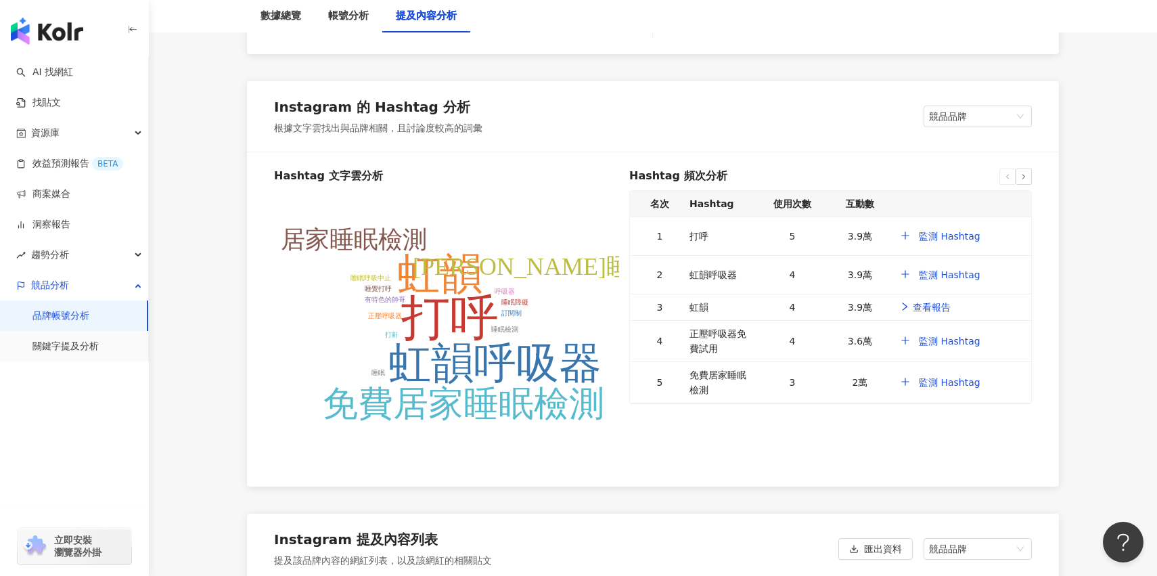
scroll to position [2553, 0]
click at [954, 108] on span "競品品牌" at bounding box center [977, 115] width 97 height 20
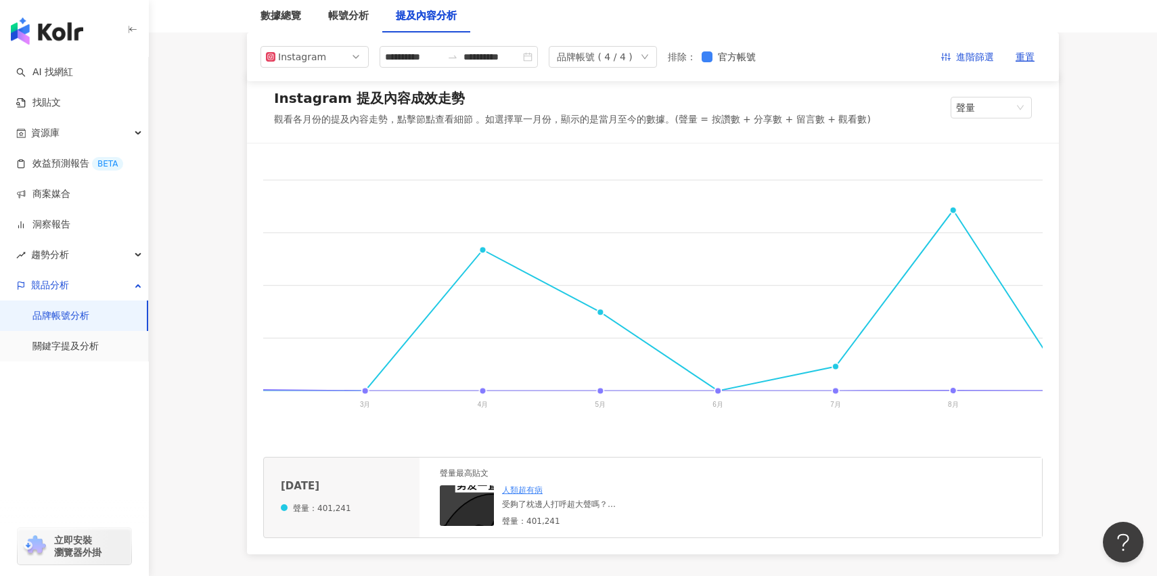
scroll to position [0, 0]
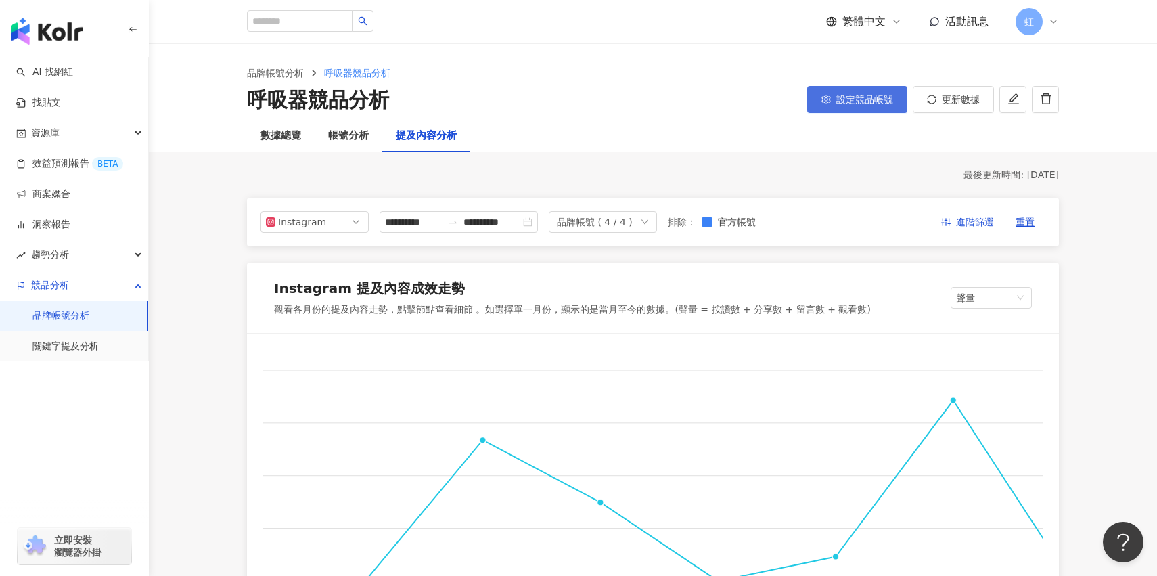
click at [893, 104] on button "設定競品帳號" at bounding box center [857, 99] width 100 height 27
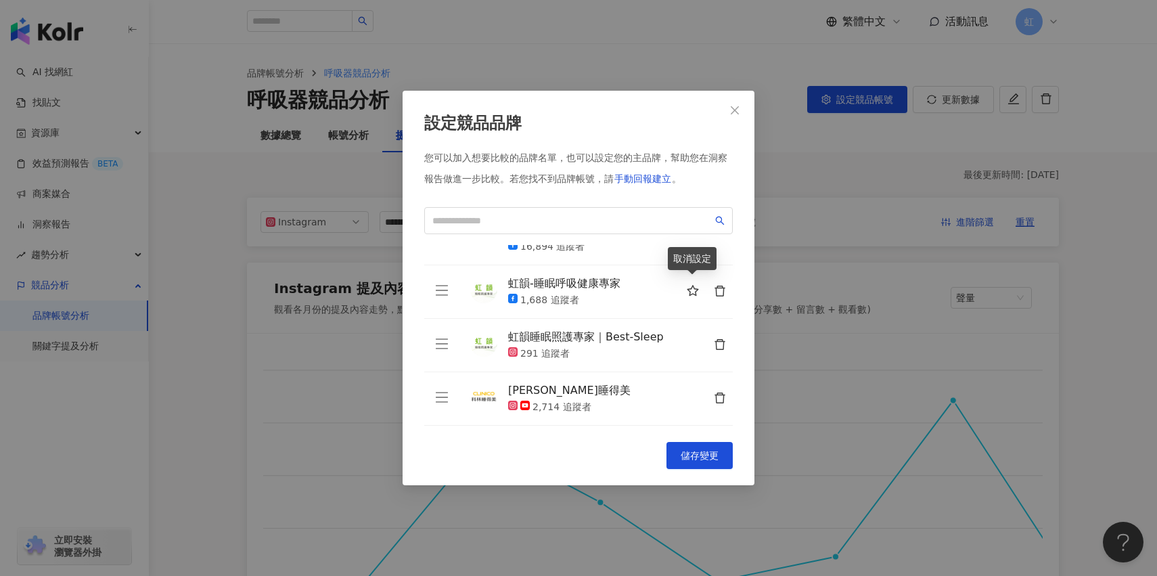
click at [688, 288] on icon "star" at bounding box center [693, 291] width 12 height 12
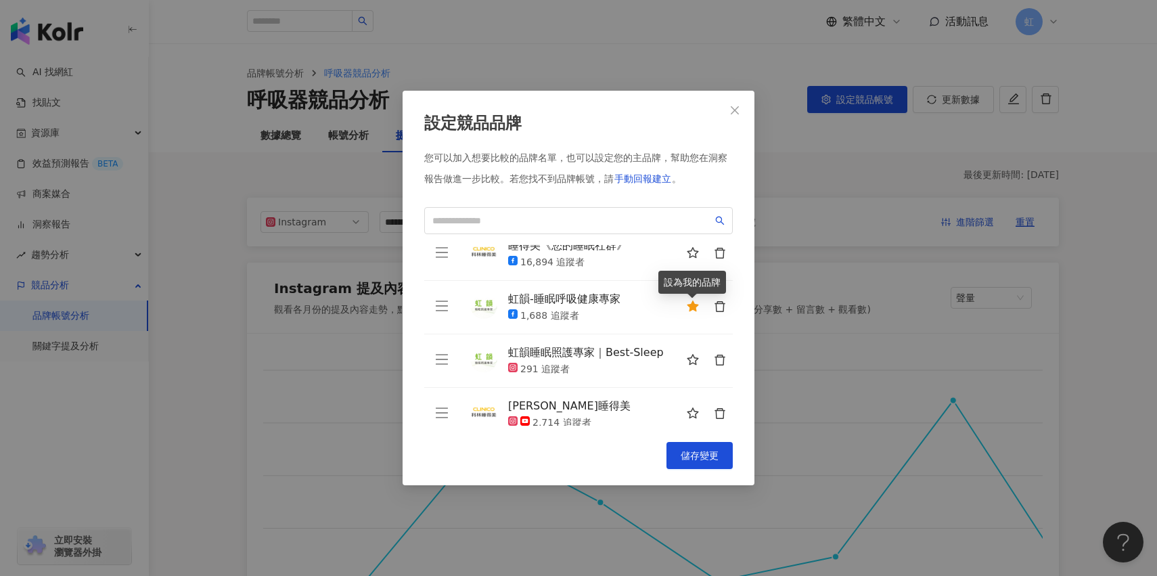
scroll to position [9, 0]
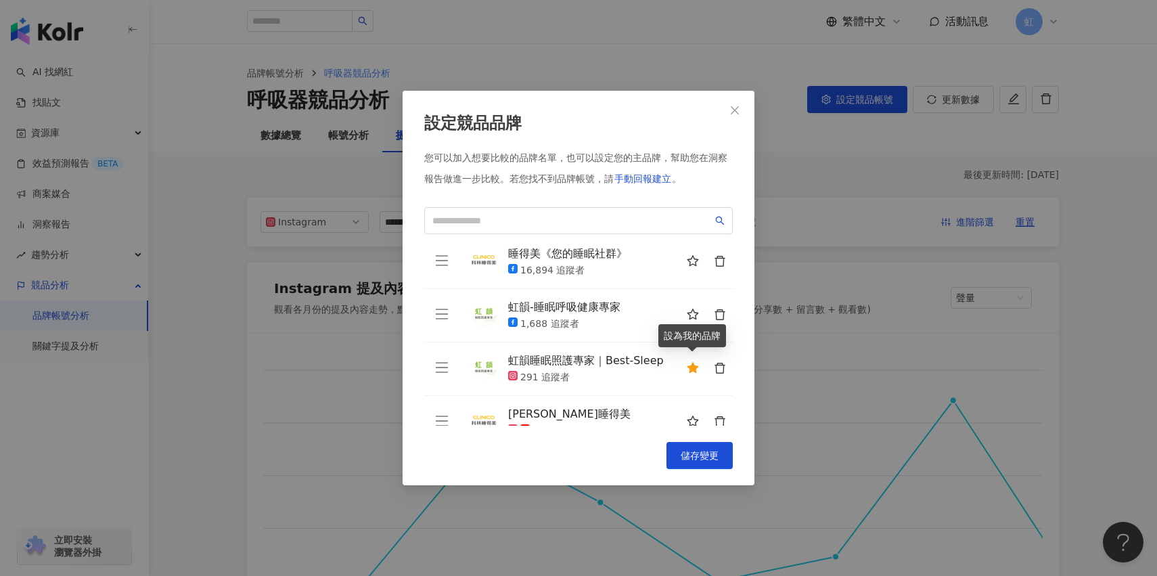
click at [688, 368] on icon "star" at bounding box center [693, 367] width 12 height 11
click at [691, 457] on span "儲存變更" at bounding box center [700, 455] width 38 height 11
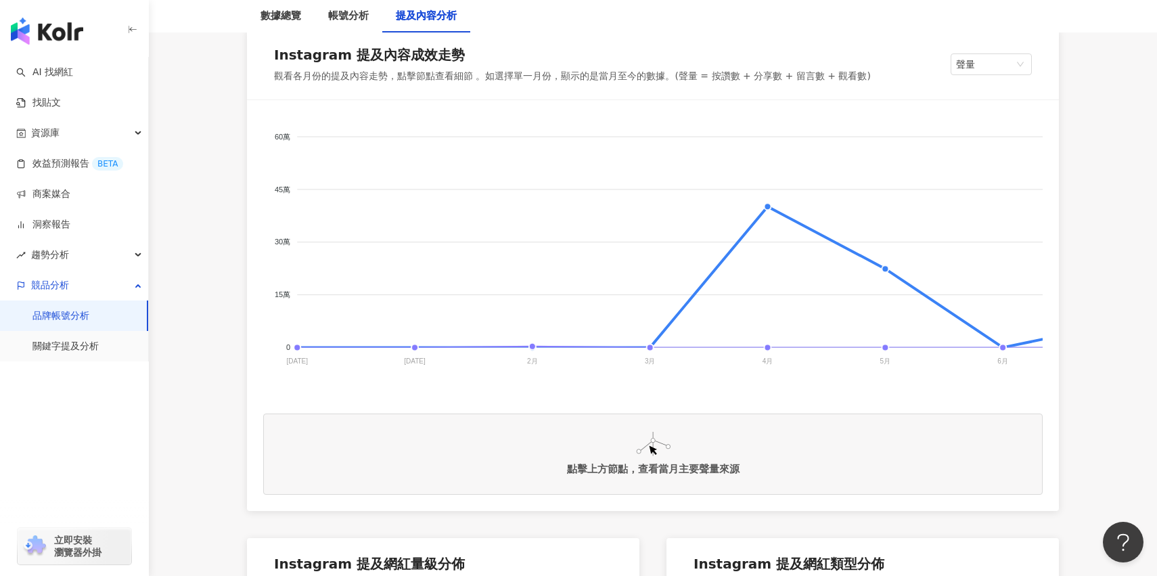
scroll to position [234, 0]
